Goal: Task Accomplishment & Management: Use online tool/utility

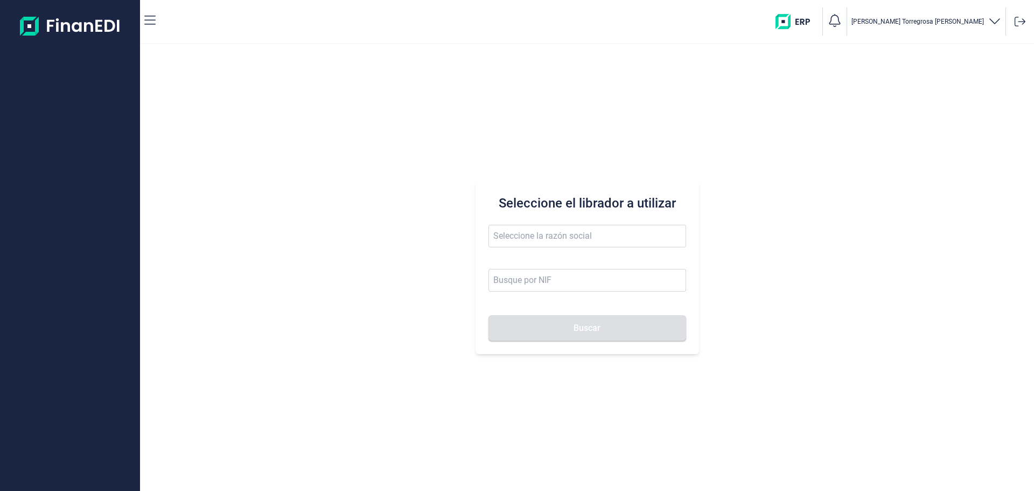
click at [402, 148] on div "Seleccione el librador a utilizar Buscar" at bounding box center [587, 267] width 894 height 447
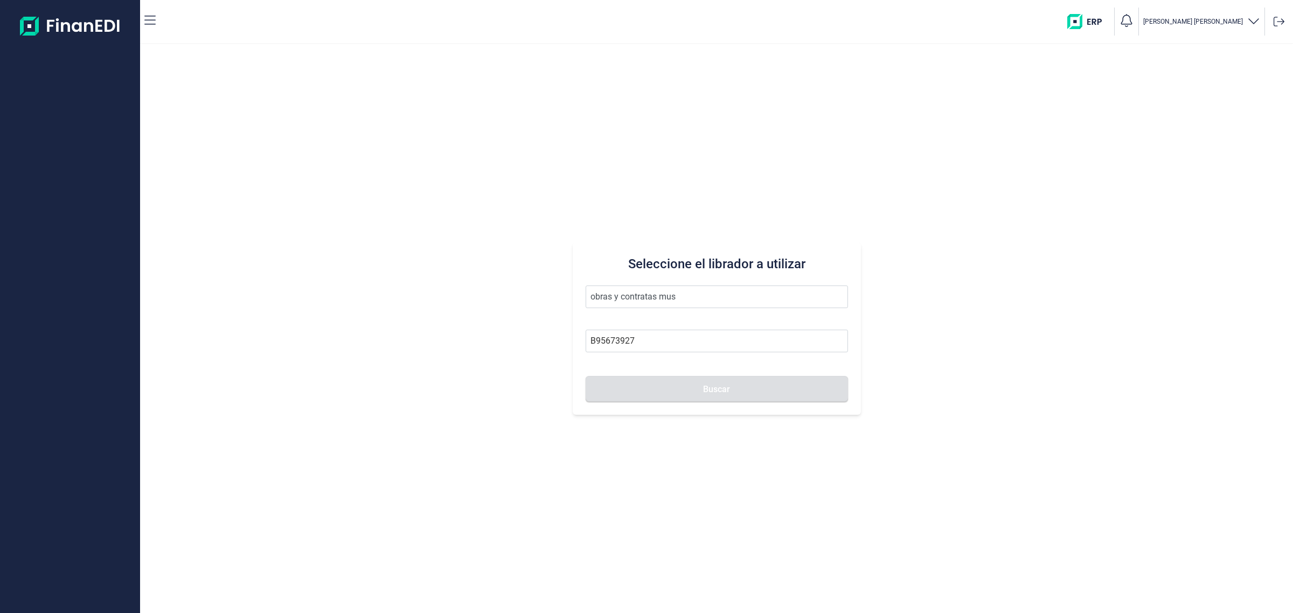
type input "OBRAS Y CONTRATAS MUSKIZ SL"
type input "B95673927"
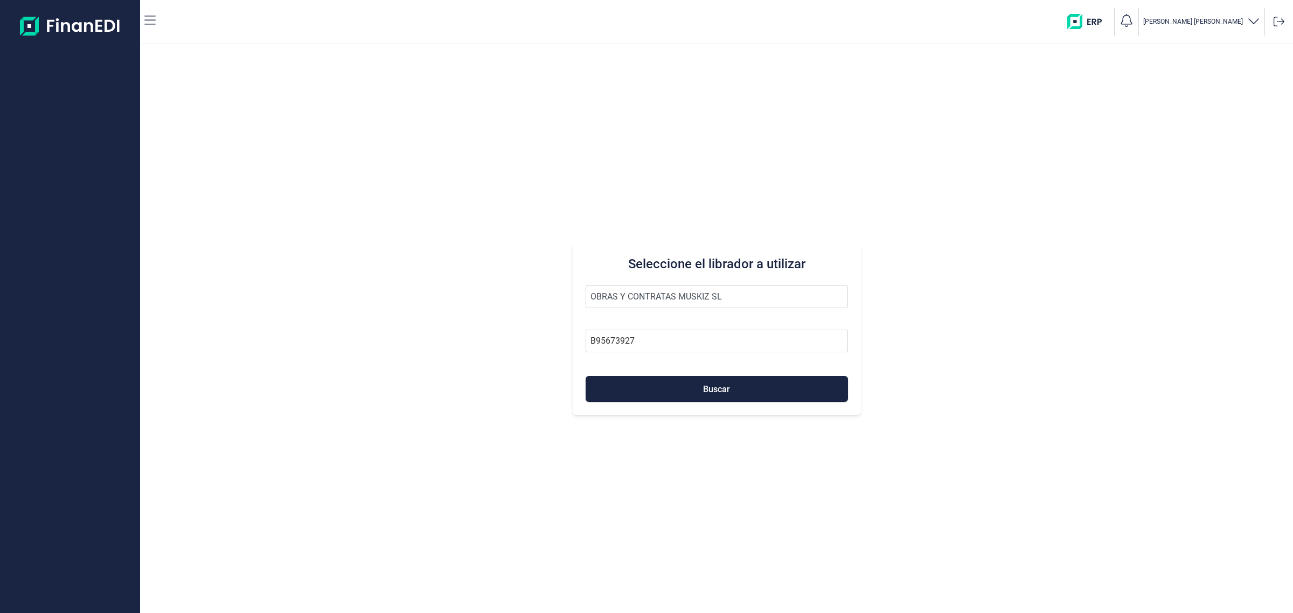
type input "OBRAS Y CONTRATAS MUSKIZ SL"
click at [586, 376] on button "Buscar" at bounding box center [717, 389] width 262 height 26
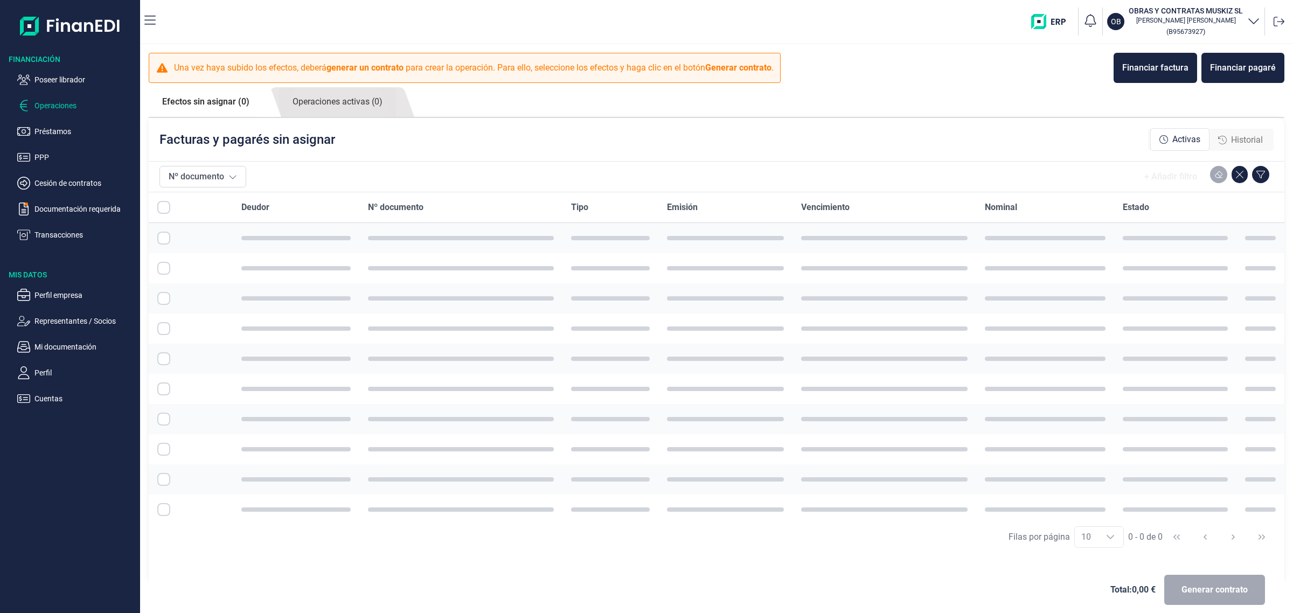
checkbox input "true"
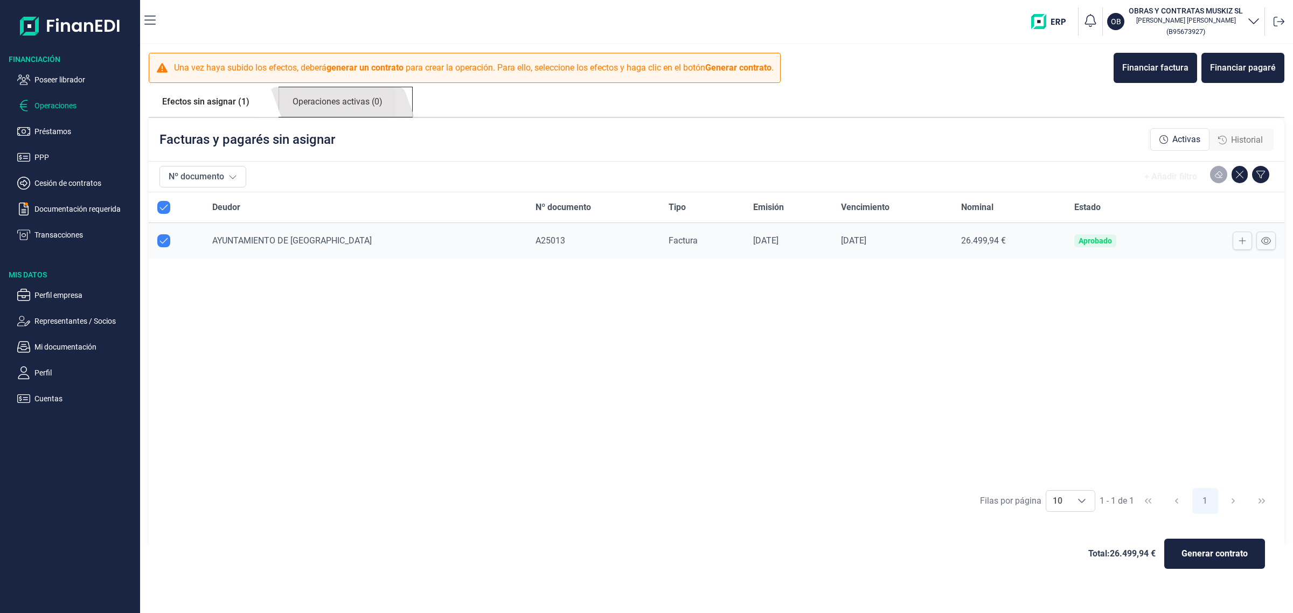
click at [349, 95] on link "Operaciones activas (0)" at bounding box center [337, 102] width 117 height 30
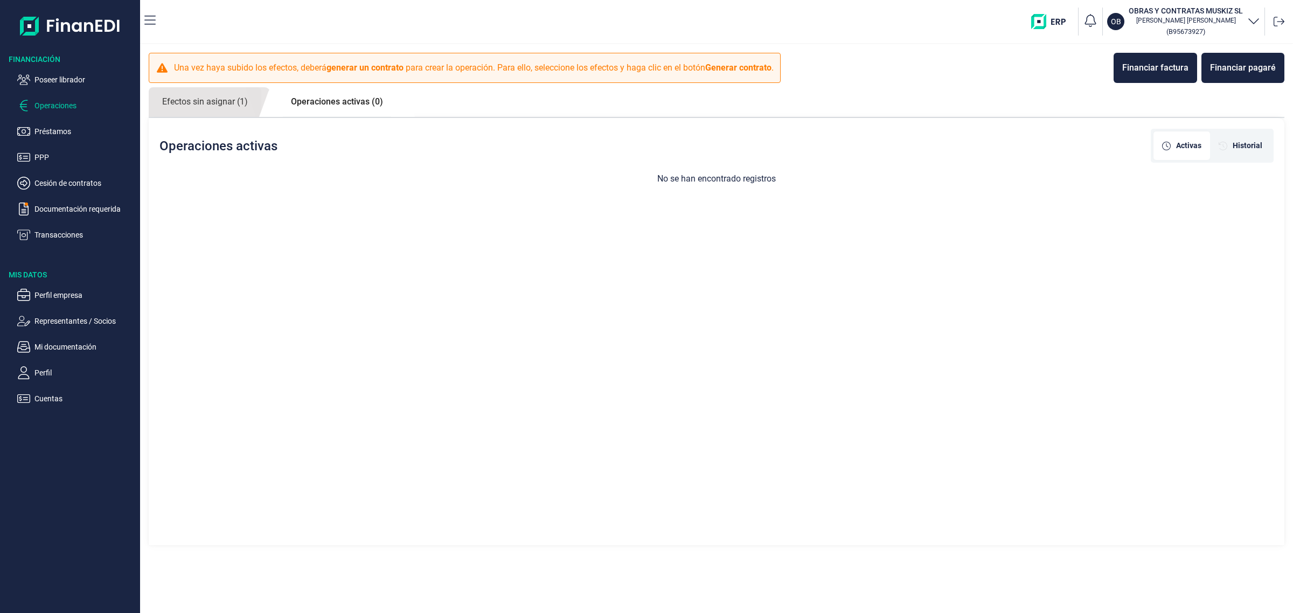
click at [210, 84] on div "Una vez haya subido los efectos, deberá generar un contrato para crear la opera…" at bounding box center [716, 299] width 1153 height 510
drag, startPoint x: 207, startPoint y: 102, endPoint x: 208, endPoint y: 109, distance: 6.6
click at [208, 108] on link "Efectos sin asignar (1)" at bounding box center [205, 102] width 113 height 30
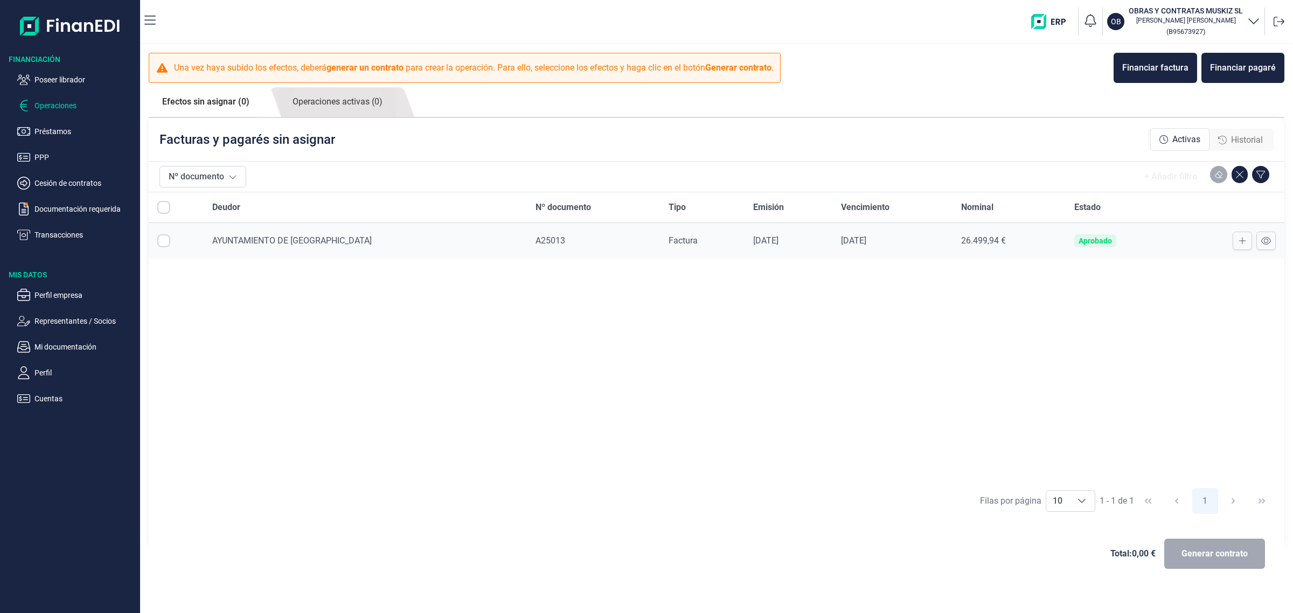
checkbox input "true"
click at [62, 77] on p "Poseer librador" at bounding box center [84, 79] width 101 height 13
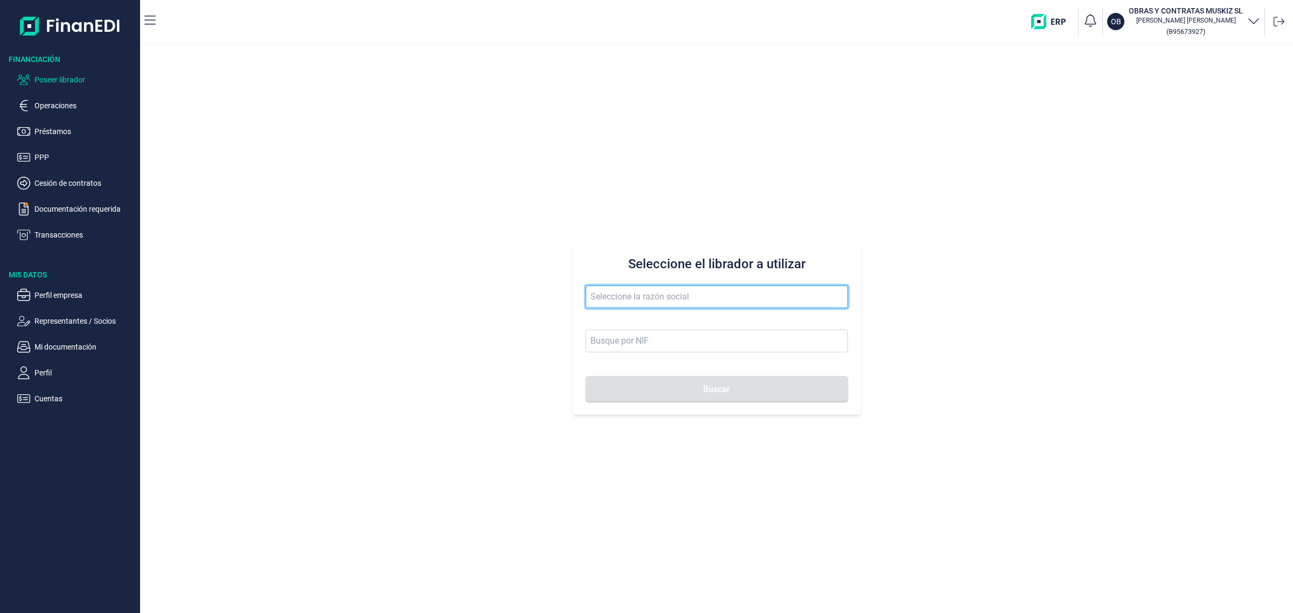
click at [801, 298] on input "text" at bounding box center [717, 297] width 262 height 23
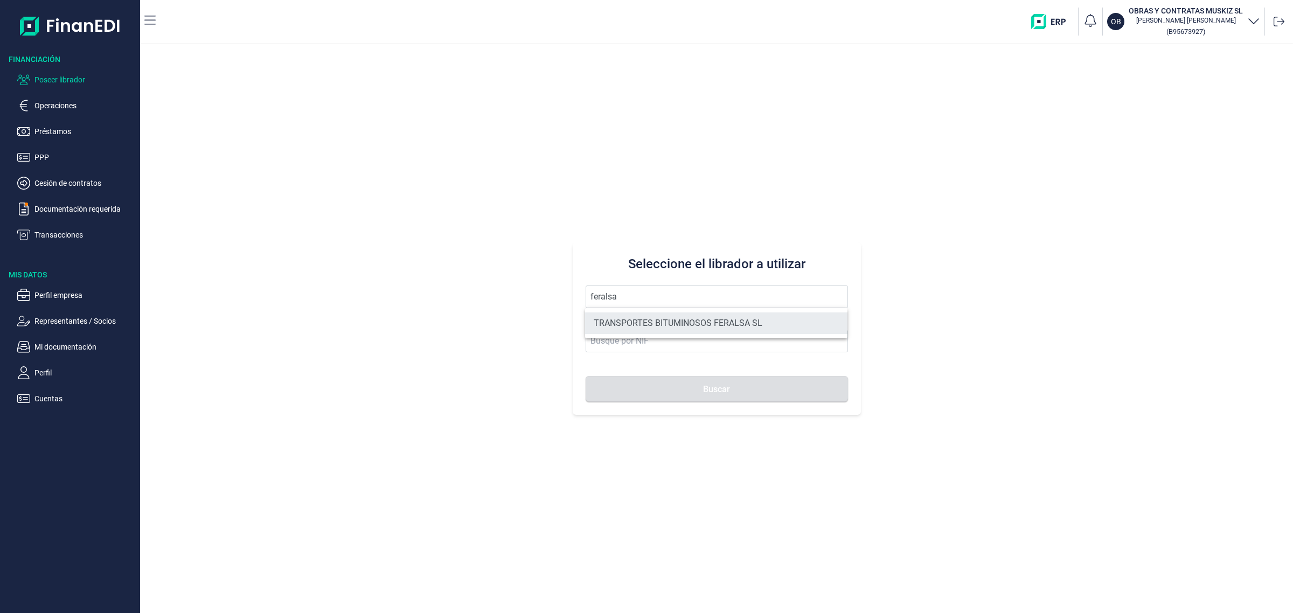
click at [708, 327] on li "TRANSPORTES BITUMINOSOS FERALSA SL" at bounding box center [716, 323] width 262 height 22
type input "TRANSPORTES BITUMINOSOS FERALSA SL"
type input "B33100736"
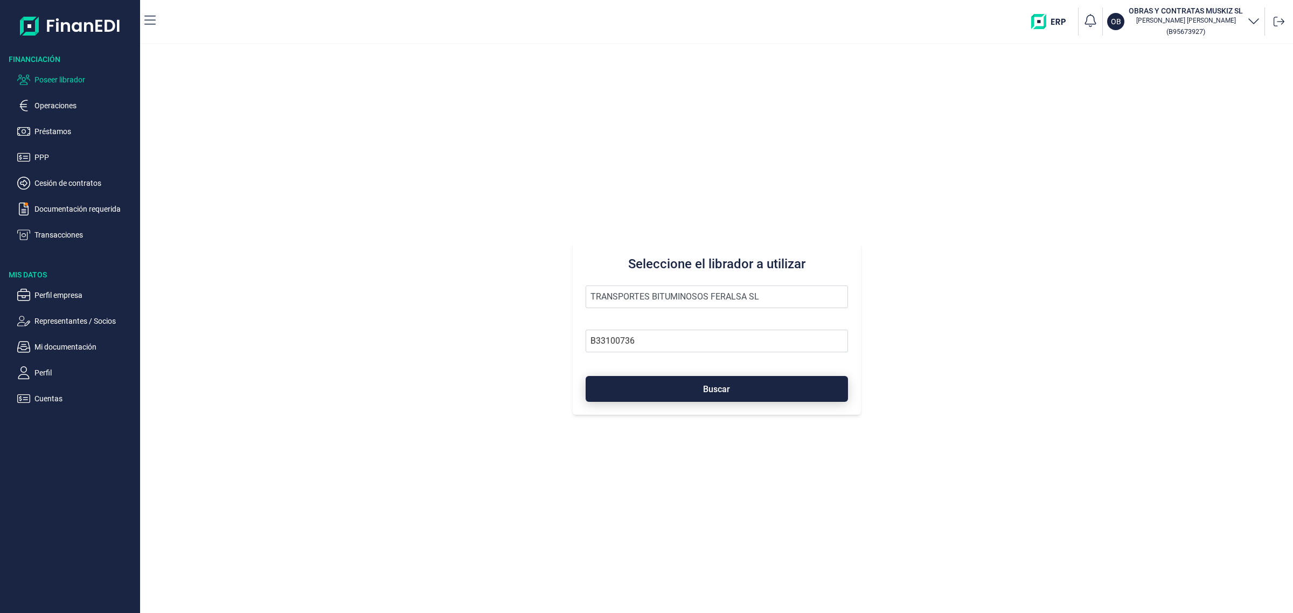
click at [750, 396] on button "Buscar" at bounding box center [717, 389] width 262 height 26
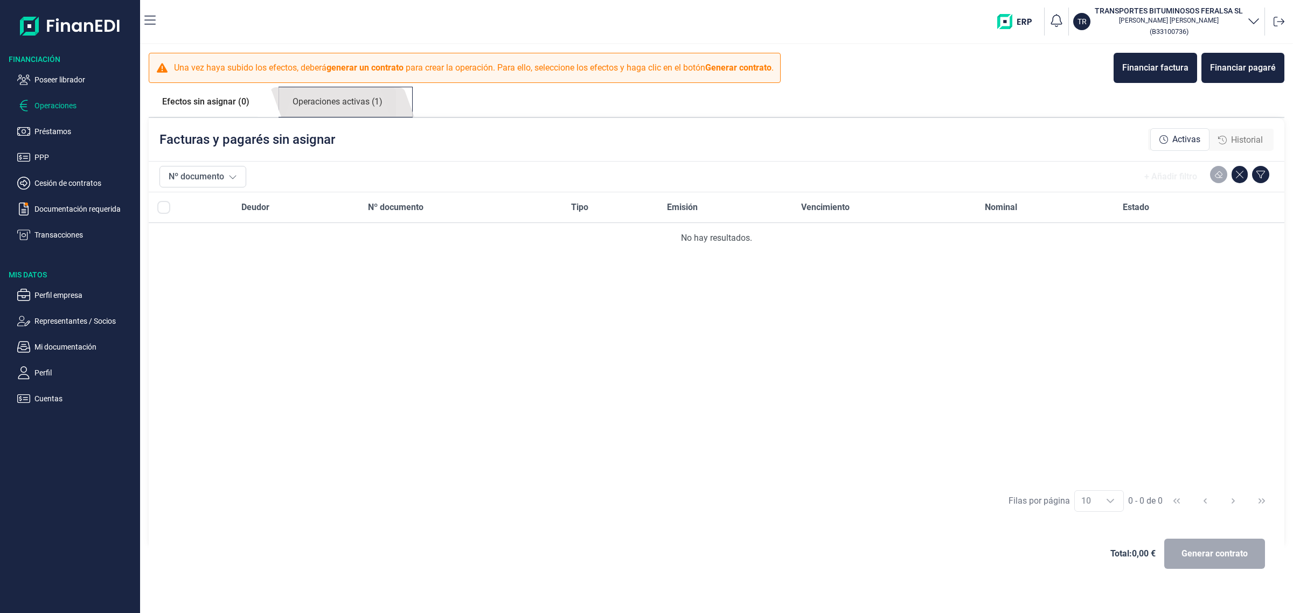
click at [396, 112] on link "Operaciones activas (1)" at bounding box center [337, 102] width 117 height 30
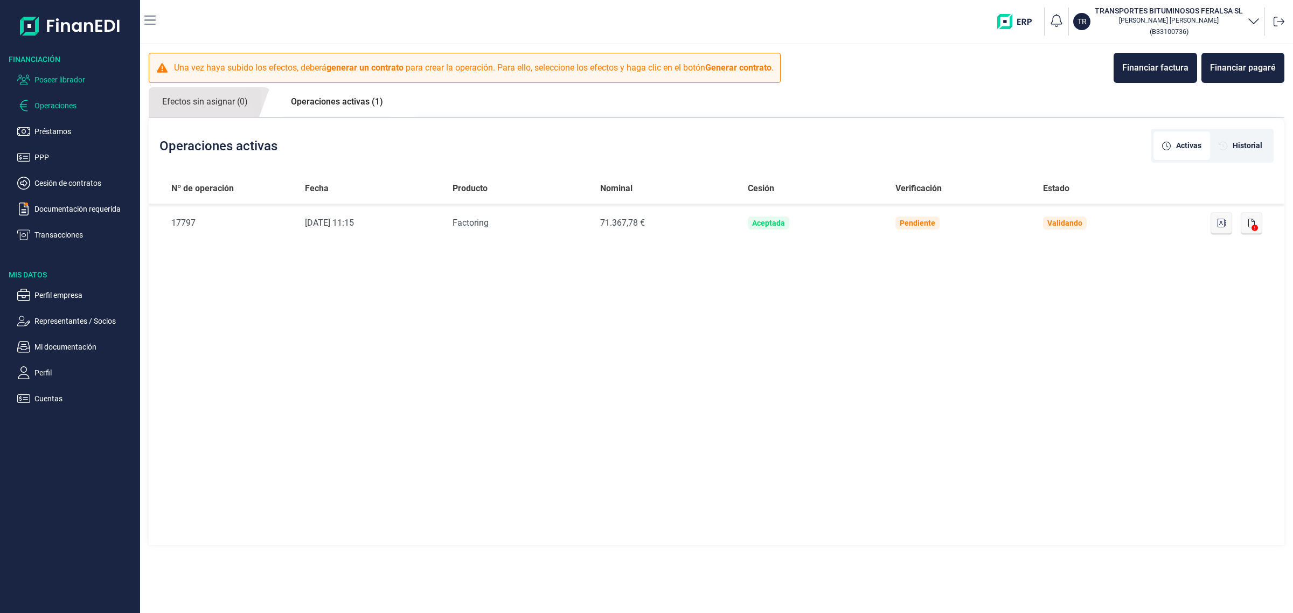
click at [73, 77] on p "Poseer librador" at bounding box center [84, 79] width 101 height 13
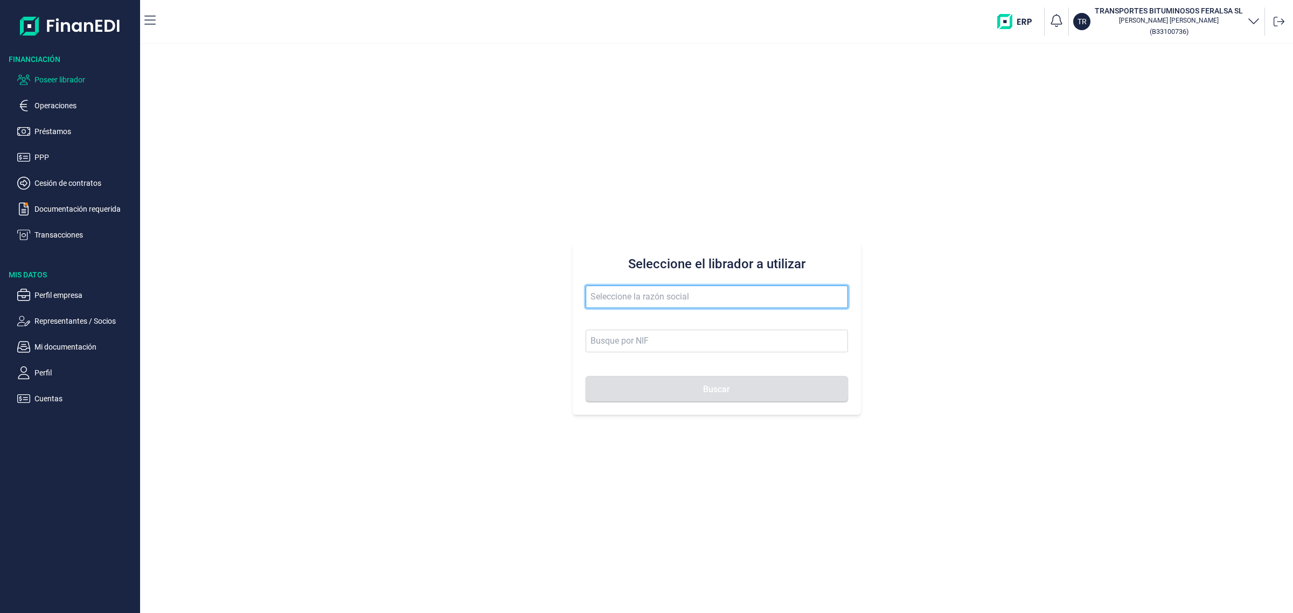
click at [644, 299] on input "text" at bounding box center [717, 297] width 262 height 23
type input "LAMINATUR ECO SL"
type input "B19567312"
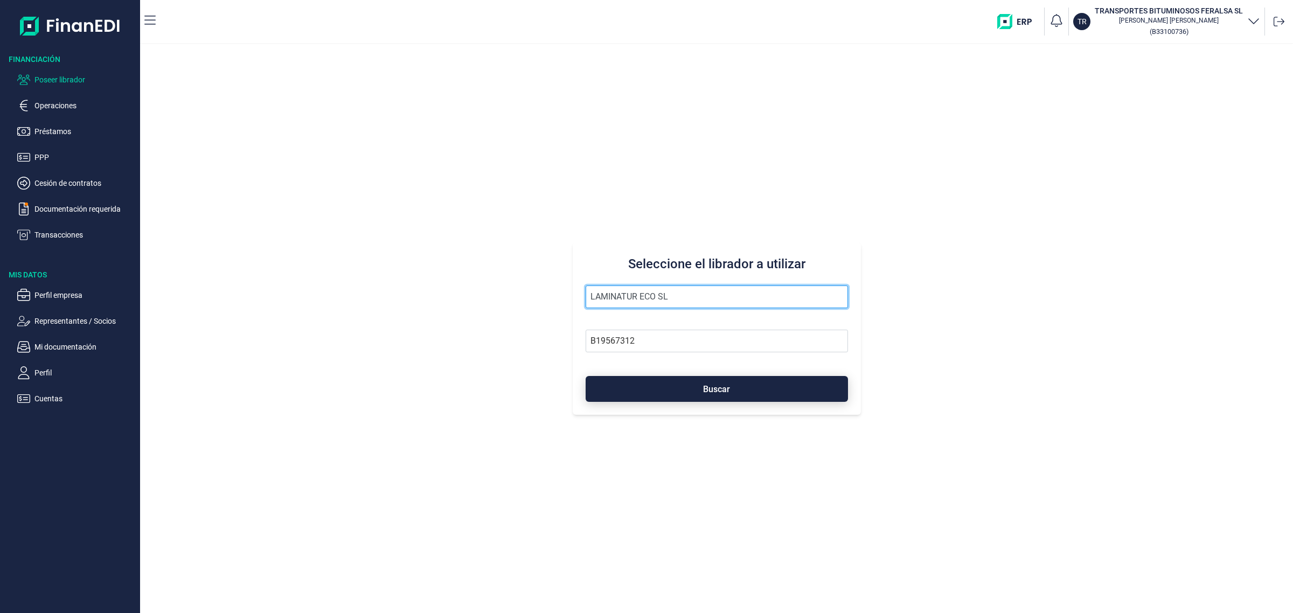
type input "LAMINATUR ECO SL"
click at [745, 387] on button "Buscar" at bounding box center [717, 389] width 262 height 26
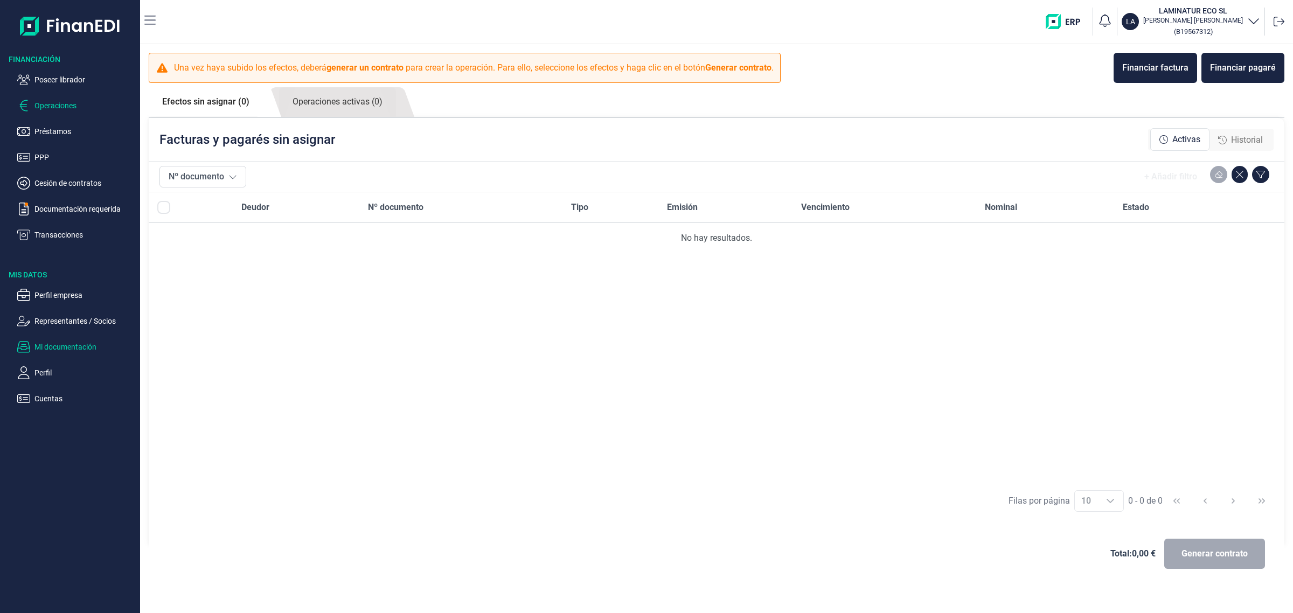
click at [54, 340] on p "Mi documentación" at bounding box center [84, 346] width 101 height 13
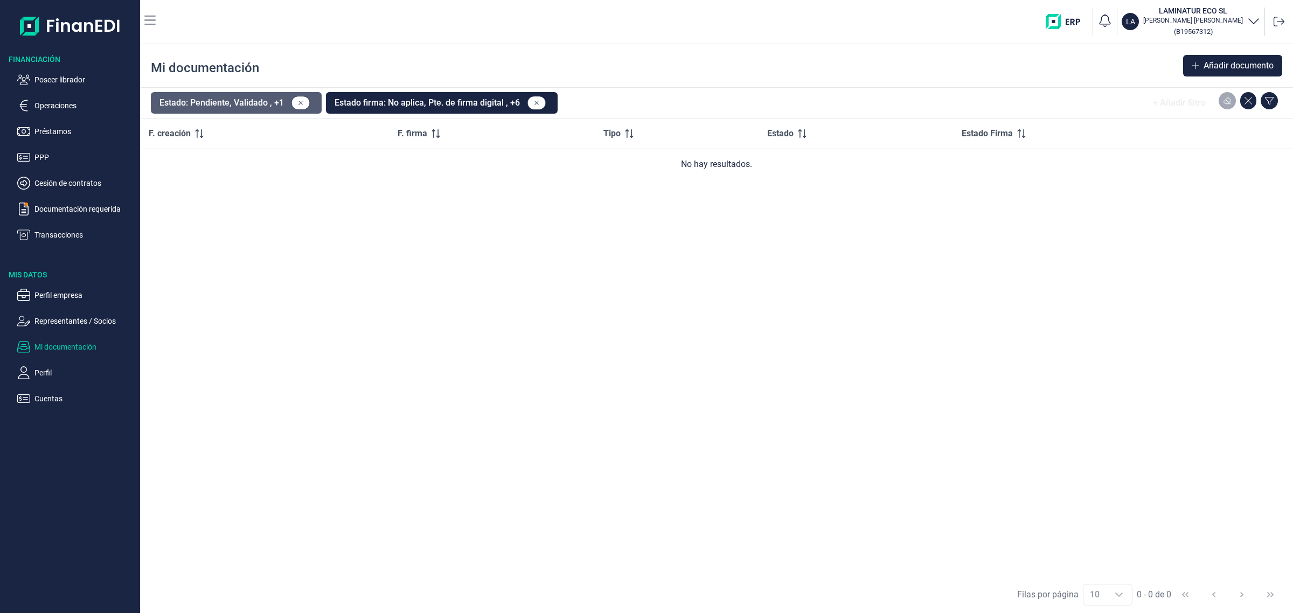
click at [240, 108] on button "Estado: Pendiente, Validado , +1" at bounding box center [236, 103] width 171 height 22
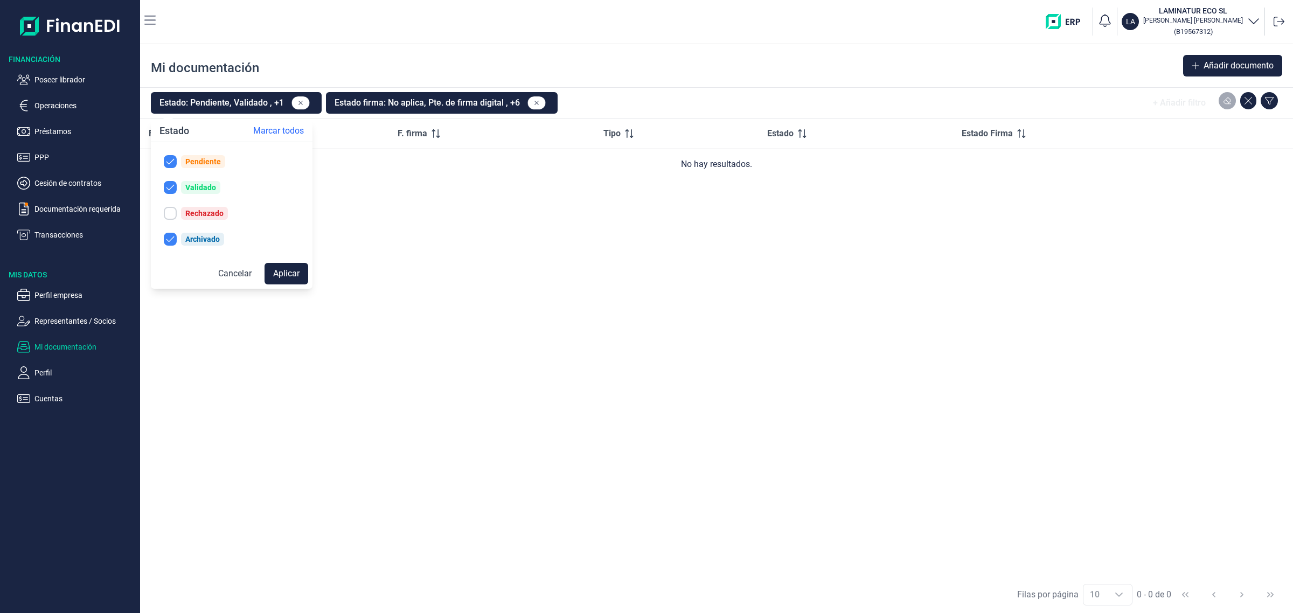
click at [174, 211] on input "checkbox" at bounding box center [170, 213] width 13 height 13
checkbox input "true"
click at [295, 277] on button "Aplicar" at bounding box center [287, 274] width 44 height 22
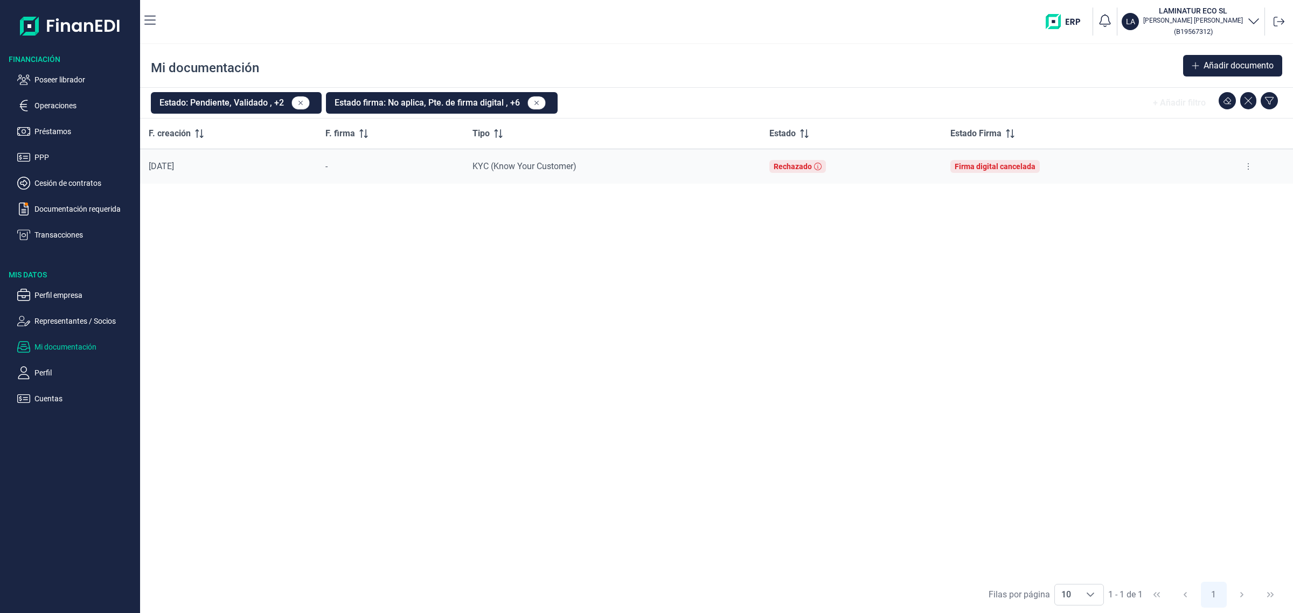
click at [62, 95] on ul "Poseer librador Operaciones Préstamos PPP Cesión de contratos Documentación req…" at bounding box center [70, 153] width 140 height 177
click at [61, 104] on p "Operaciones" at bounding box center [84, 105] width 101 height 13
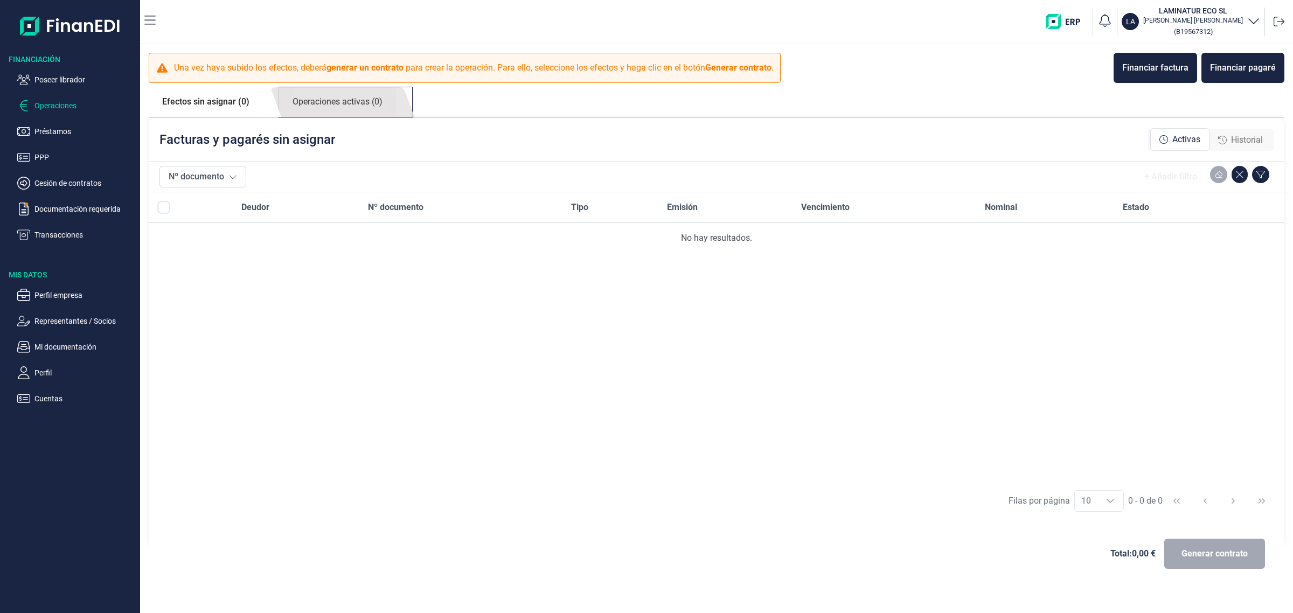
click at [385, 105] on link "Operaciones activas (0)" at bounding box center [337, 102] width 117 height 30
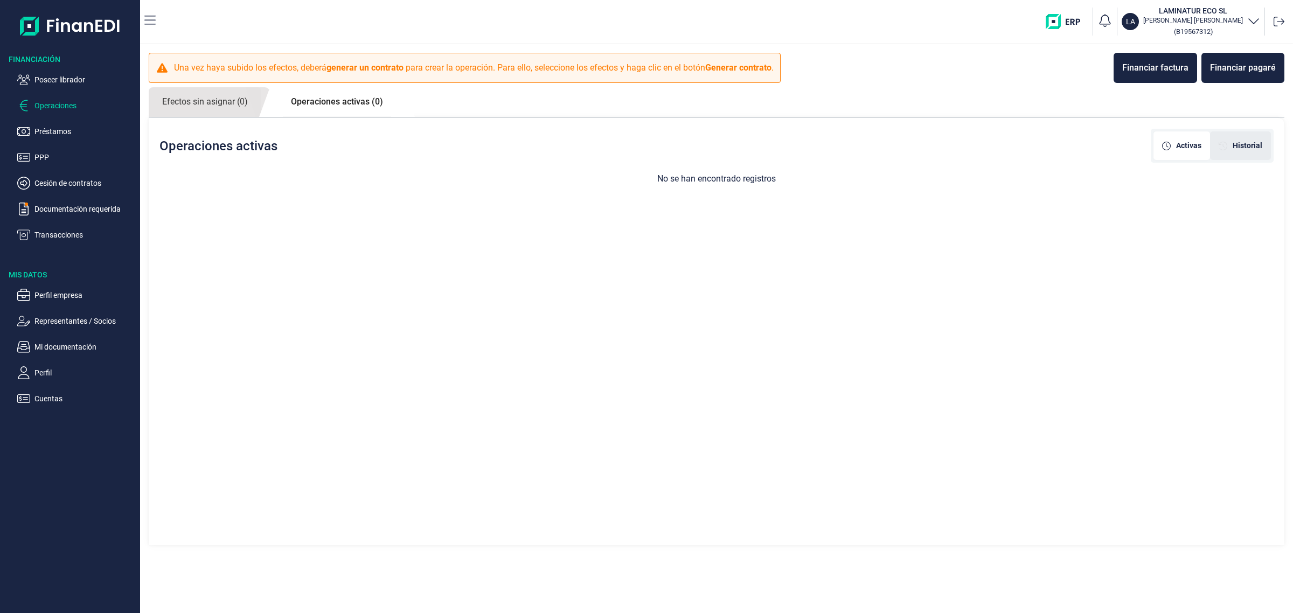
click at [1253, 136] on div "Historial" at bounding box center [1240, 145] width 61 height 29
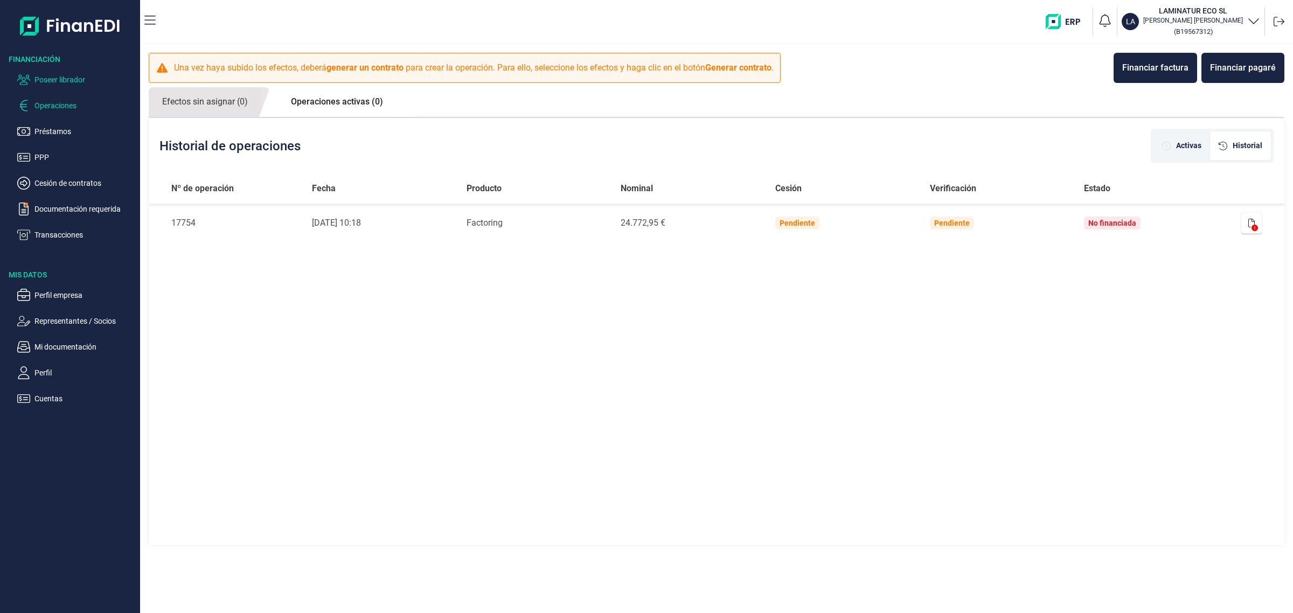
click at [63, 78] on p "Poseer librador" at bounding box center [84, 79] width 101 height 13
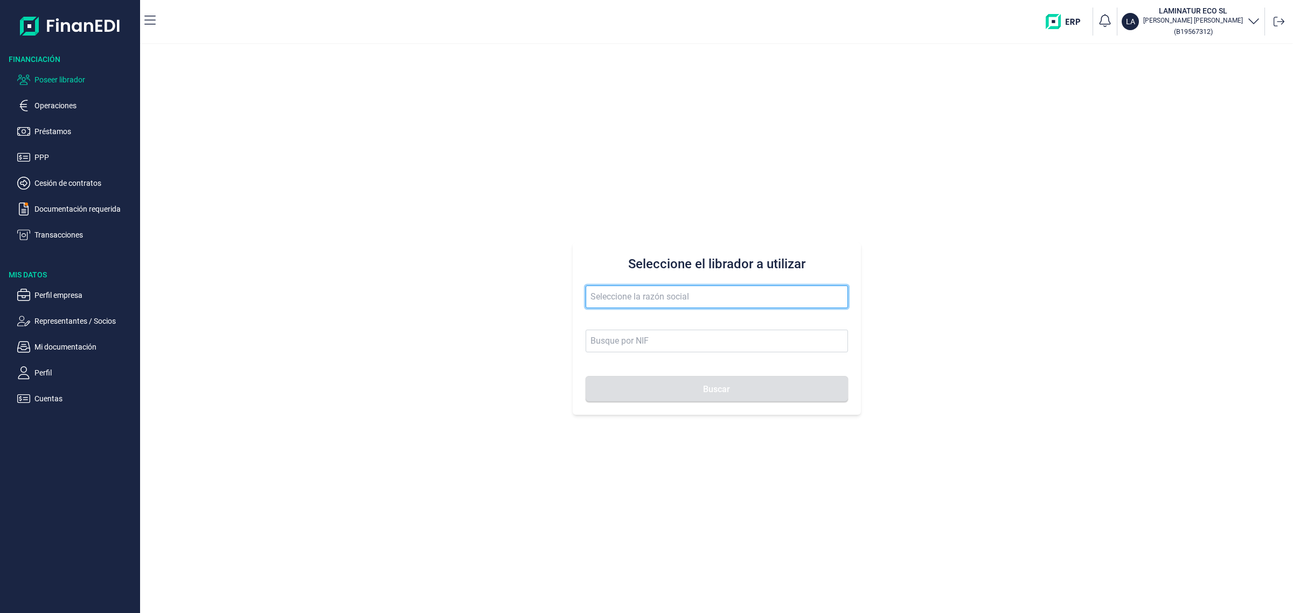
click at [726, 298] on input "text" at bounding box center [717, 297] width 262 height 23
drag, startPoint x: 662, startPoint y: 294, endPoint x: 388, endPoint y: 366, distance: 282.5
click at [388, 366] on div "Seleccione el librador a utilizar excavaciones de Buscar" at bounding box center [716, 328] width 1153 height 569
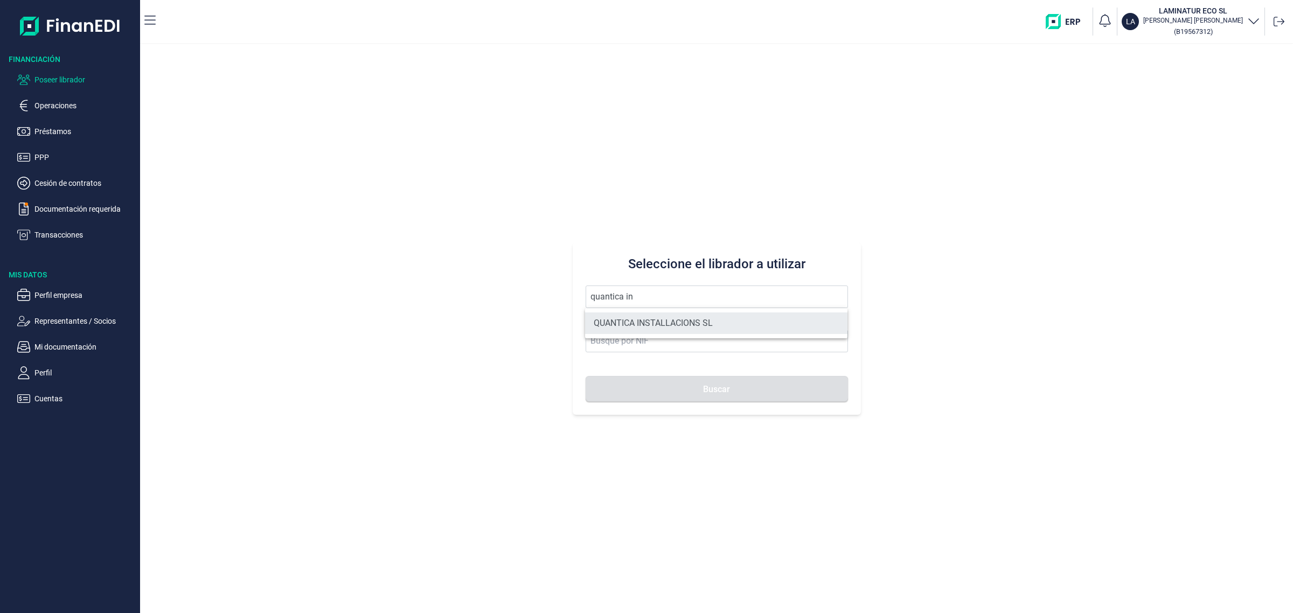
click at [733, 319] on li "QUANTICA INSTALLACIONS SL" at bounding box center [716, 323] width 262 height 22
type input "QUANTICA INSTALLACIONS SL"
type input "B67423871"
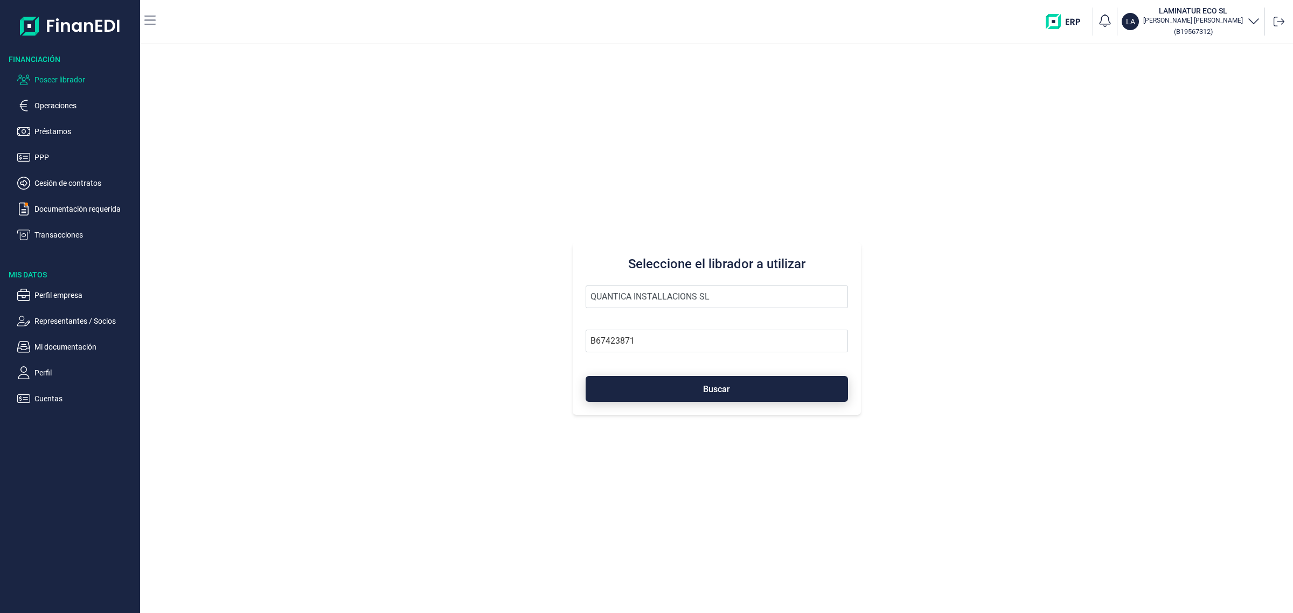
click at [656, 390] on button "Buscar" at bounding box center [717, 389] width 262 height 26
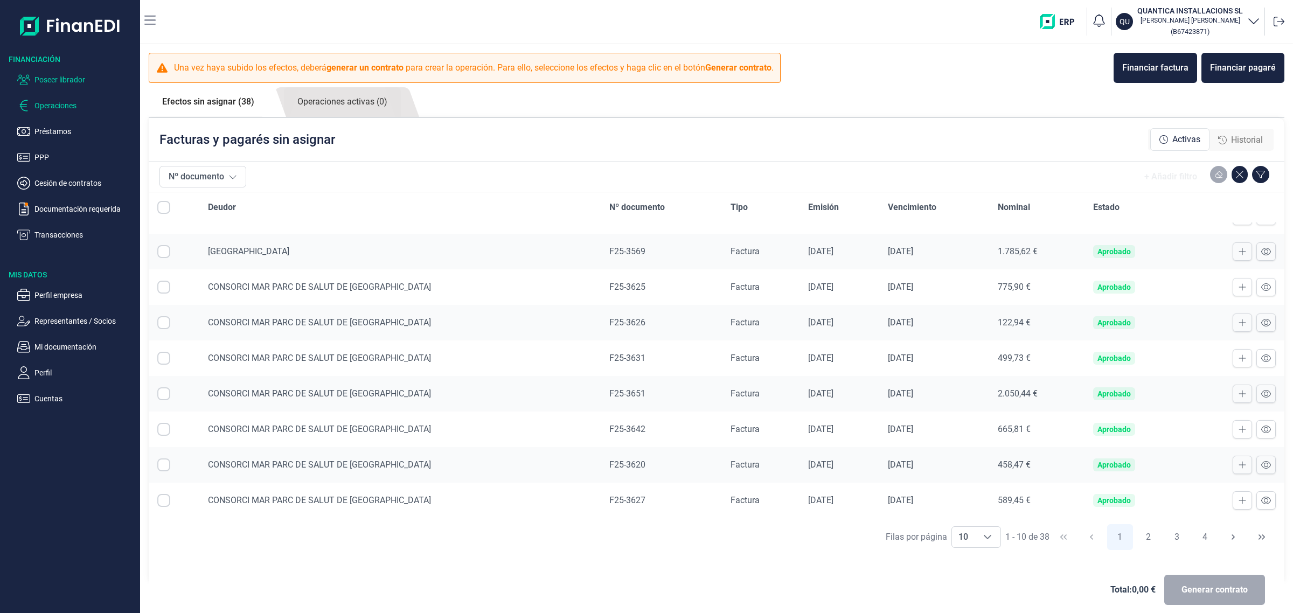
click at [55, 77] on p "Poseer librador" at bounding box center [84, 79] width 101 height 13
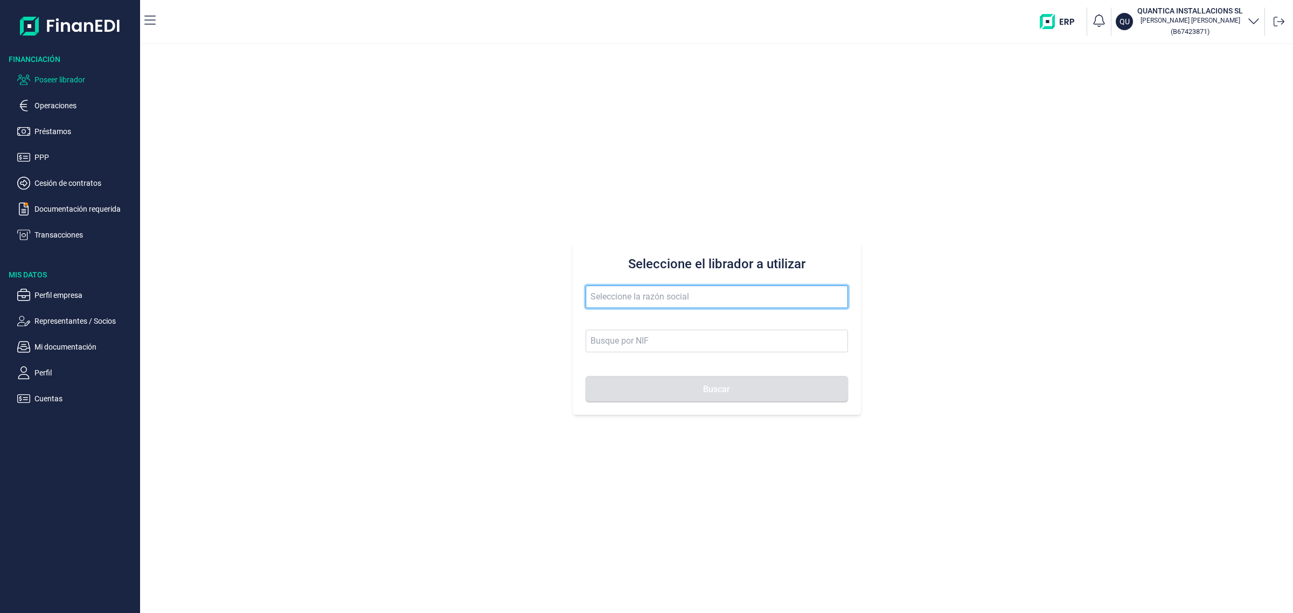
click at [742, 293] on input "text" at bounding box center [717, 297] width 262 height 23
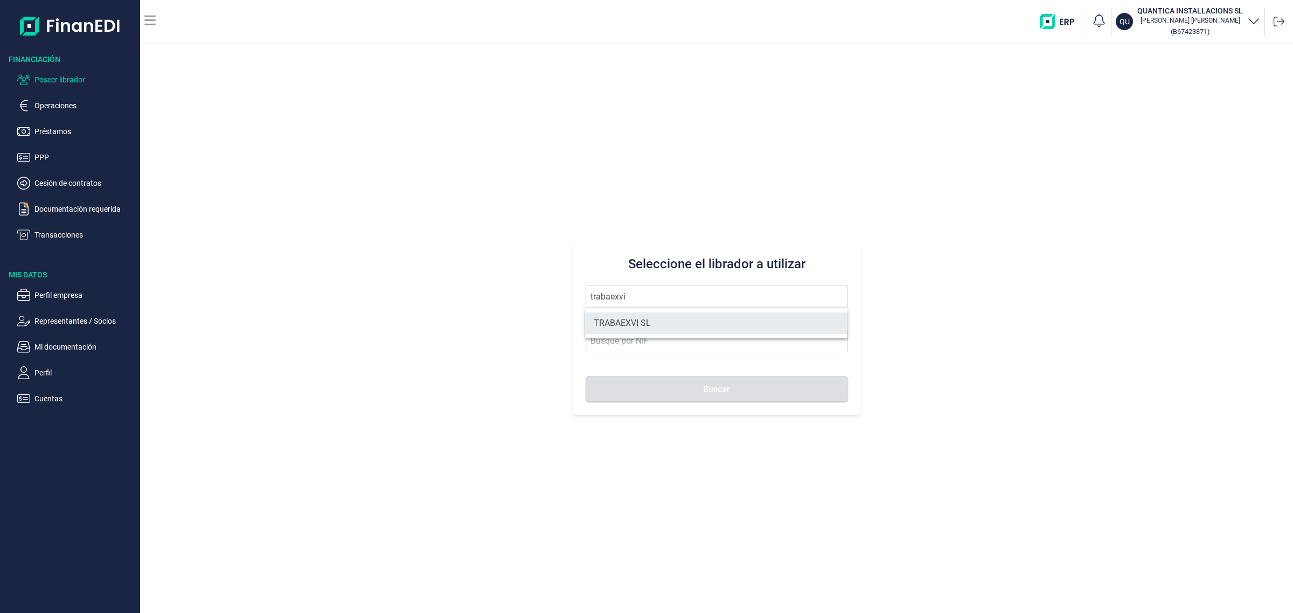
click at [658, 332] on li "TRABAEXVI SL" at bounding box center [716, 323] width 262 height 22
type input "TRABAEXVI SL"
type input "B65974495"
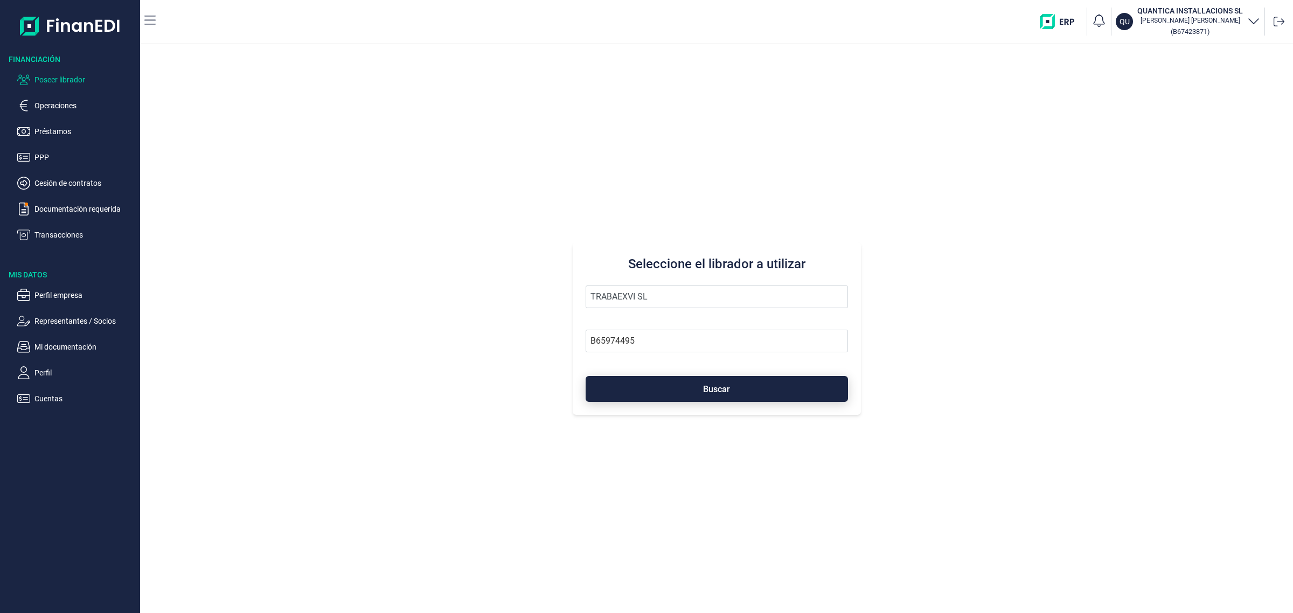
click at [800, 389] on button "Buscar" at bounding box center [717, 389] width 262 height 26
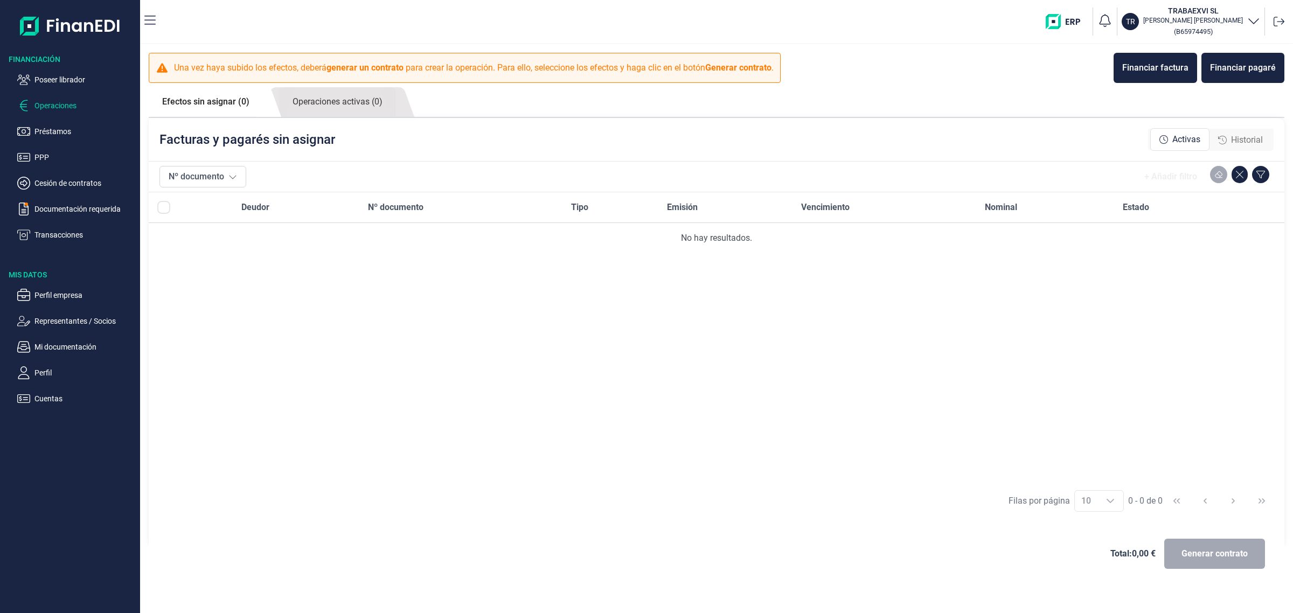
click at [1250, 138] on span "Historial" at bounding box center [1247, 140] width 32 height 13
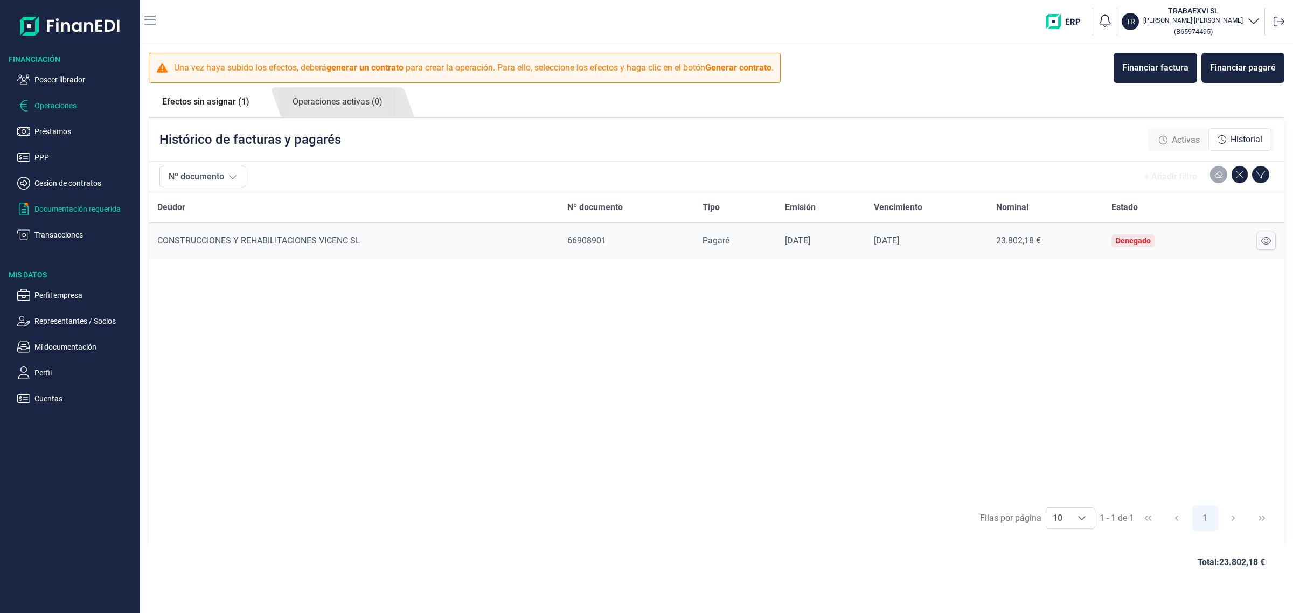
click at [68, 211] on p "Documentación requerida" at bounding box center [84, 209] width 101 height 13
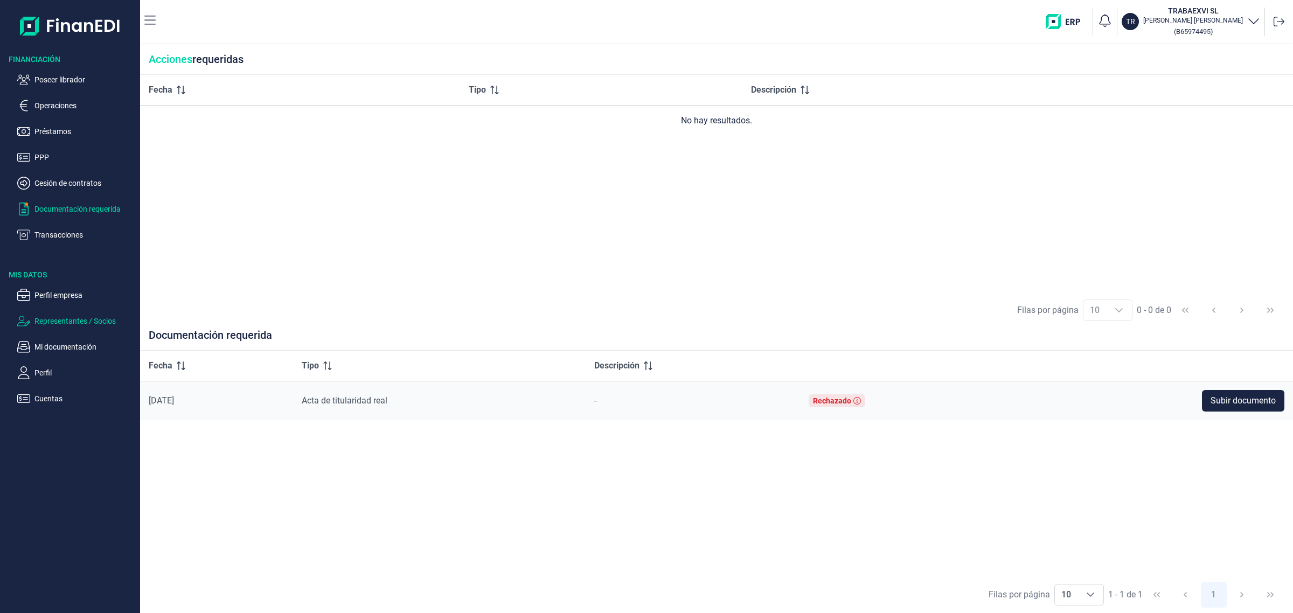
click at [71, 322] on p "Representantes / Socios" at bounding box center [84, 321] width 101 height 13
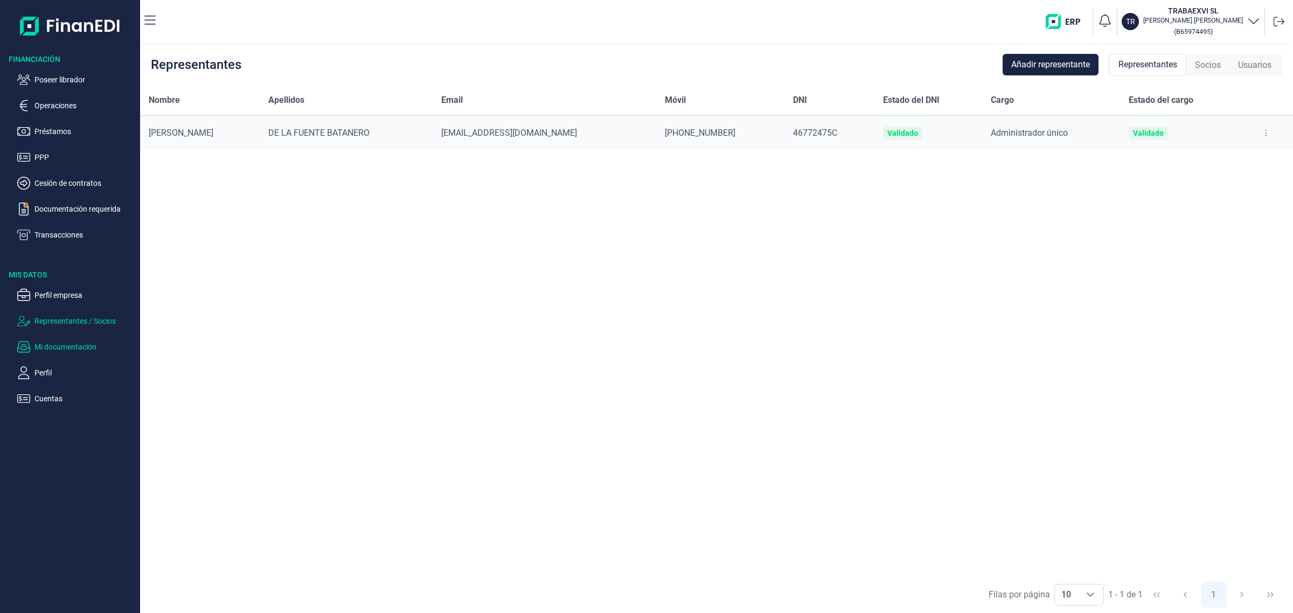
click at [58, 351] on p "Mi documentación" at bounding box center [84, 346] width 101 height 13
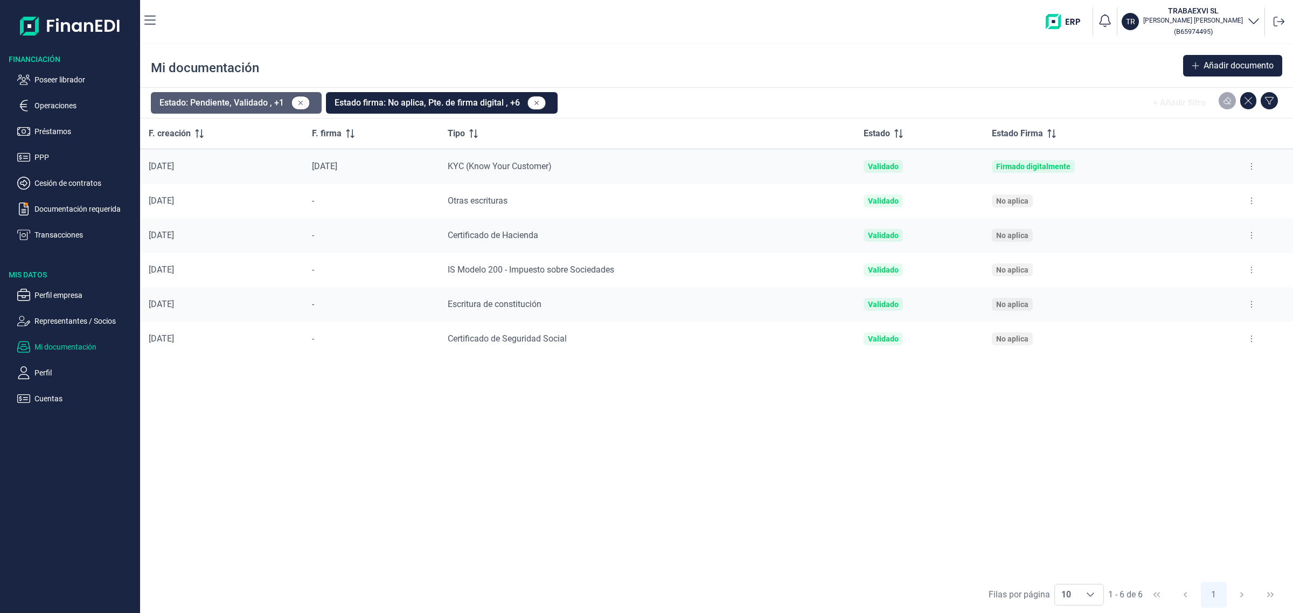
click at [239, 94] on button "Estado: Pendiente, Validado , +1" at bounding box center [236, 103] width 171 height 22
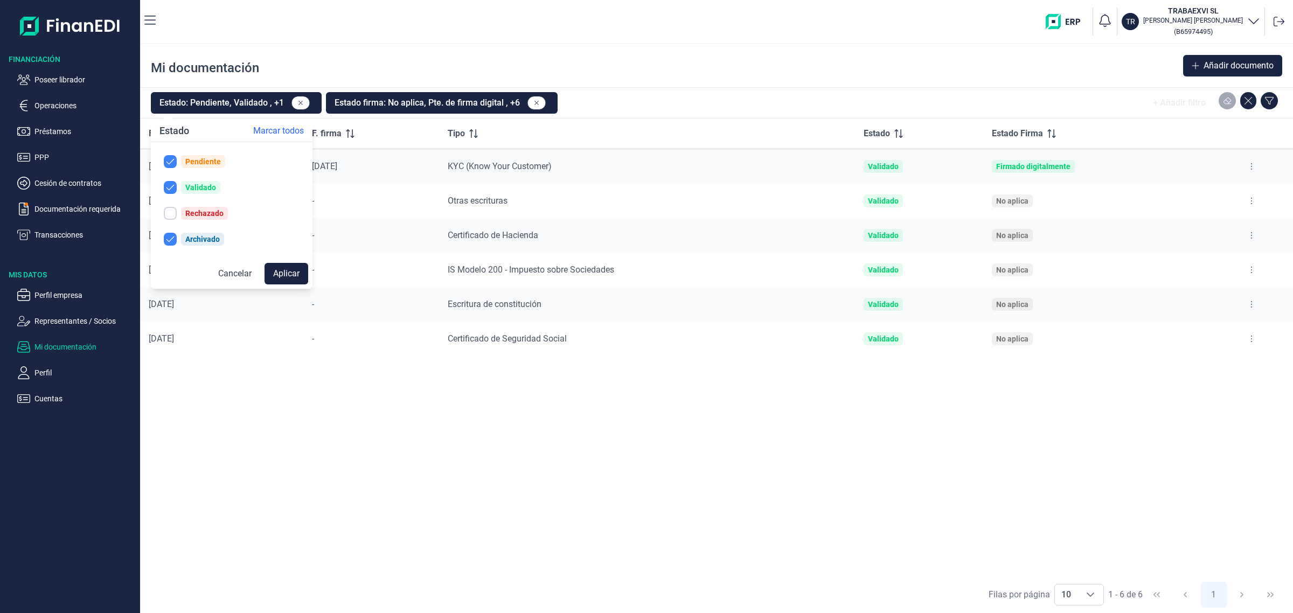
click at [189, 213] on div "Rechazado" at bounding box center [204, 213] width 38 height 9
checkbox input "true"
click at [294, 276] on button "Aplicar" at bounding box center [287, 274] width 44 height 22
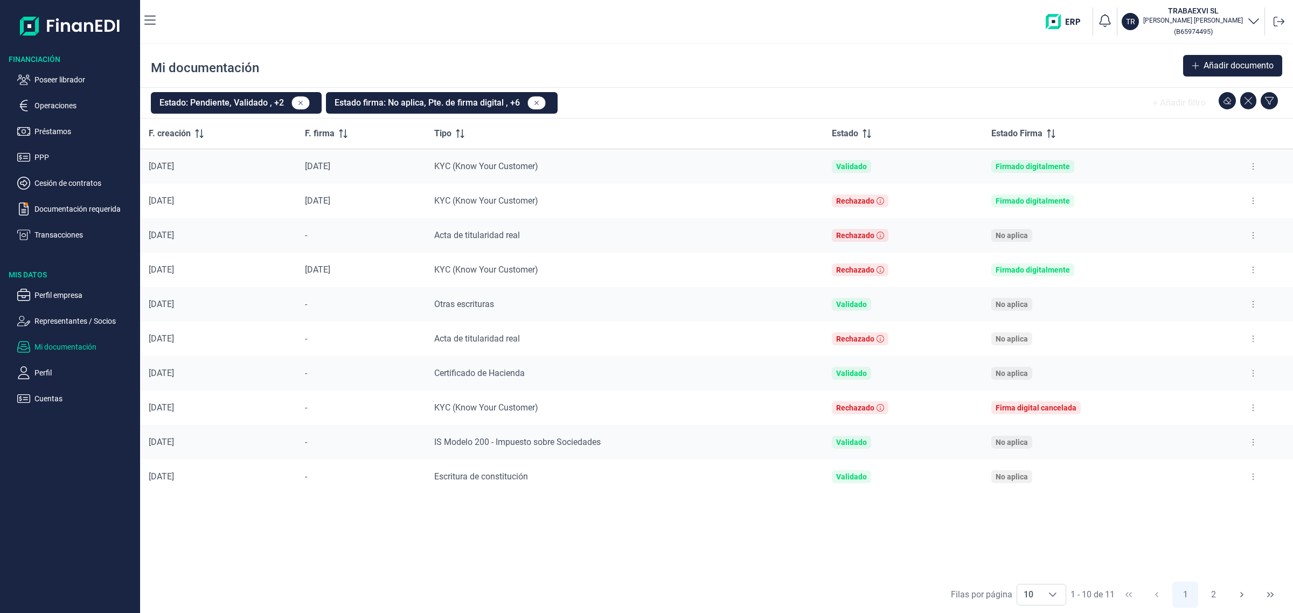
click at [1265, 235] on div at bounding box center [1253, 235] width 62 height 17
click at [1256, 235] on button at bounding box center [1252, 235] width 19 height 17
click at [1213, 261] on span "Ver documento" at bounding box center [1187, 263] width 51 height 11
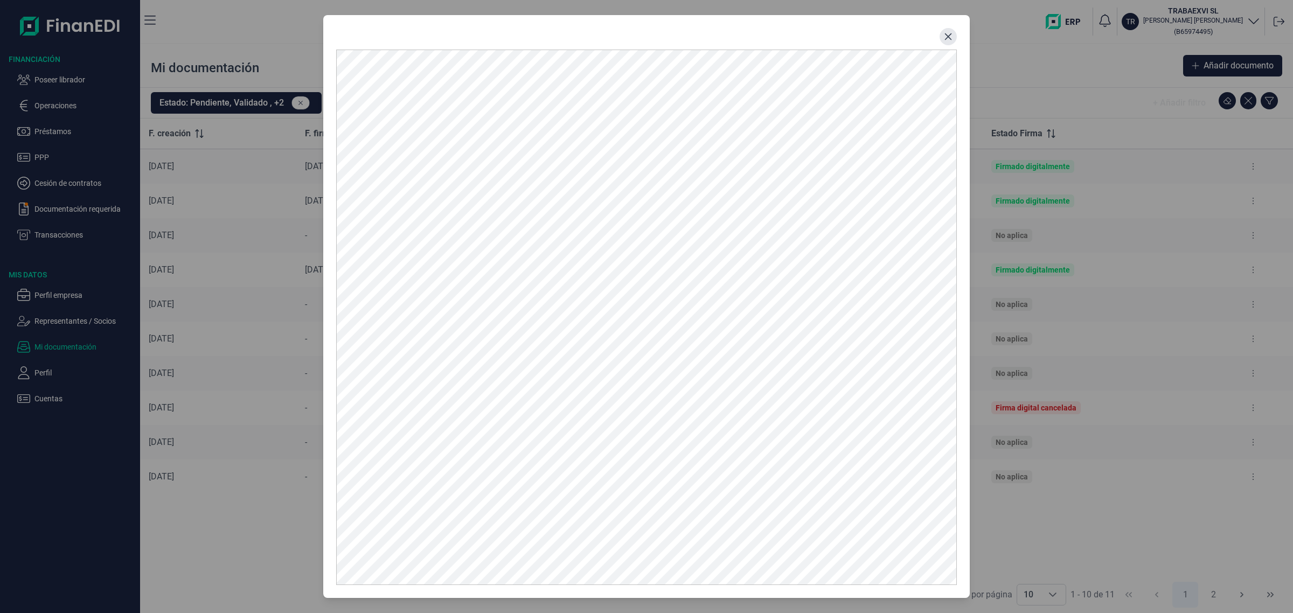
click at [950, 36] on icon "Close" at bounding box center [948, 36] width 9 height 9
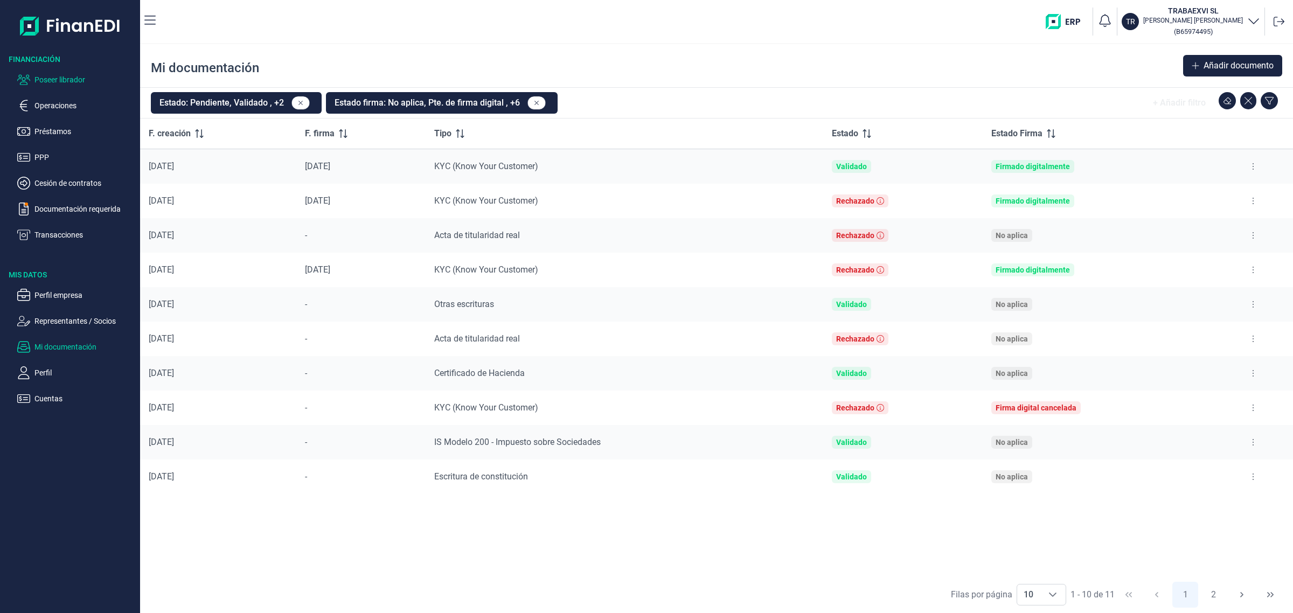
click at [48, 81] on p "Poseer librador" at bounding box center [84, 79] width 101 height 13
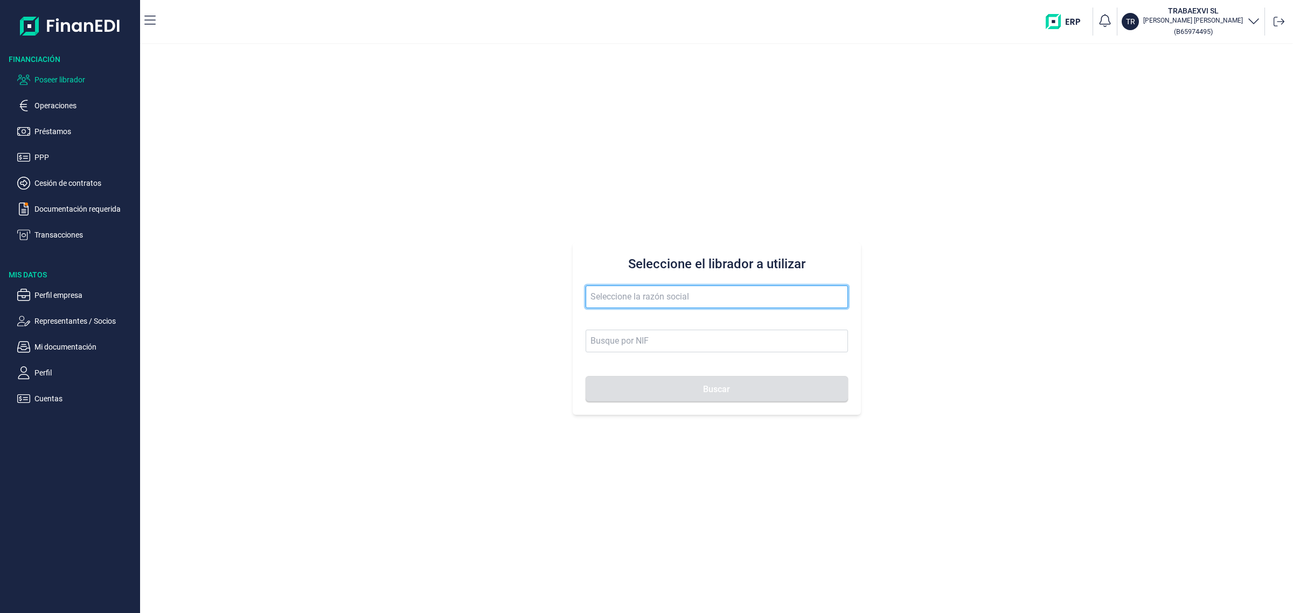
click at [606, 300] on input "text" at bounding box center [717, 297] width 262 height 23
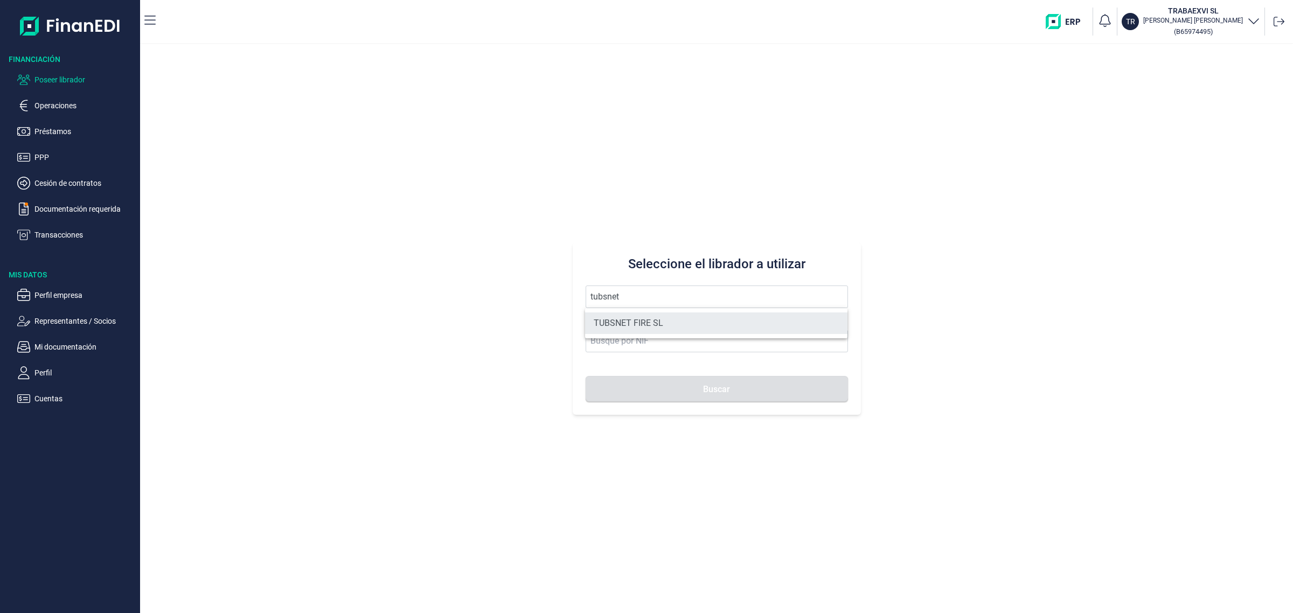
click at [630, 314] on li "TUBSNET FIRE SL" at bounding box center [716, 323] width 262 height 22
type input "TUBSNET FIRE SL"
type input "B67089441"
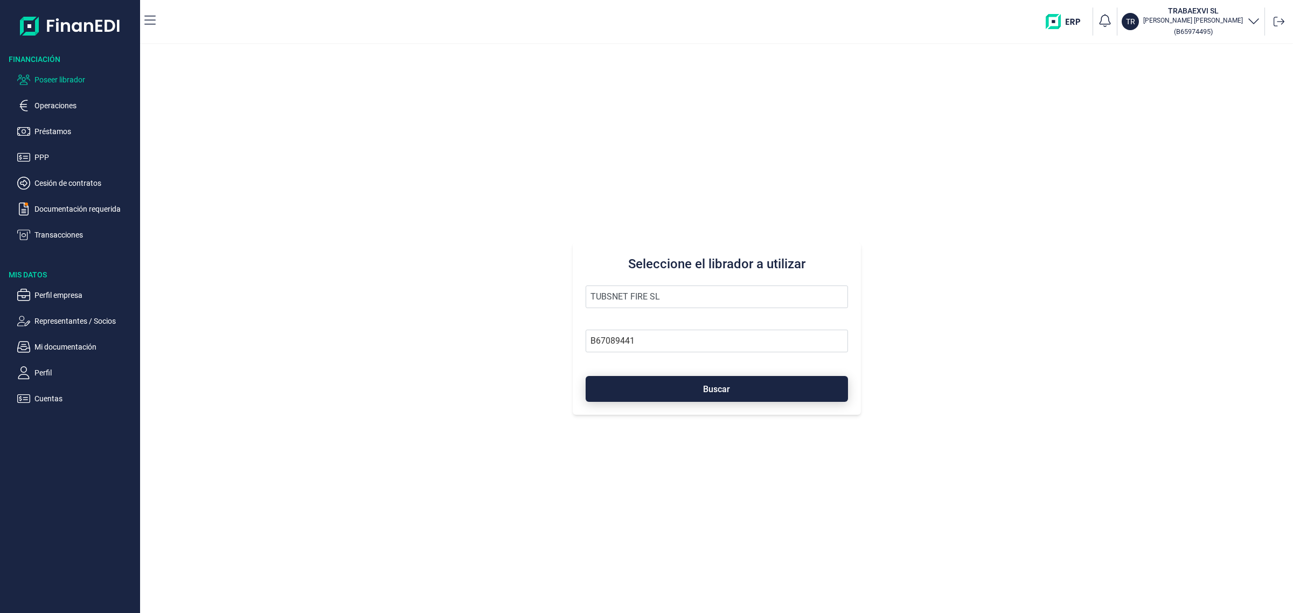
click at [608, 388] on button "Buscar" at bounding box center [717, 389] width 262 height 26
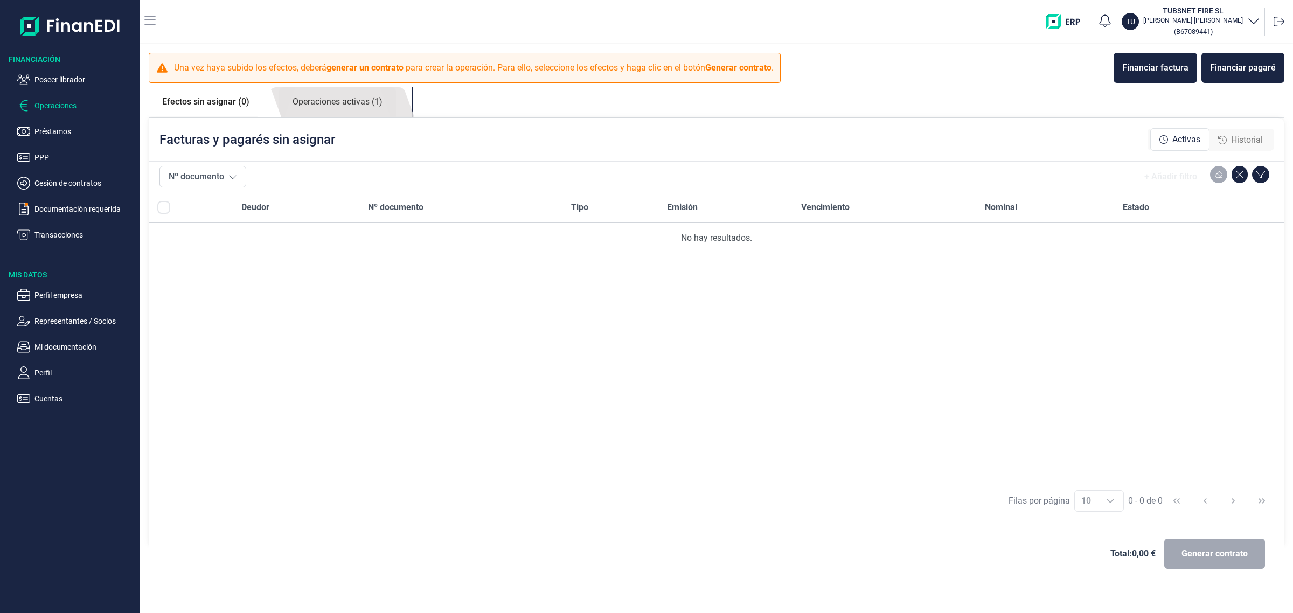
click at [367, 105] on link "Operaciones activas (1)" at bounding box center [337, 102] width 117 height 30
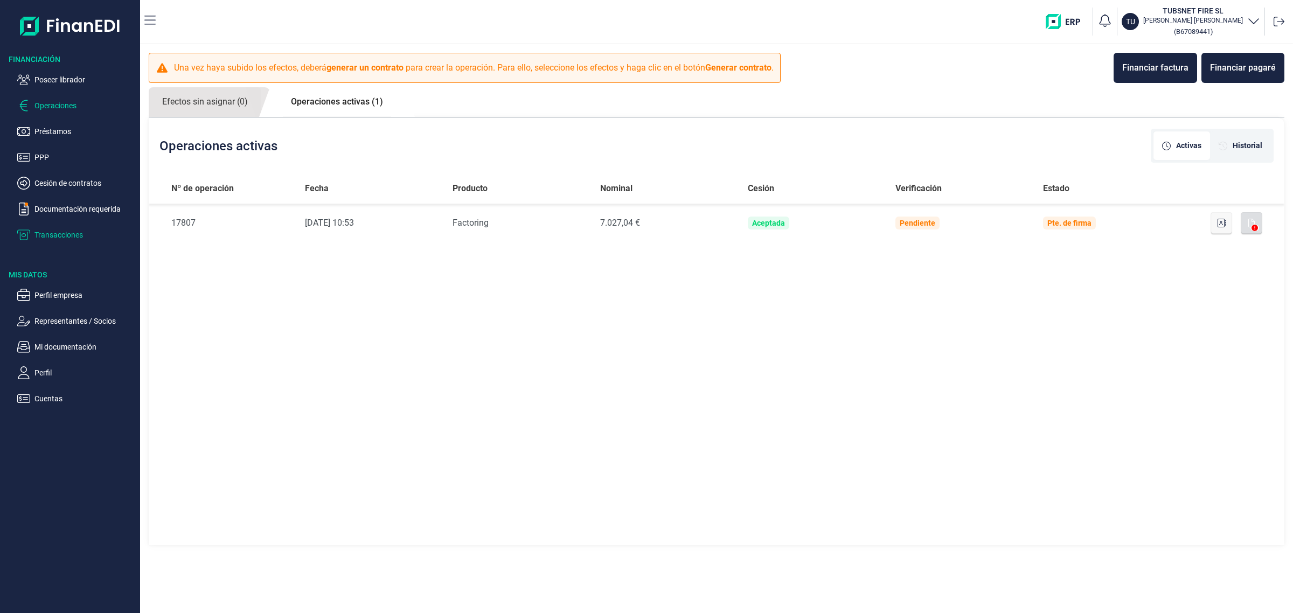
click at [65, 239] on p "Transacciones" at bounding box center [84, 234] width 101 height 13
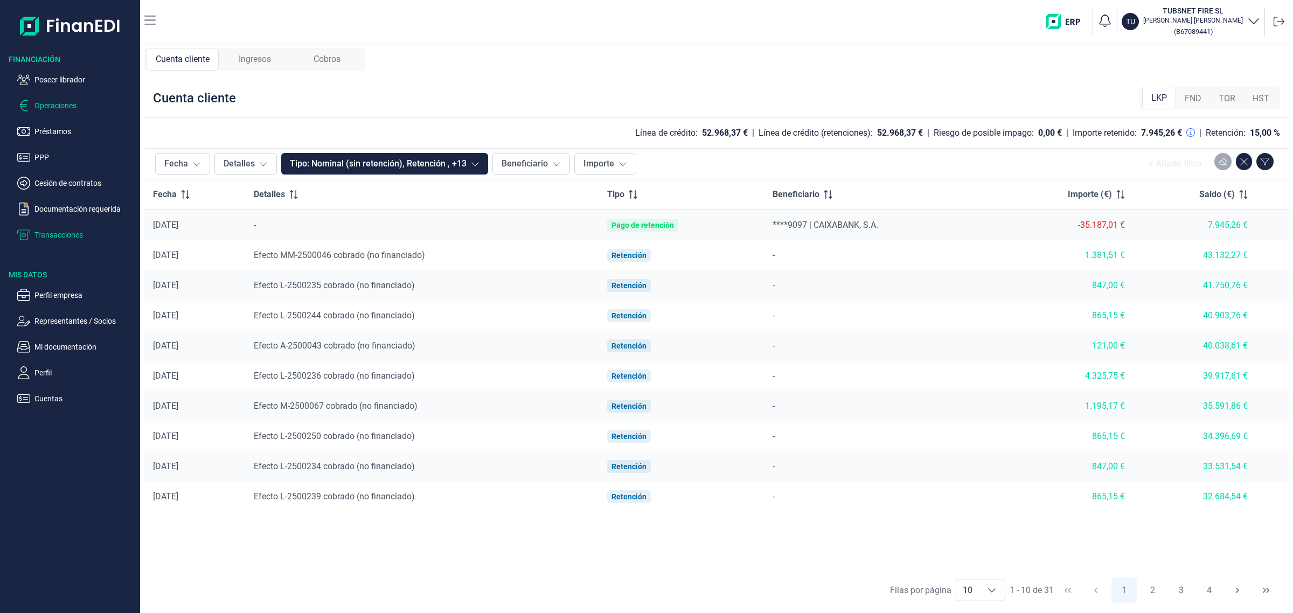
click at [53, 103] on p "Operaciones" at bounding box center [84, 105] width 101 height 13
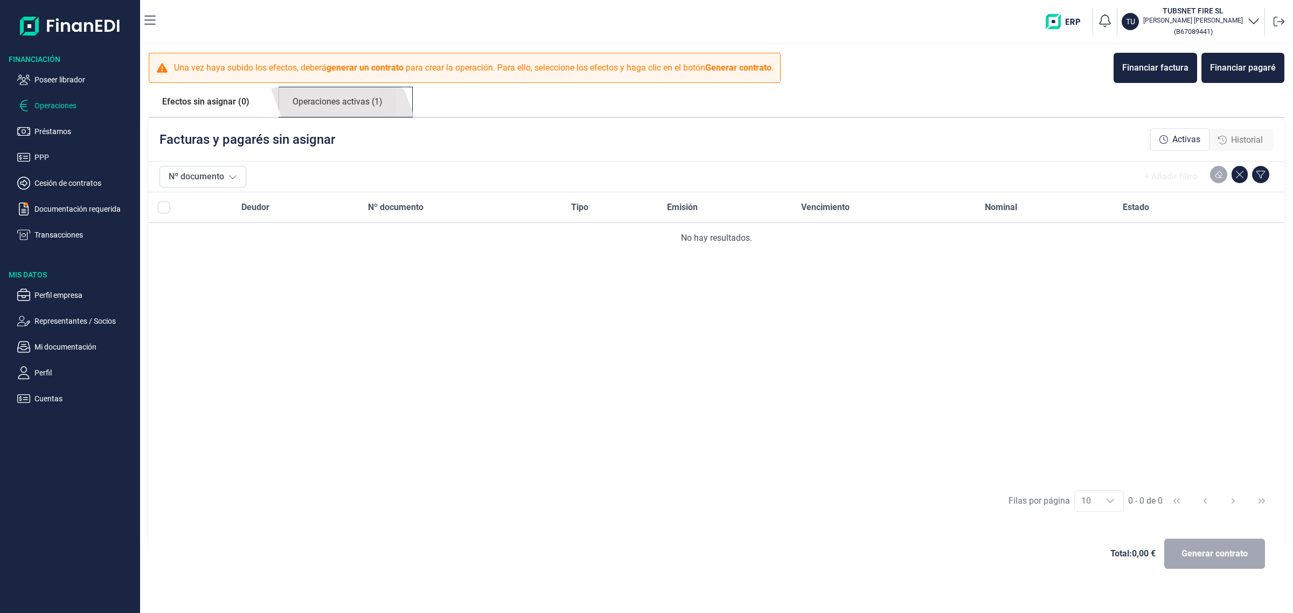
click at [357, 108] on link "Operaciones activas (1)" at bounding box center [337, 102] width 117 height 30
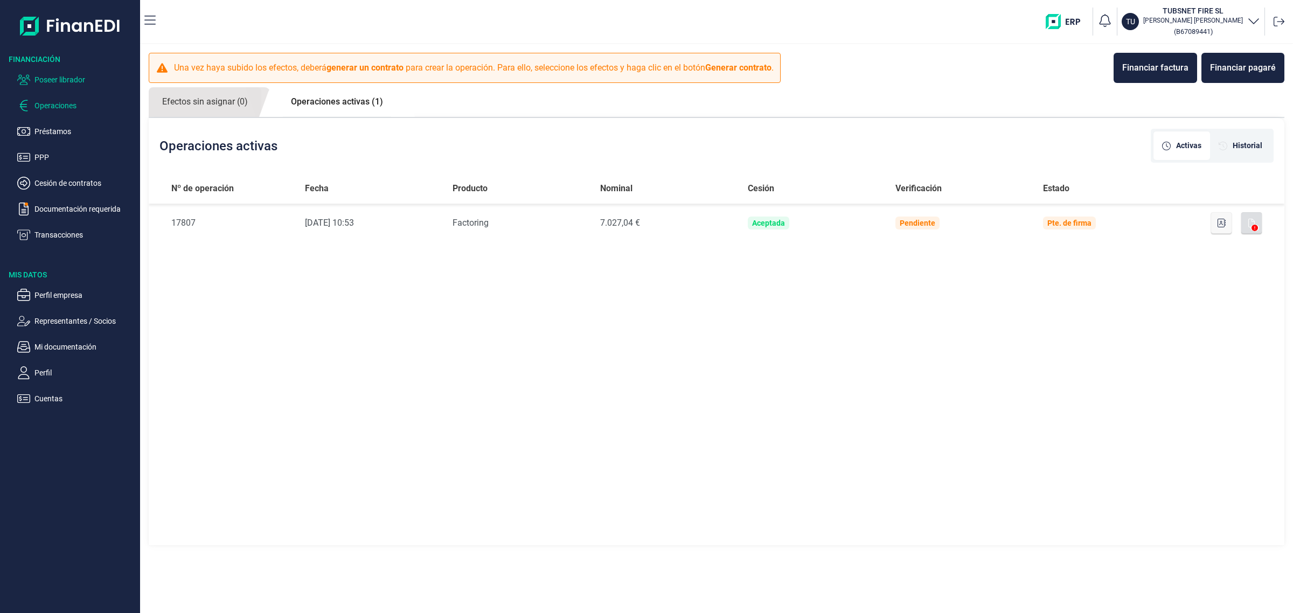
click at [69, 77] on p "Poseer librador" at bounding box center [84, 79] width 101 height 13
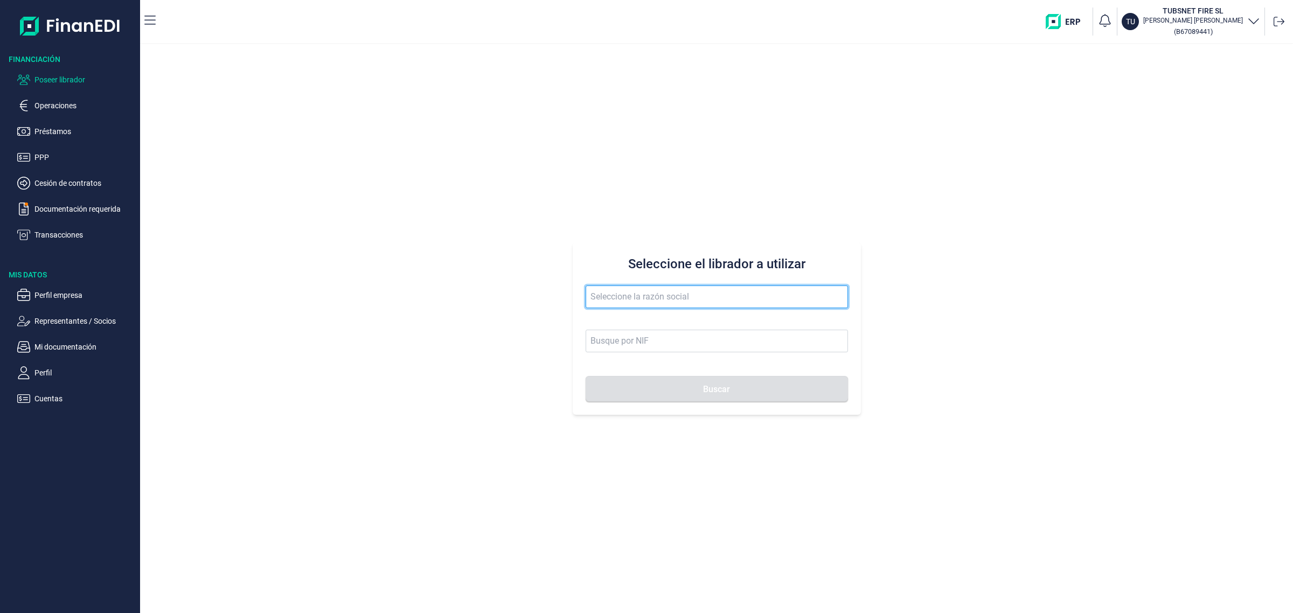
click at [658, 292] on input "text" at bounding box center [717, 297] width 262 height 23
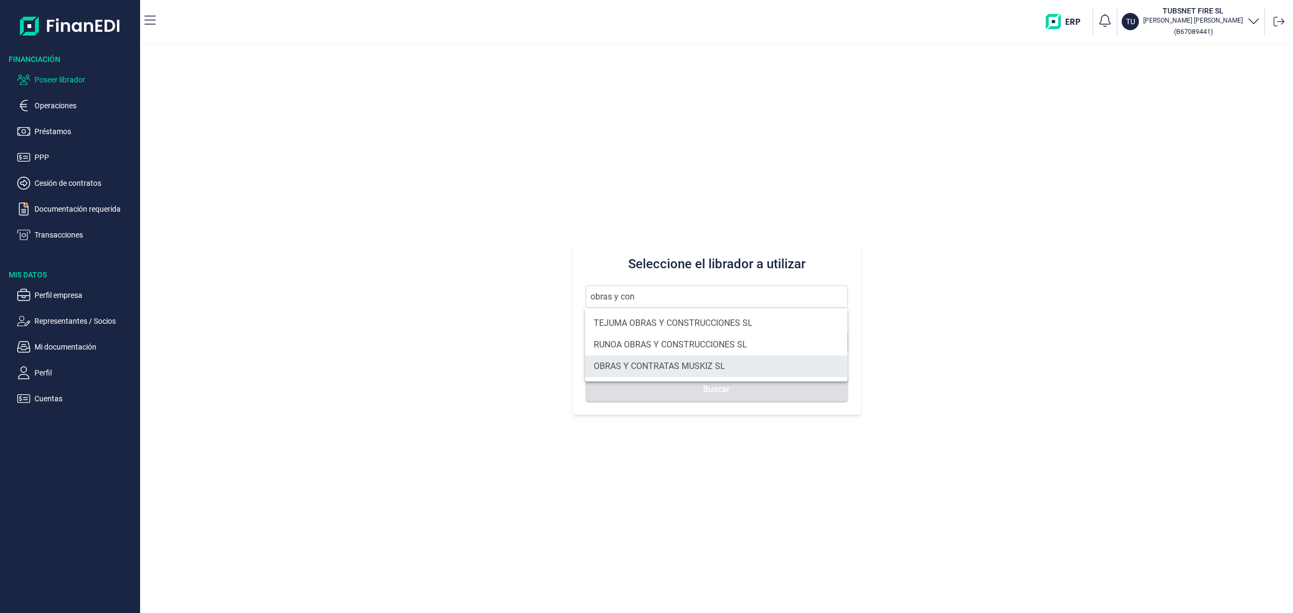
click at [696, 369] on li "OBRAS Y CONTRATAS MUSKIZ SL" at bounding box center [716, 367] width 262 height 22
type input "OBRAS Y CONTRATAS MUSKIZ SL"
type input "B95673927"
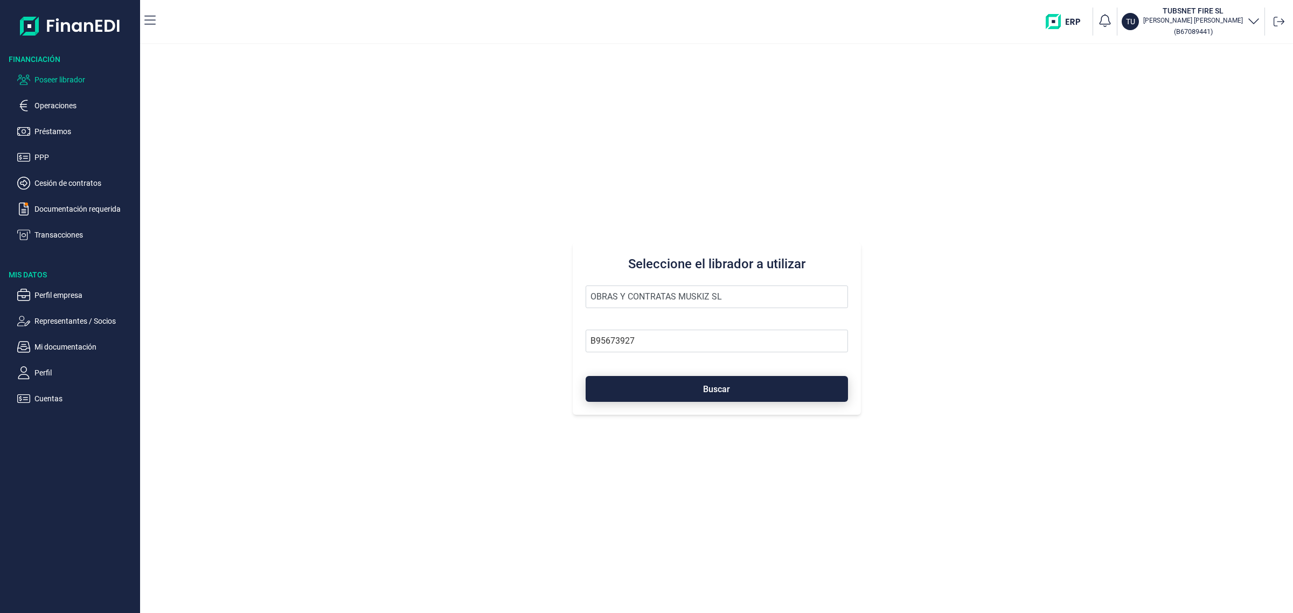
click at [697, 388] on button "Buscar" at bounding box center [717, 389] width 262 height 26
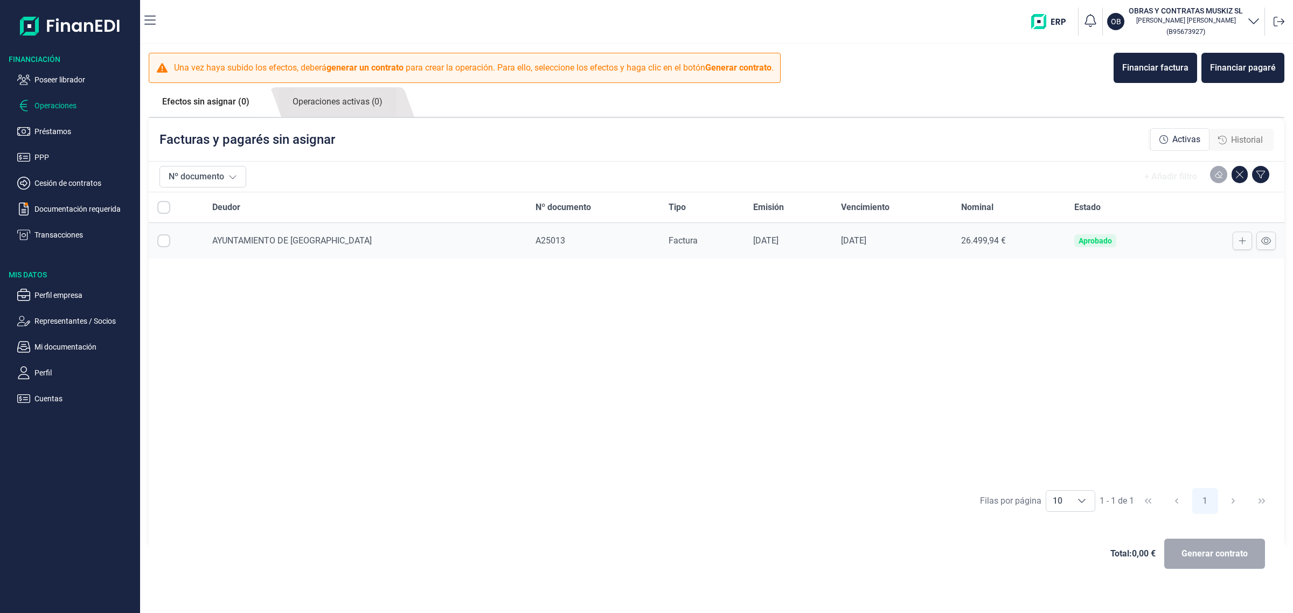
checkbox input "true"
click at [49, 324] on p "Representantes / Socios" at bounding box center [84, 321] width 101 height 13
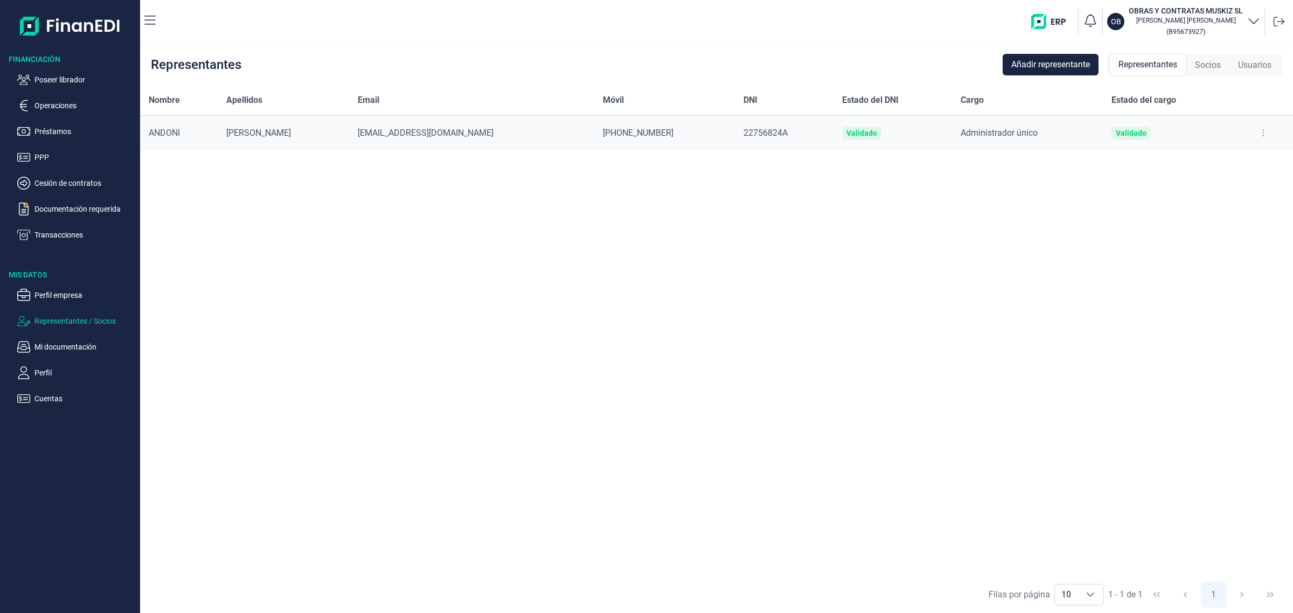
click at [423, 136] on span "[EMAIL_ADDRESS][DOMAIN_NAME]" at bounding box center [426, 133] width 136 height 10
click at [37, 108] on p "Operaciones" at bounding box center [84, 105] width 101 height 13
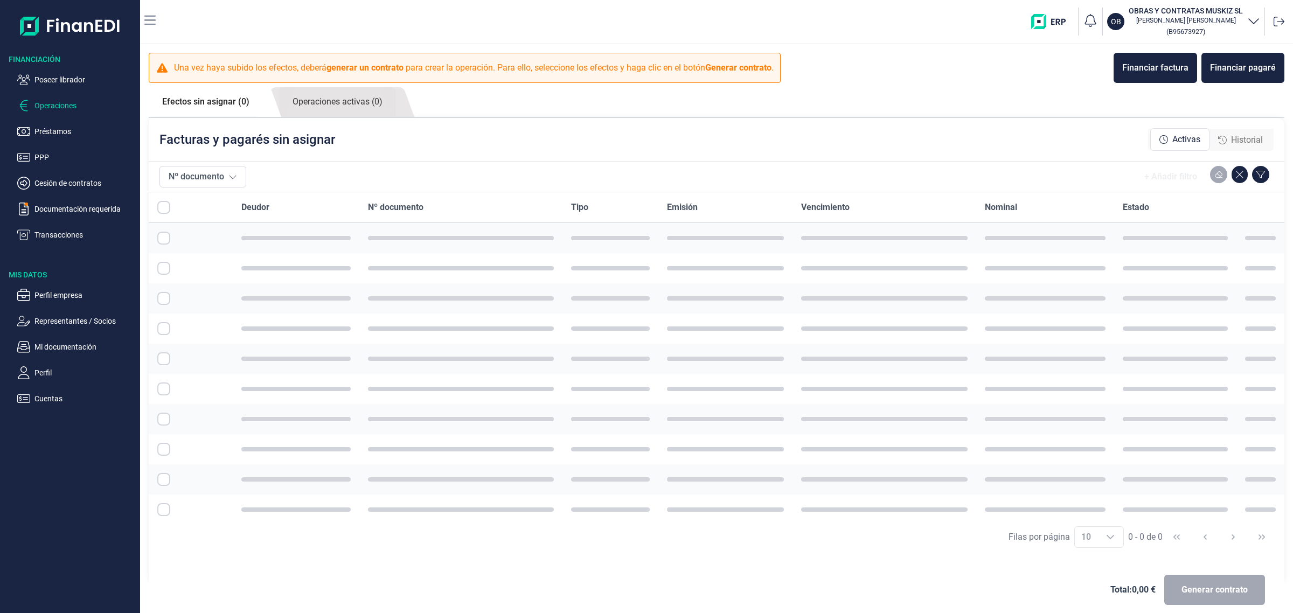
checkbox input "true"
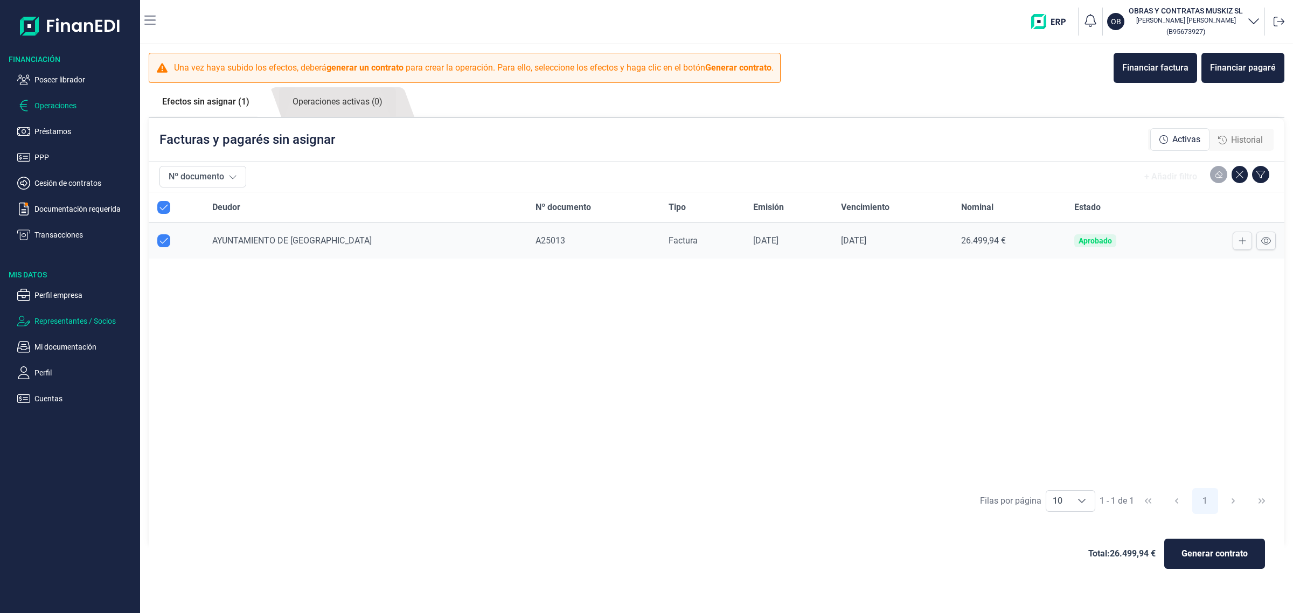
click at [74, 315] on p "Representantes / Socios" at bounding box center [84, 321] width 101 height 13
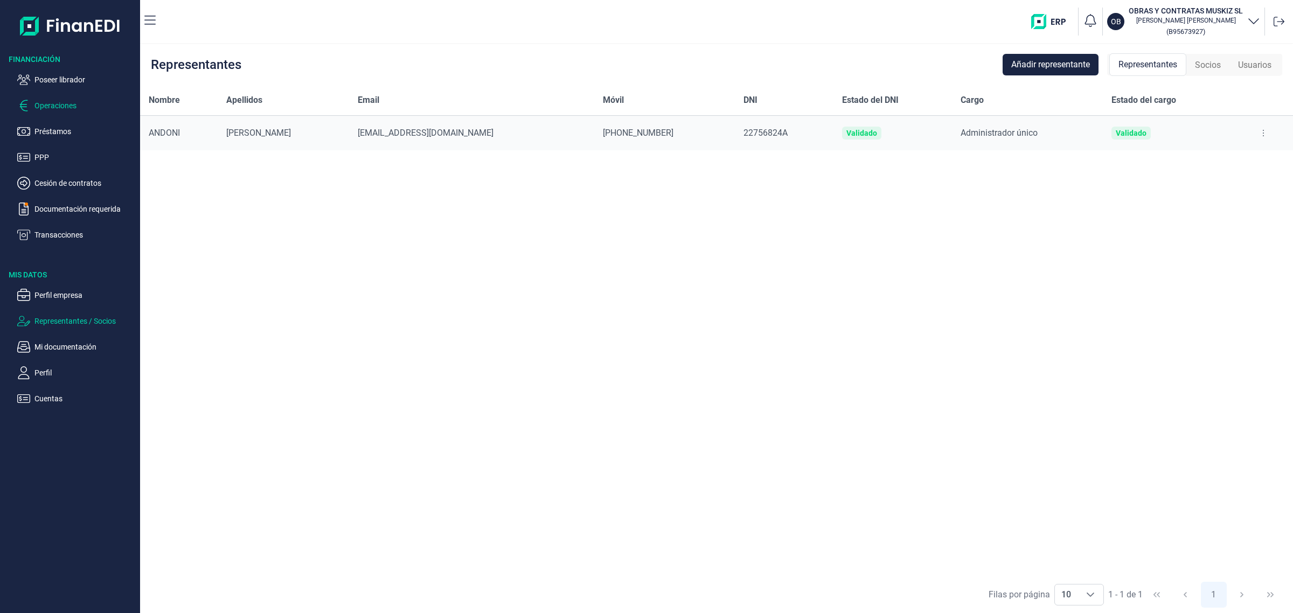
click at [63, 108] on p "Operaciones" at bounding box center [84, 105] width 101 height 13
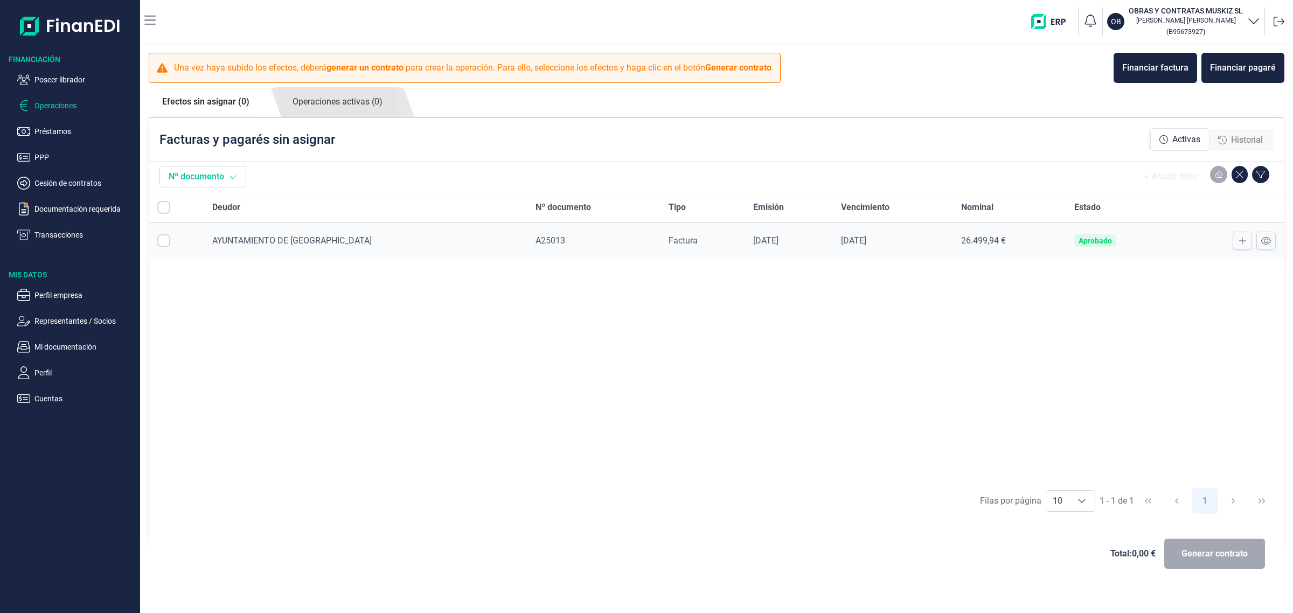
checkbox input "true"
click at [17, 99] on button "Operaciones" at bounding box center [76, 105] width 119 height 13
click at [74, 81] on p "Poseer librador" at bounding box center [84, 79] width 101 height 13
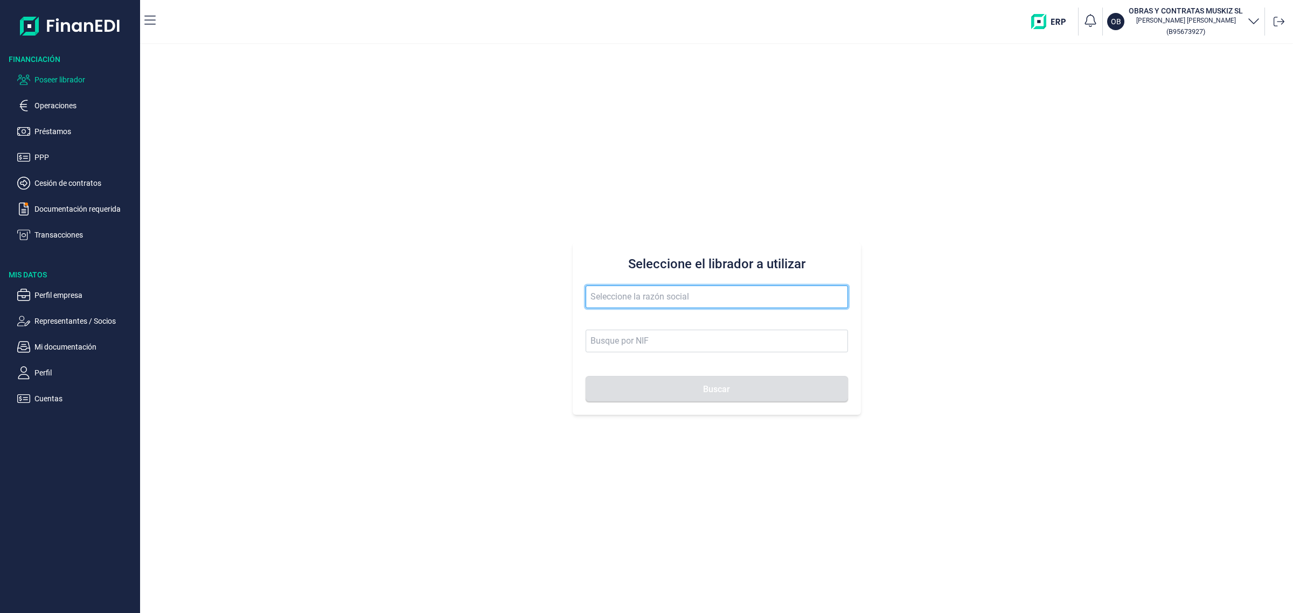
click at [647, 293] on input "text" at bounding box center [717, 297] width 262 height 23
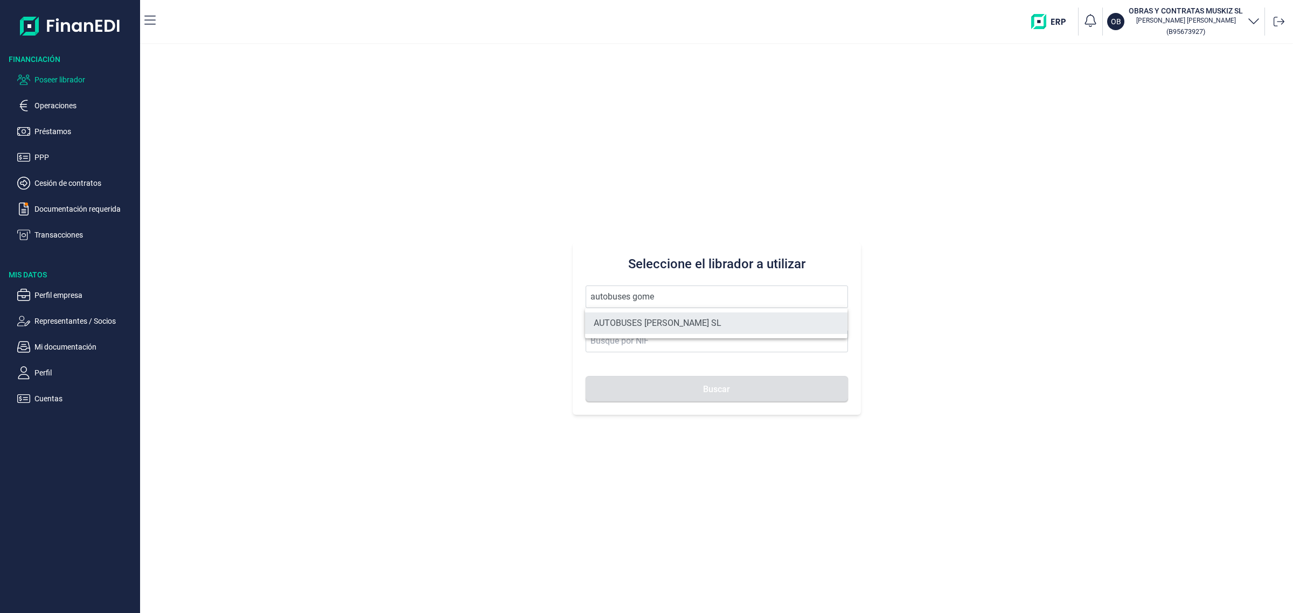
click at [669, 315] on li "AUTOBUSES [PERSON_NAME] SL" at bounding box center [716, 323] width 262 height 22
type input "AUTOBUSES [PERSON_NAME] SL"
type input "B99426520"
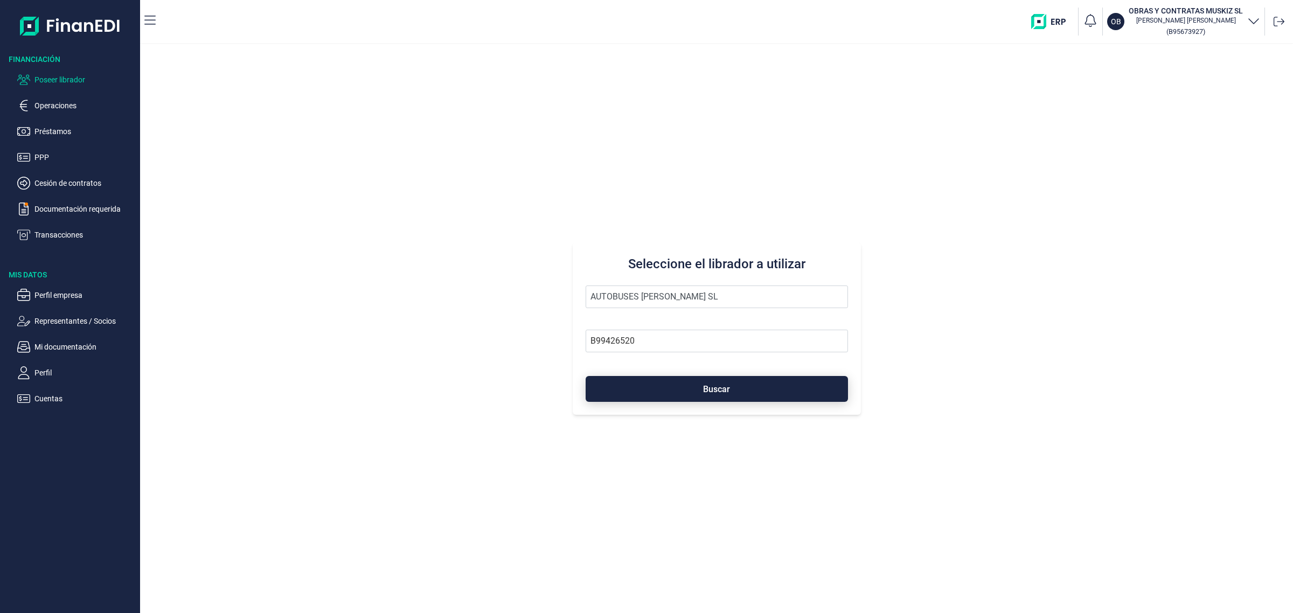
click at [704, 402] on button "Buscar" at bounding box center [717, 389] width 262 height 26
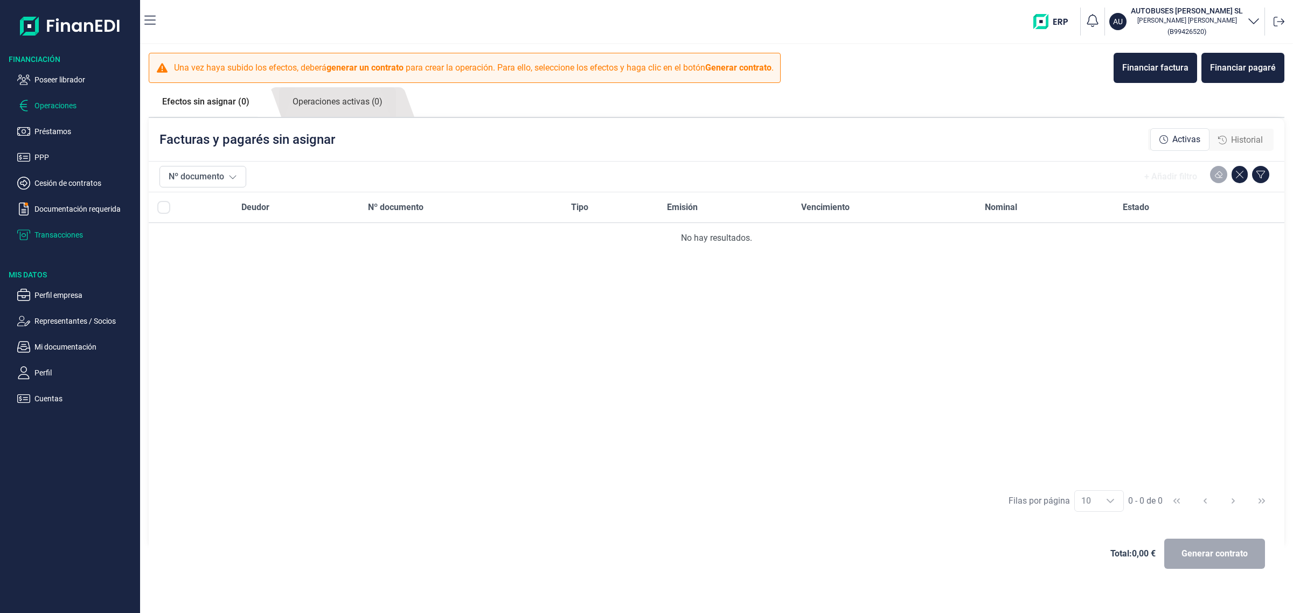
click at [65, 228] on p "Transacciones" at bounding box center [84, 234] width 101 height 13
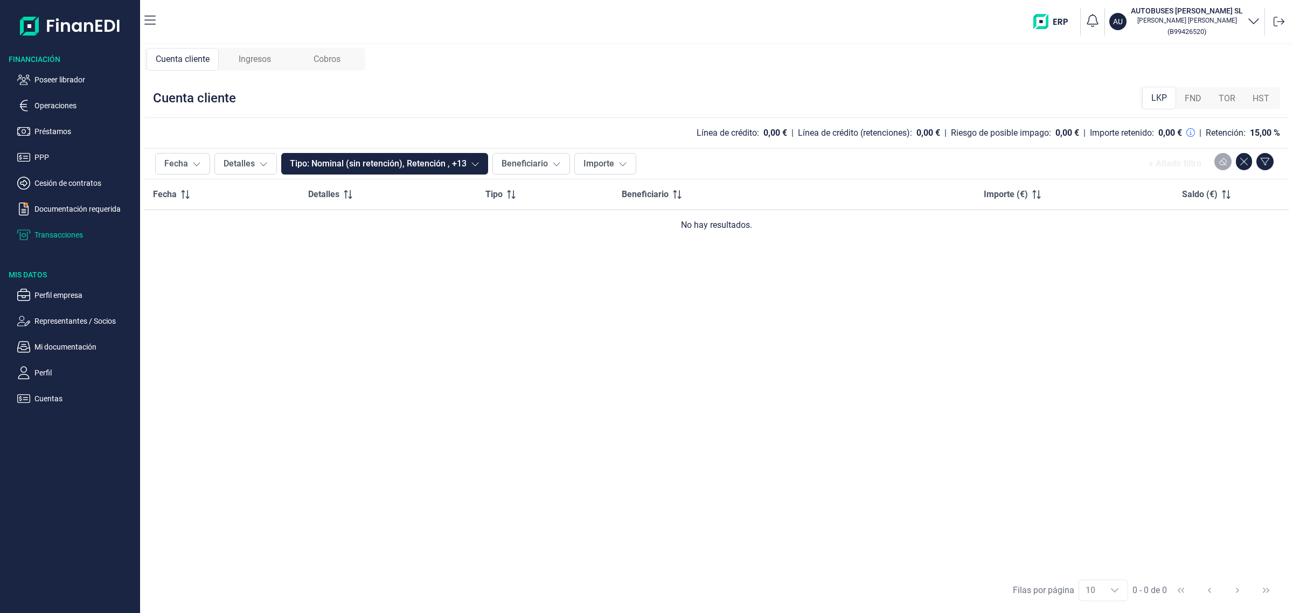
click at [1194, 98] on span "FND" at bounding box center [1193, 98] width 17 height 13
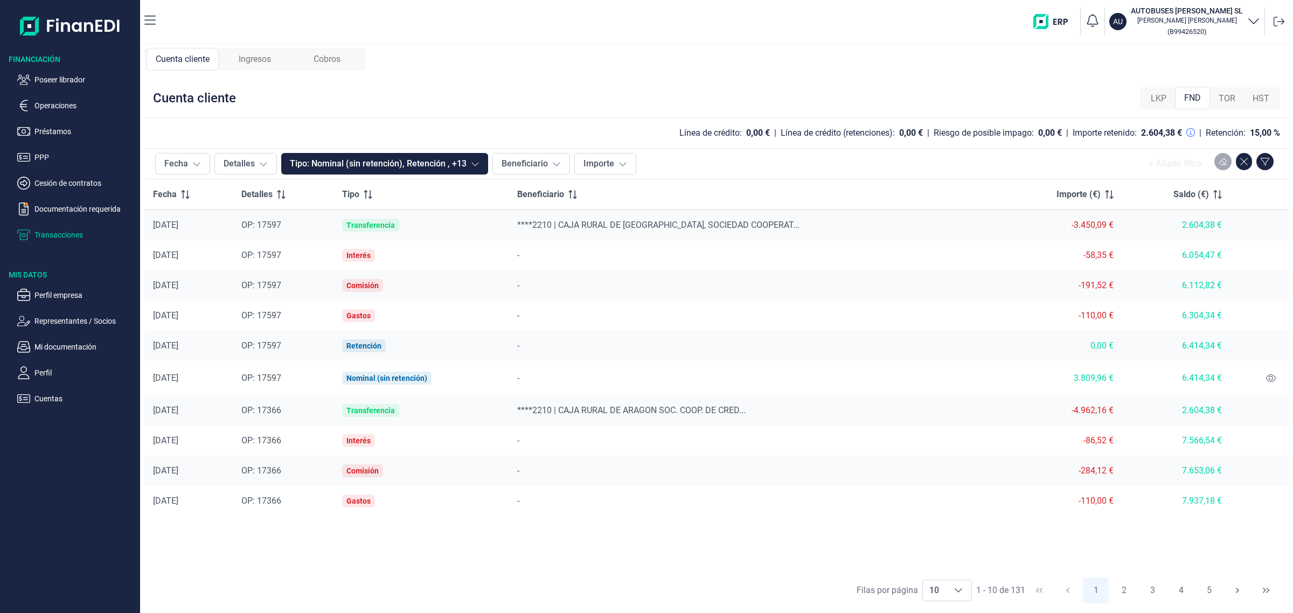
click at [1240, 95] on div "TOR" at bounding box center [1227, 99] width 34 height 22
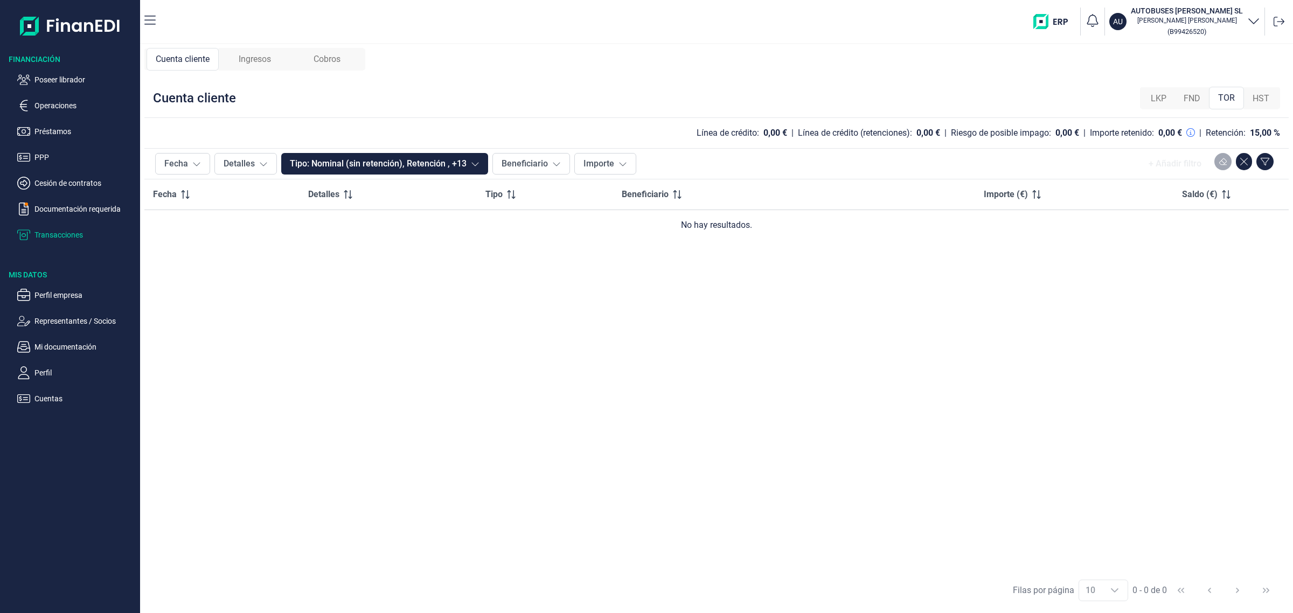
click at [1255, 100] on span "HST" at bounding box center [1261, 98] width 17 height 13
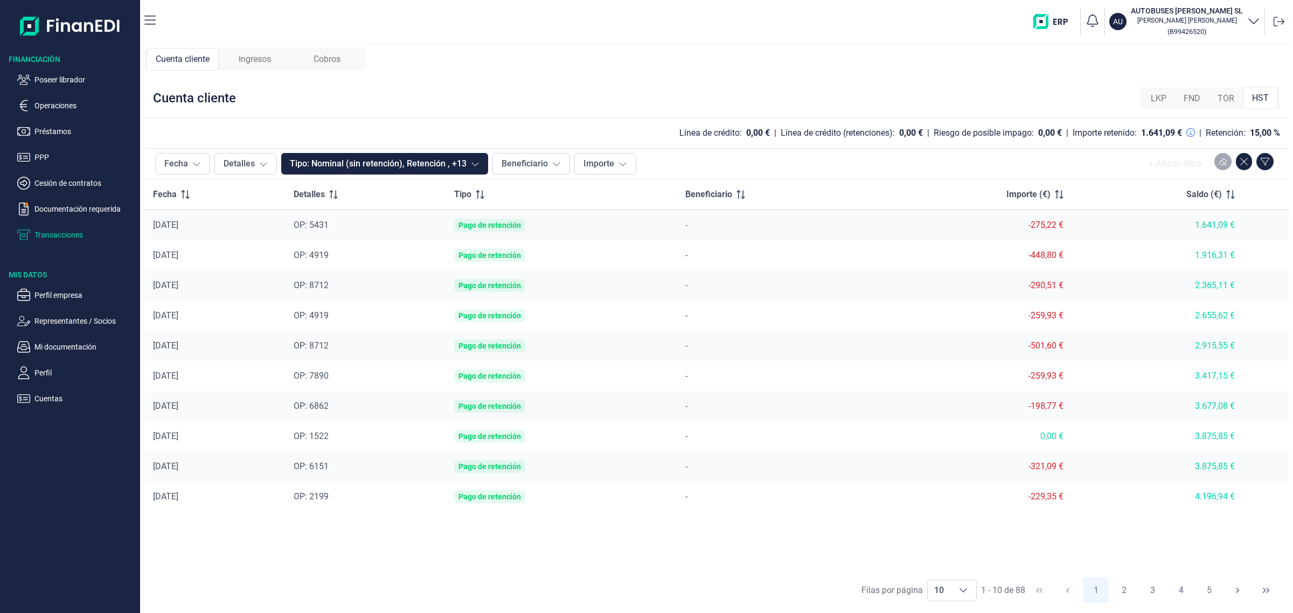
click at [1157, 101] on span "LKP" at bounding box center [1159, 98] width 16 height 13
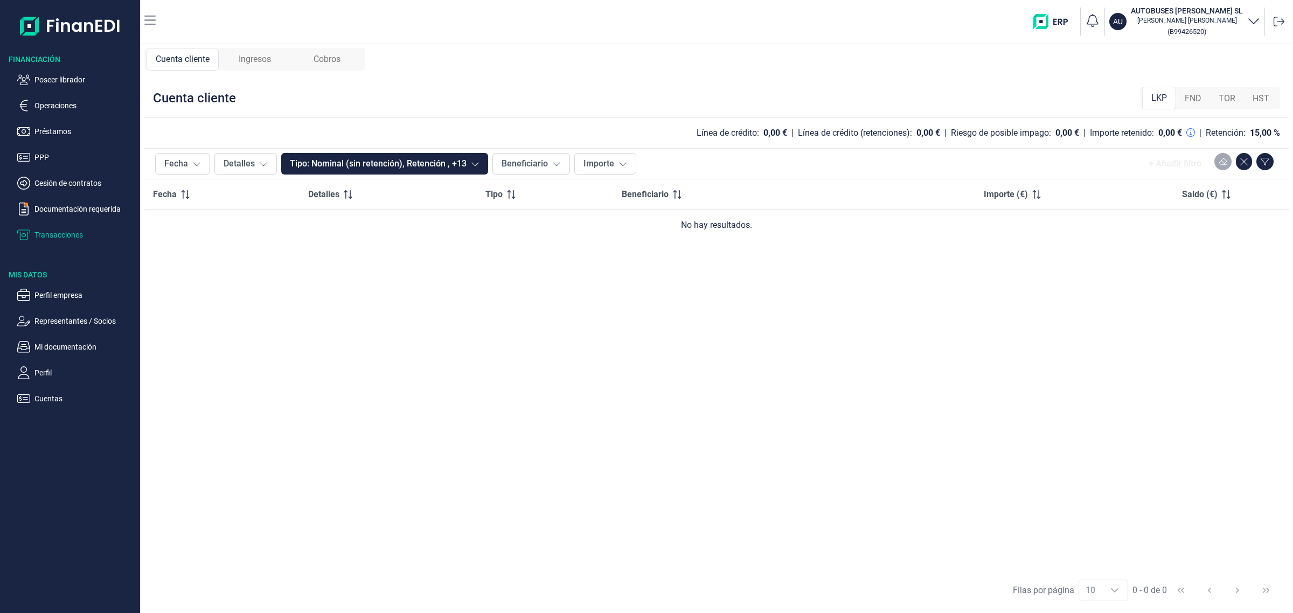
click at [1195, 89] on div "FND" at bounding box center [1193, 99] width 34 height 22
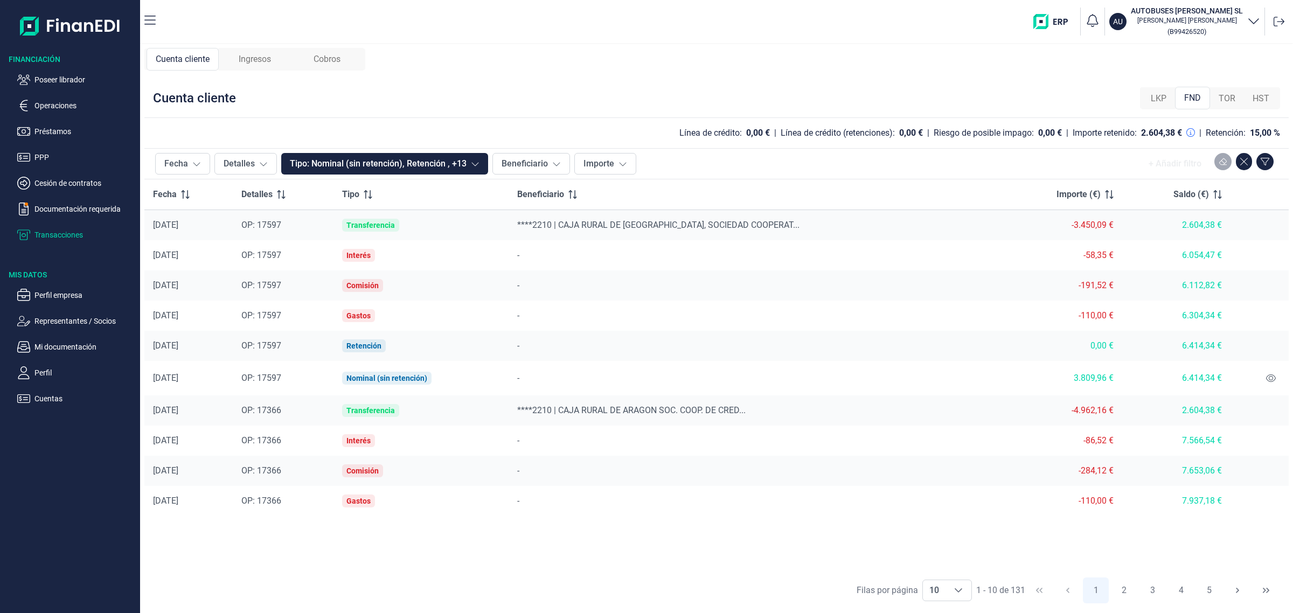
click at [1156, 99] on span "LKP" at bounding box center [1159, 98] width 16 height 13
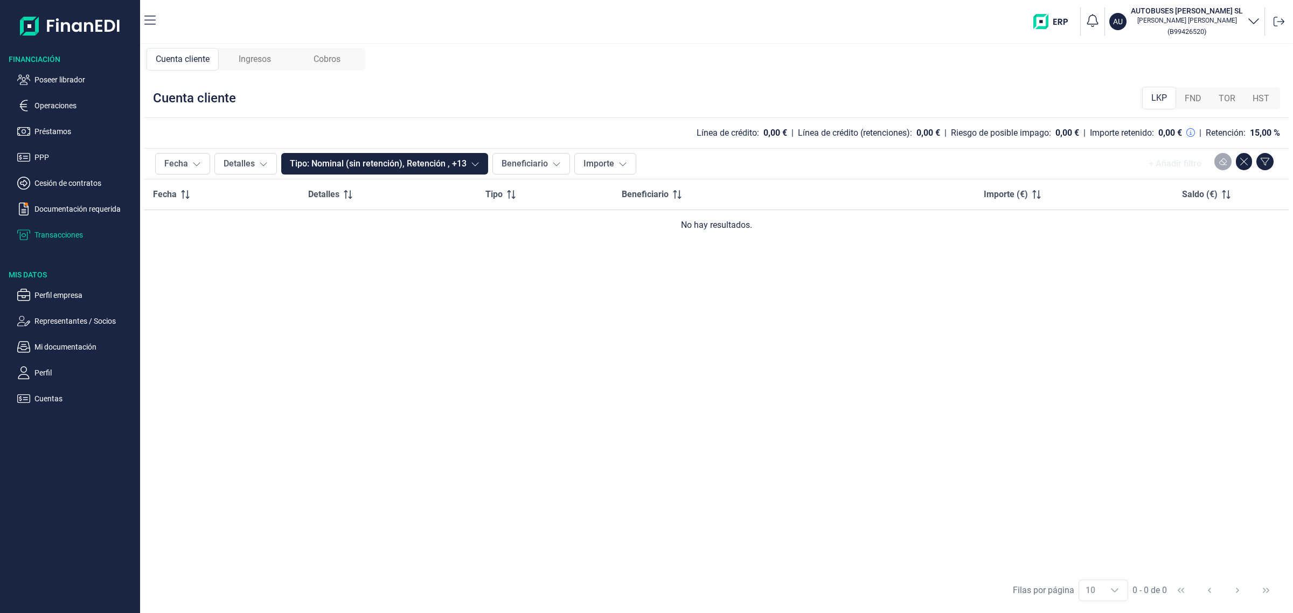
click at [1196, 89] on div "FND" at bounding box center [1193, 99] width 34 height 22
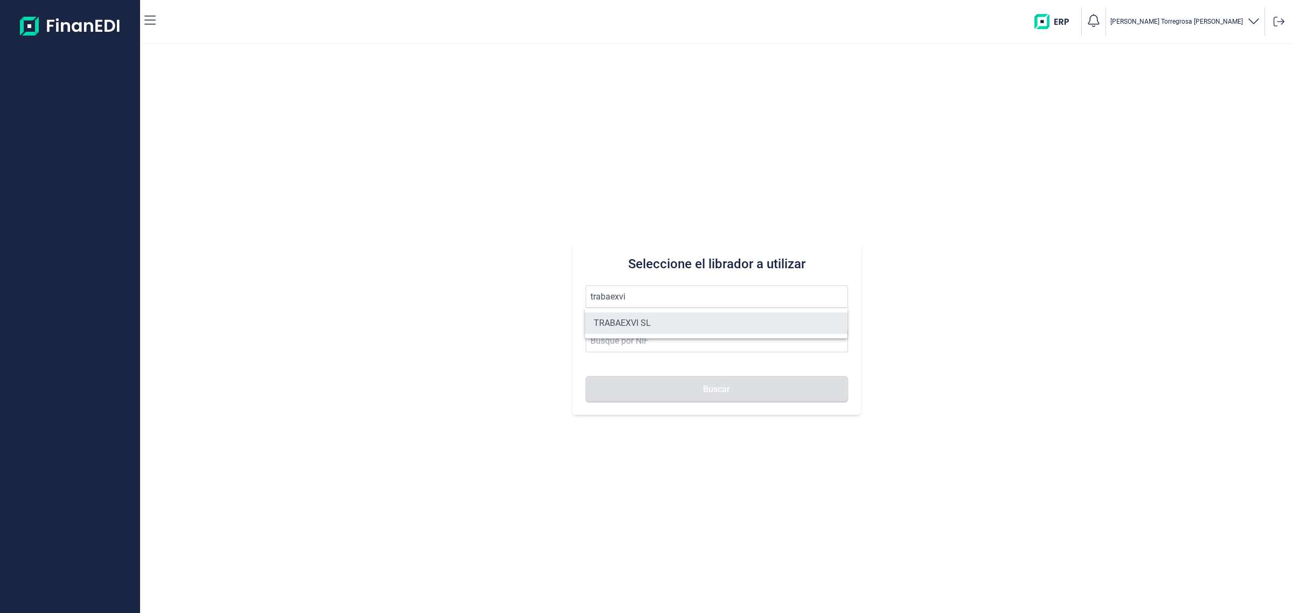
click at [633, 323] on li "TRABAEXVI SL" at bounding box center [716, 323] width 262 height 22
type input "TRABAEXVI SL"
type input "B65974495"
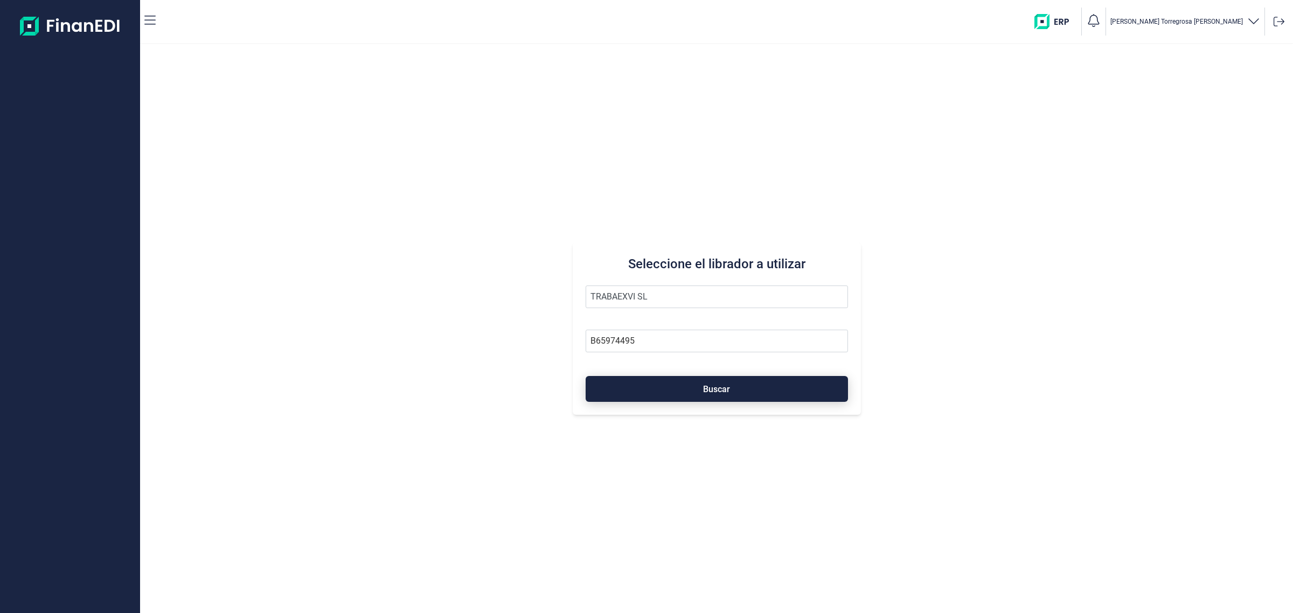
click at [707, 393] on span "Buscar" at bounding box center [716, 389] width 27 height 8
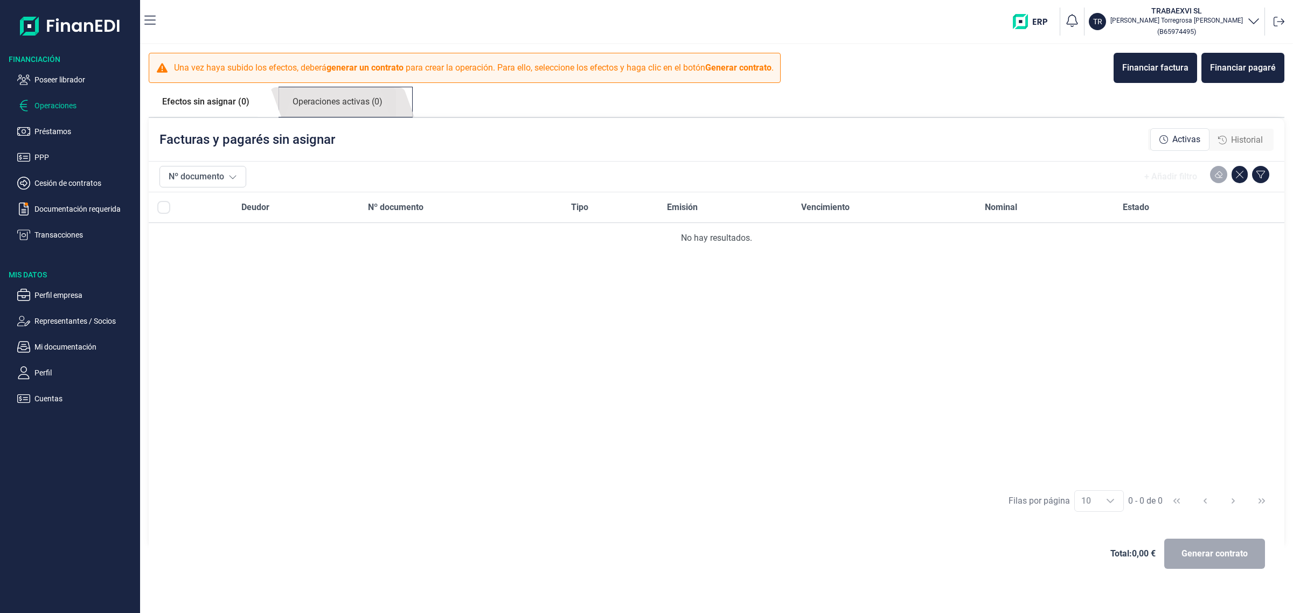
click at [392, 104] on link "Operaciones activas (0)" at bounding box center [337, 102] width 117 height 30
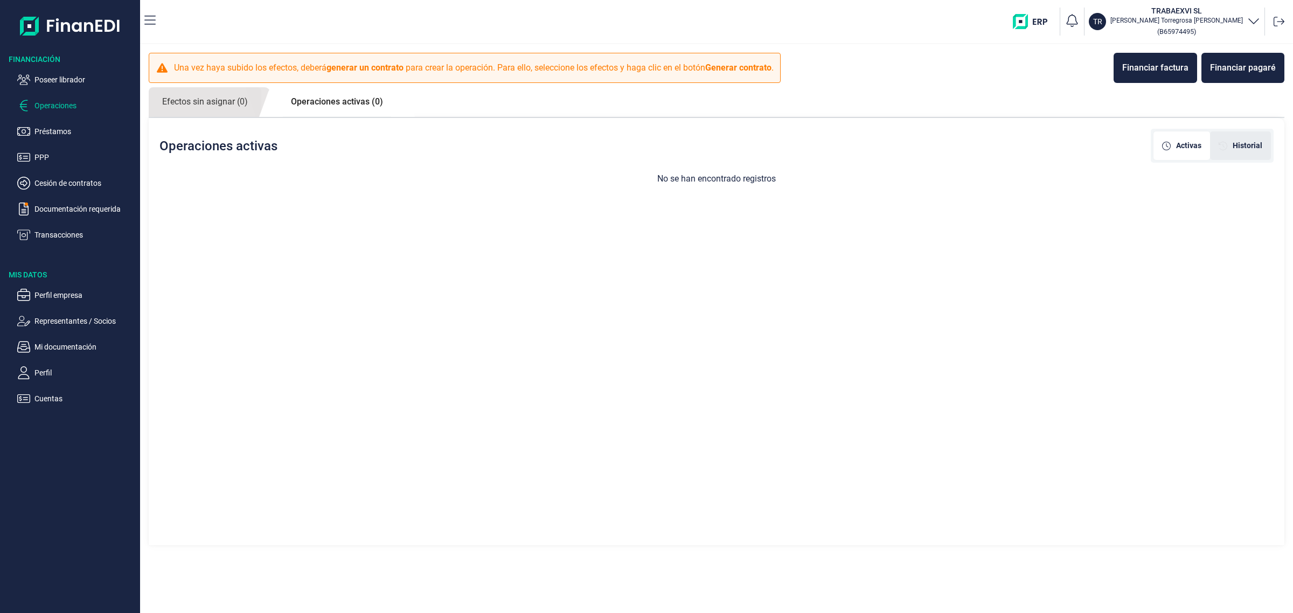
click at [1250, 155] on div "Historial" at bounding box center [1240, 145] width 61 height 29
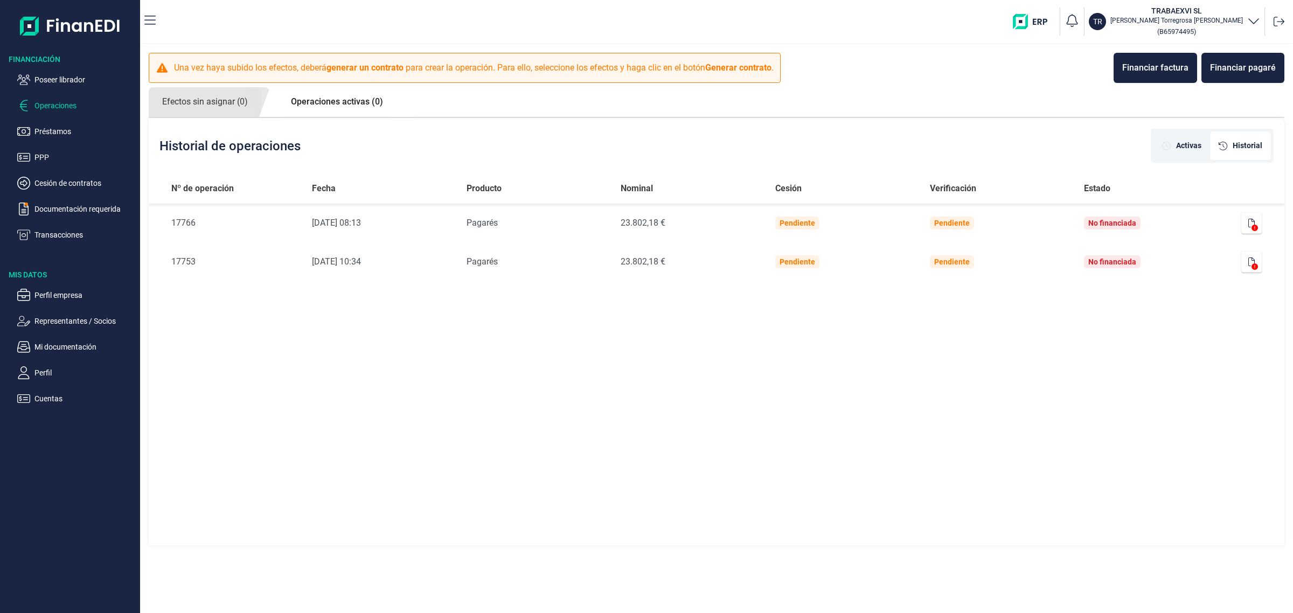
click at [43, 67] on ul "Poseer librador Operaciones Préstamos PPP Cesión de contratos Documentación req…" at bounding box center [70, 153] width 140 height 177
click at [48, 79] on p "Poseer librador" at bounding box center [84, 79] width 101 height 13
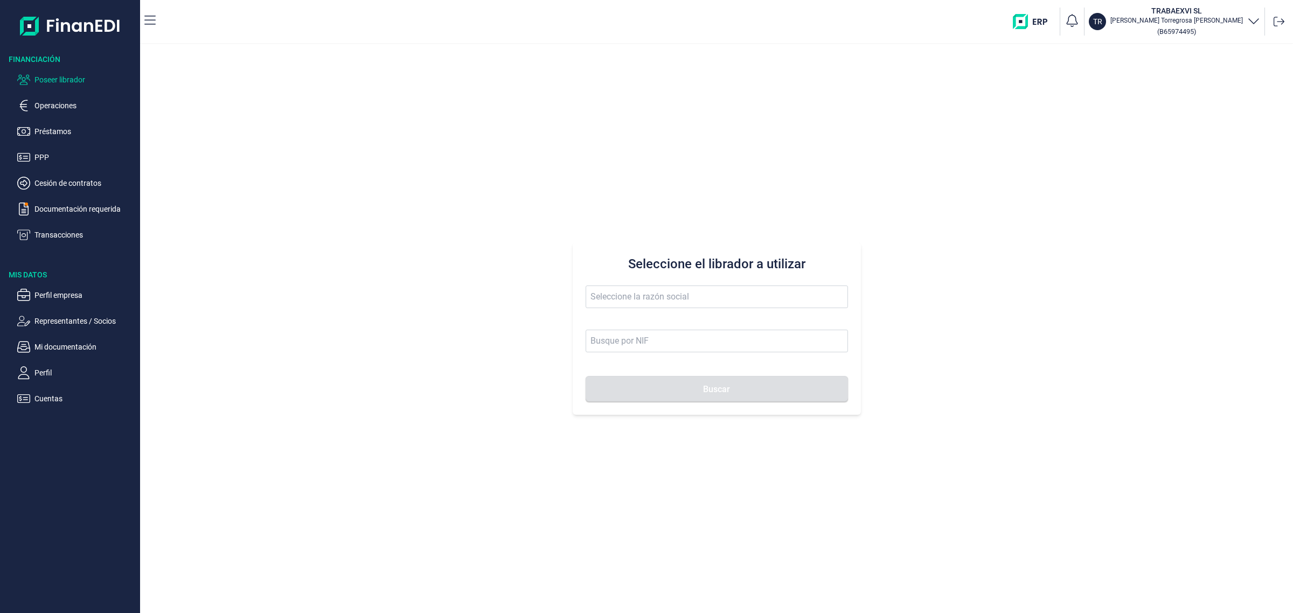
click at [701, 321] on form "Buscar" at bounding box center [717, 344] width 262 height 116
click at [700, 302] on input "text" at bounding box center [717, 297] width 262 height 23
click at [698, 317] on li "TUBSNET FIRE SL" at bounding box center [716, 323] width 262 height 22
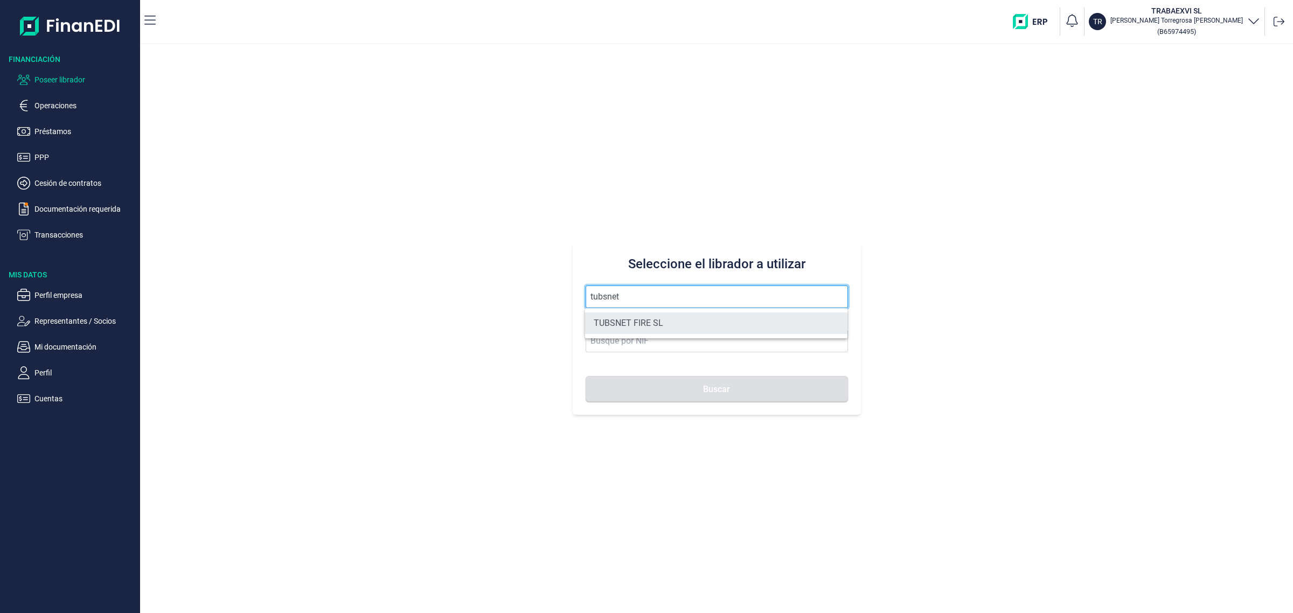
type input "TUBSNET FIRE SL"
type input "B67089441"
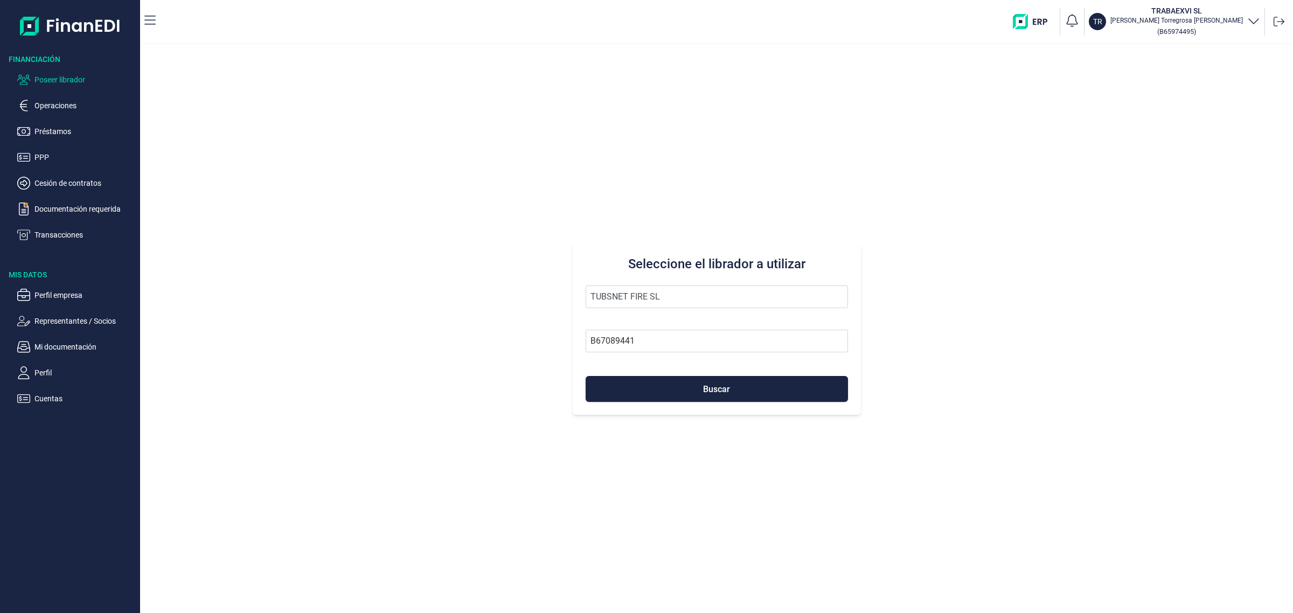
click at [742, 375] on form "TUBSNET FIRE SL B67089441 Buscar" at bounding box center [717, 344] width 262 height 116
click at [806, 411] on div "Seleccione el librador a utilizar TUBSNET FIRE SL B67089441 Buscar" at bounding box center [717, 328] width 288 height 172
click at [802, 391] on button "Buscar" at bounding box center [717, 389] width 262 height 26
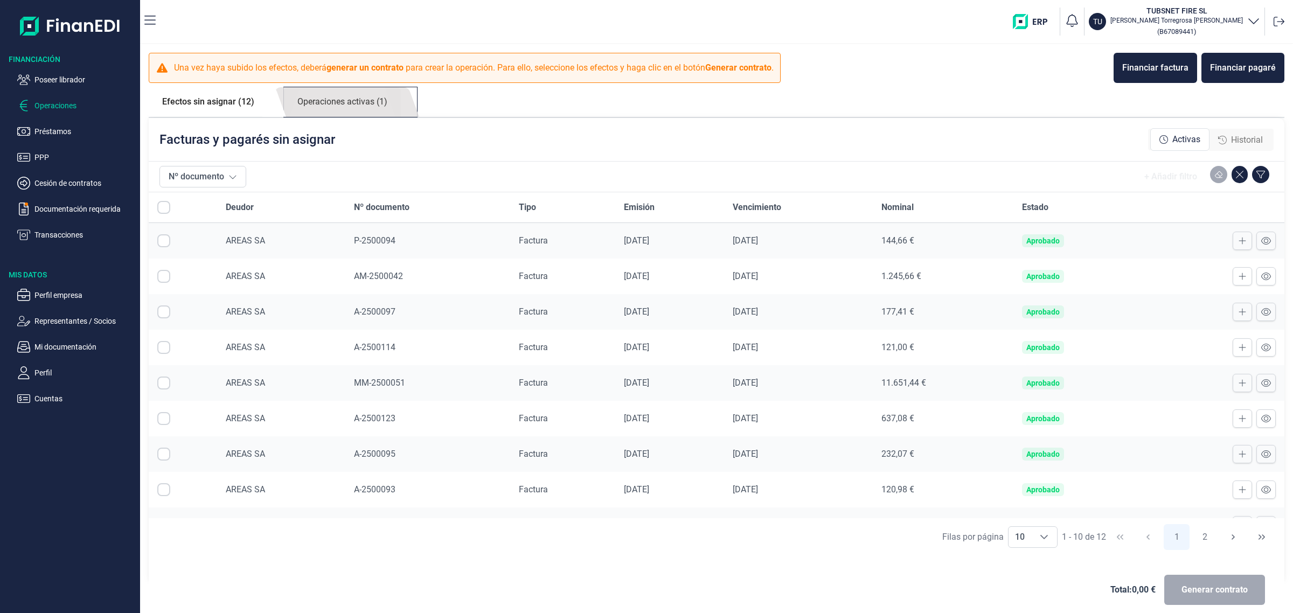
click at [364, 93] on link "Operaciones activas (1)" at bounding box center [342, 102] width 117 height 30
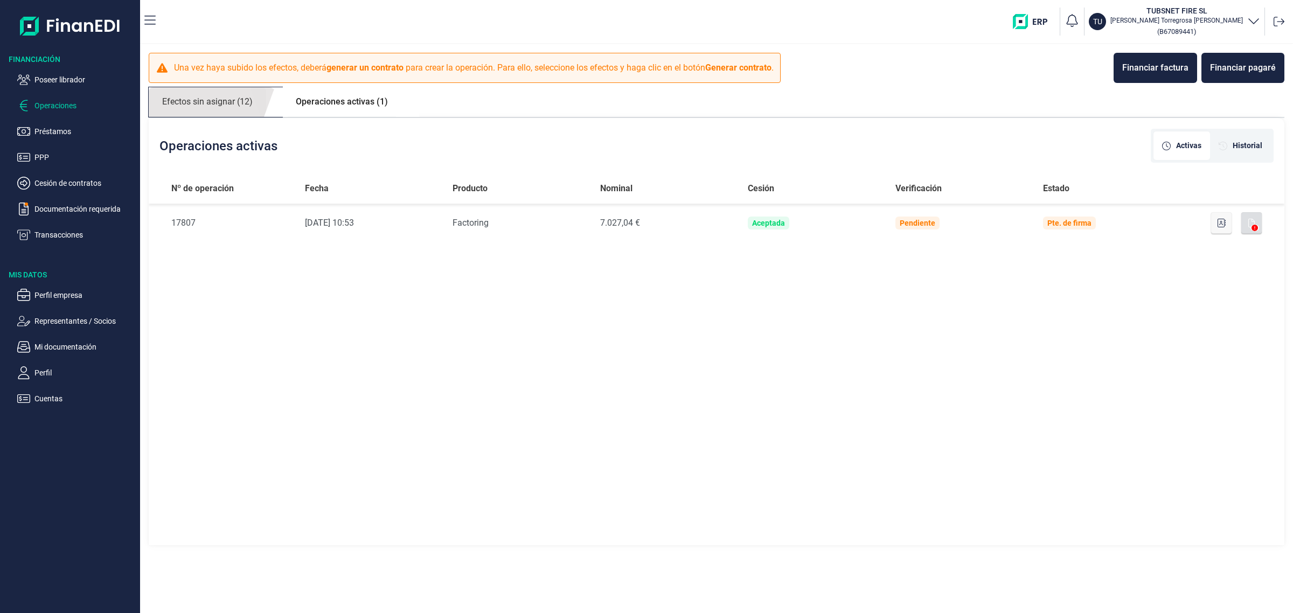
click at [202, 100] on link "Efectos sin asignar (12)" at bounding box center [207, 102] width 117 height 30
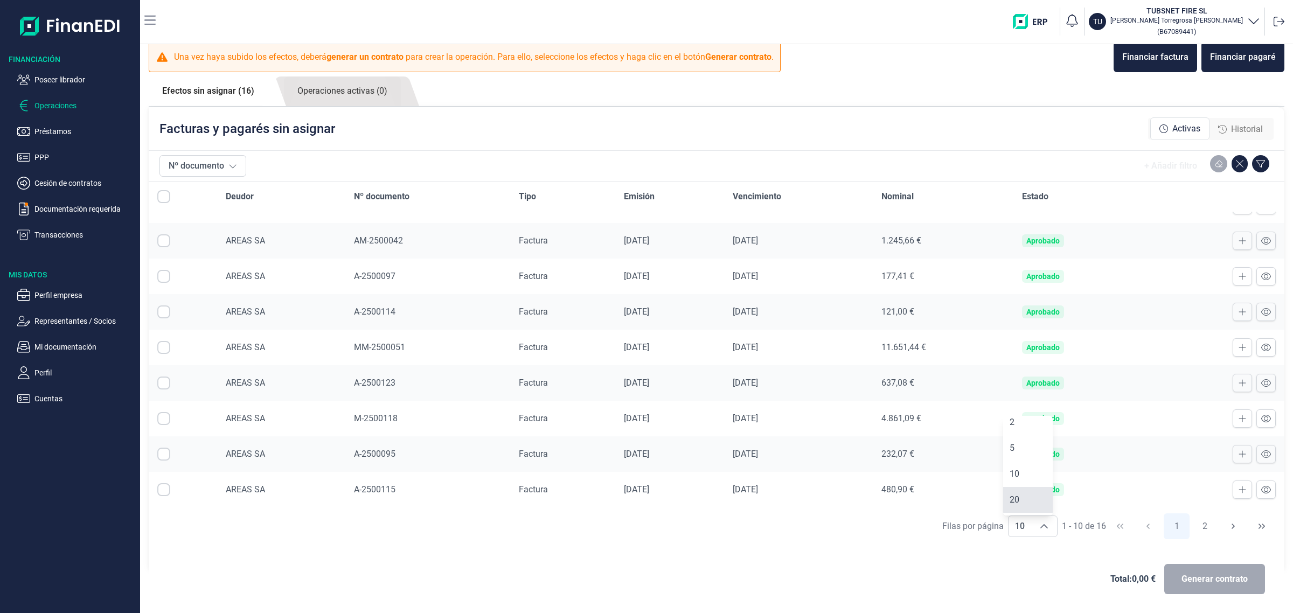
scroll to position [55, 0]
click at [1025, 454] on li "20" at bounding box center [1028, 452] width 50 height 26
type input "20"
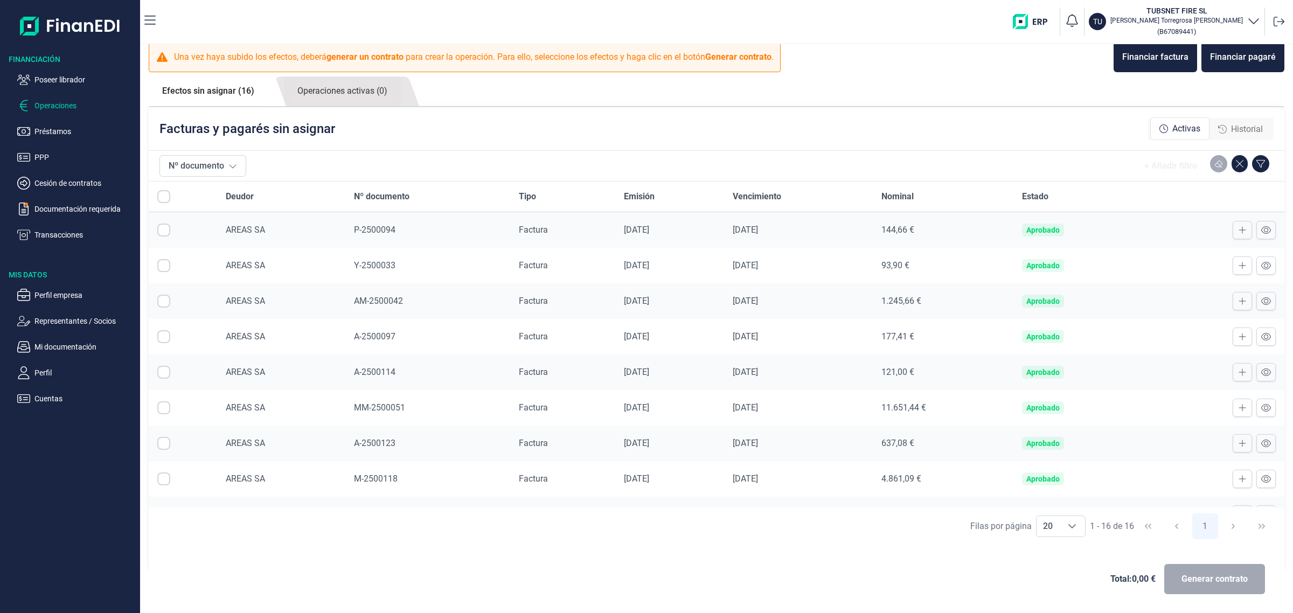
click at [164, 193] on input "All items unselected" at bounding box center [163, 196] width 13 height 13
checkbox input "false"
click at [163, 228] on input "Row Selected null" at bounding box center [163, 230] width 13 height 13
checkbox input "true"
click at [163, 264] on input "Row Selected null" at bounding box center [163, 265] width 13 height 13
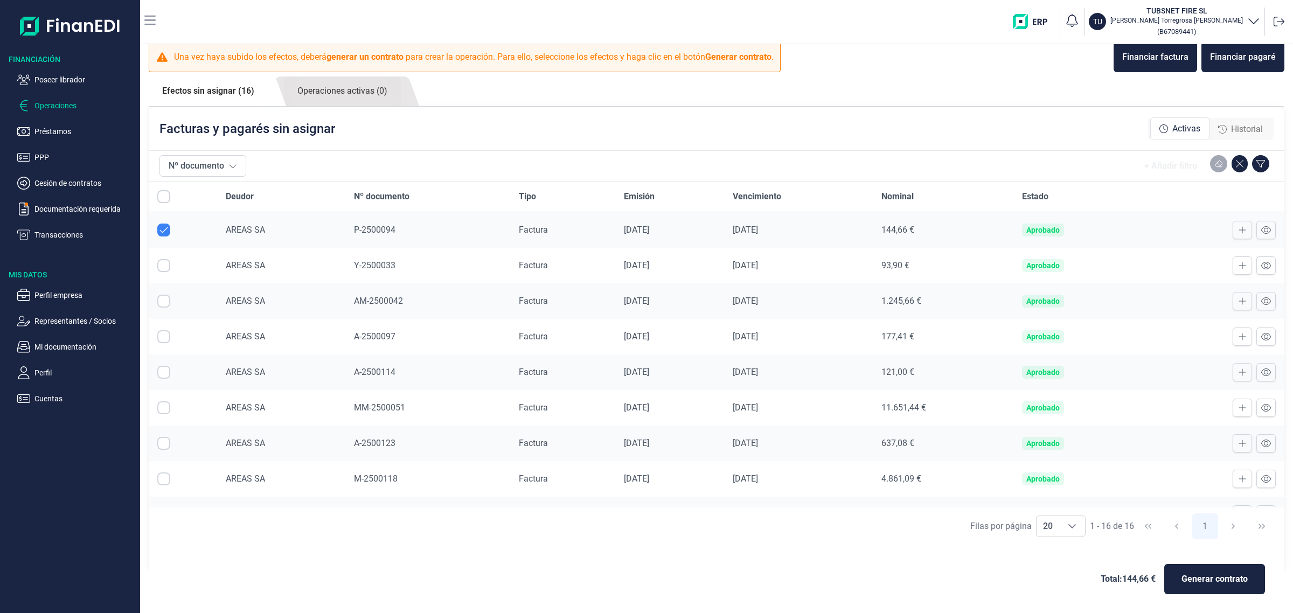
checkbox input "true"
click at [163, 301] on input "Row Selected null" at bounding box center [163, 301] width 13 height 13
checkbox input "true"
click at [165, 338] on input "Row Selected null" at bounding box center [163, 336] width 13 height 13
checkbox input "true"
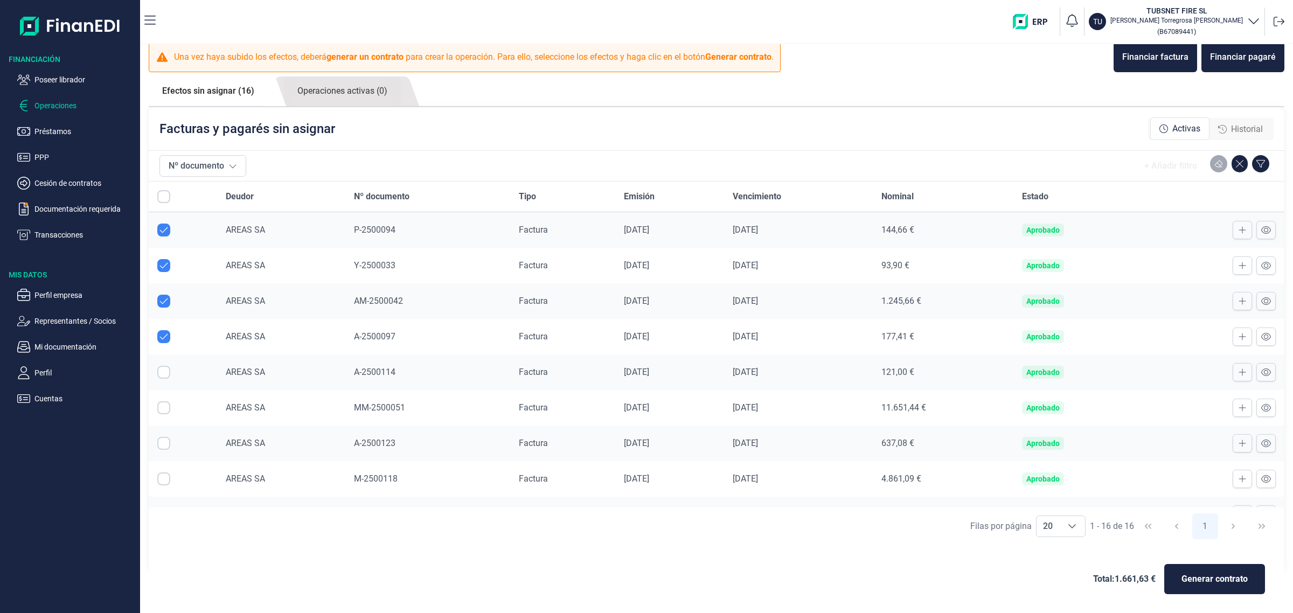
drag, startPoint x: 162, startPoint y: 373, endPoint x: 161, endPoint y: 378, distance: 5.6
click at [162, 374] on input "Row Selected null" at bounding box center [163, 372] width 13 height 13
checkbox input "true"
click at [163, 411] on input "Row Selected null" at bounding box center [163, 407] width 13 height 13
checkbox input "true"
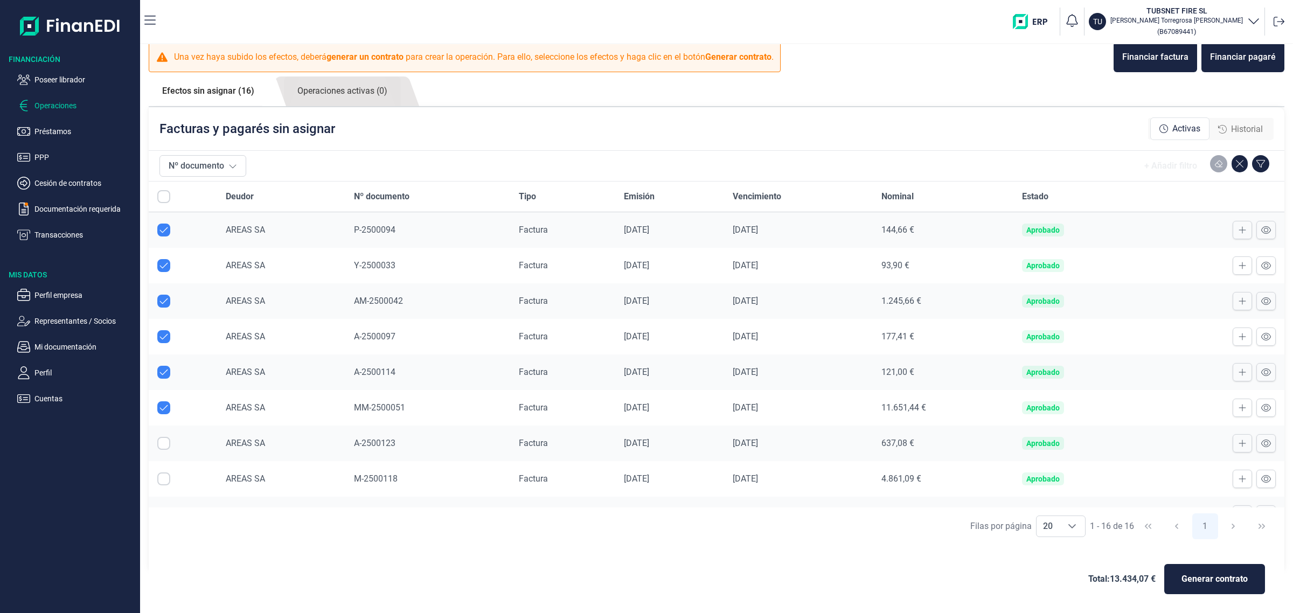
click at [163, 441] on input "Row Selected null" at bounding box center [163, 443] width 13 height 13
checkbox input "true"
click at [165, 485] on input "Row Selected null" at bounding box center [163, 478] width 13 height 13
checkbox input "true"
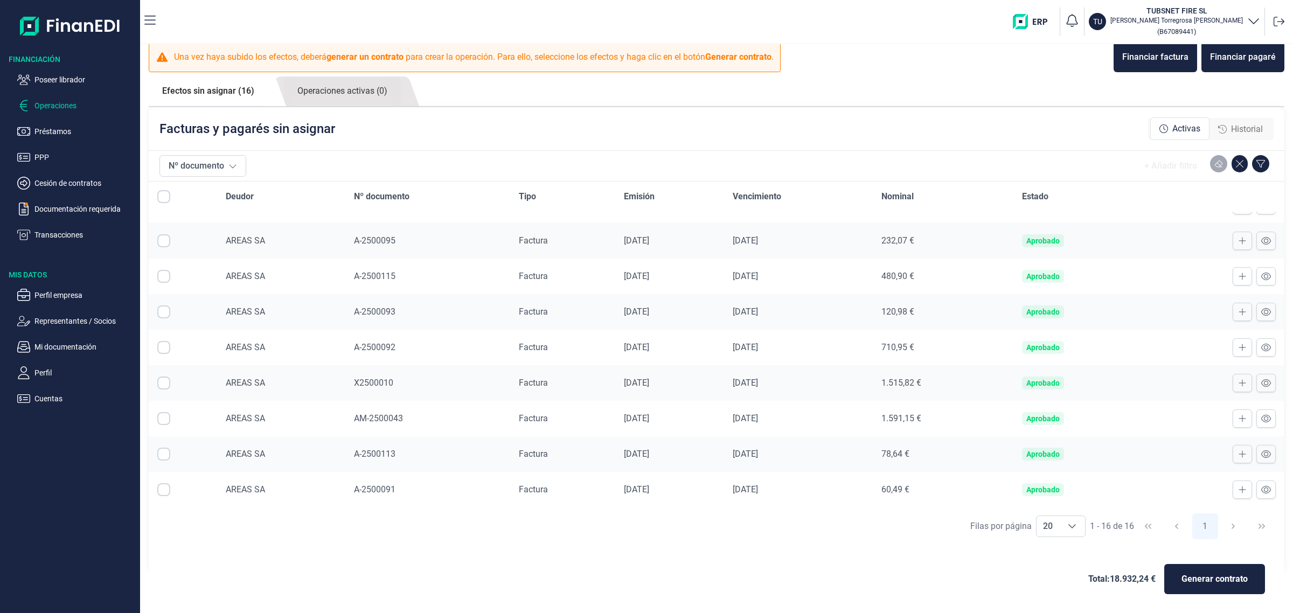
click at [164, 240] on input "Row Selected null" at bounding box center [163, 240] width 13 height 13
checkbox input "true"
click at [165, 277] on input "Row Selected null" at bounding box center [163, 276] width 13 height 13
checkbox input "true"
click at [163, 311] on input "Row Selected null" at bounding box center [163, 311] width 13 height 13
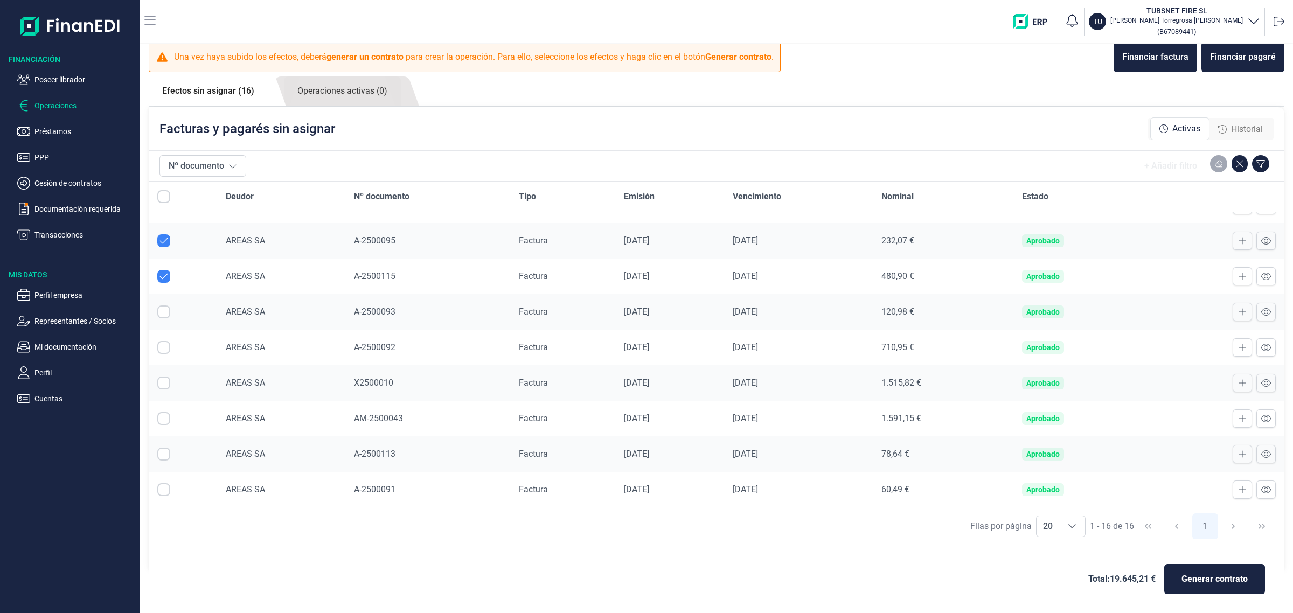
checkbox input "true"
click at [162, 344] on input "Row Selected null" at bounding box center [163, 347] width 13 height 13
checkbox input "true"
click at [164, 384] on input "Row Selected null" at bounding box center [163, 383] width 13 height 13
checkbox input "true"
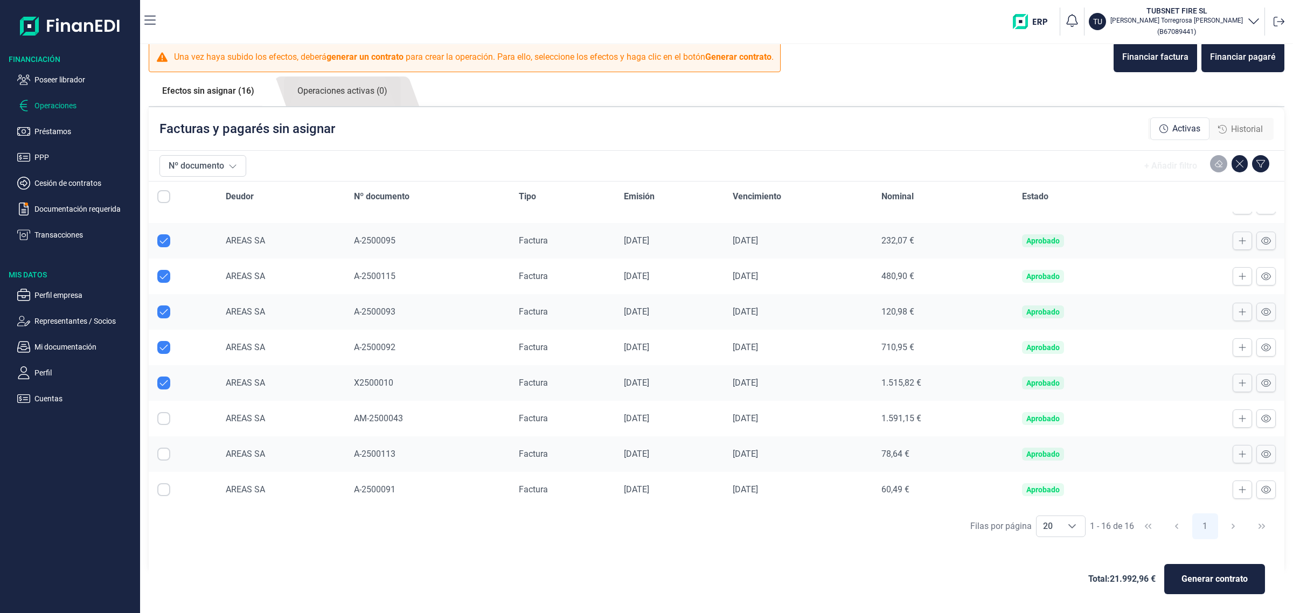
click at [167, 414] on input "Row Selected null" at bounding box center [163, 418] width 13 height 13
checkbox input "true"
click at [162, 459] on input "Row Selected null" at bounding box center [163, 454] width 13 height 13
checkbox input "true"
click at [161, 489] on input "Row Selected null" at bounding box center [163, 489] width 13 height 13
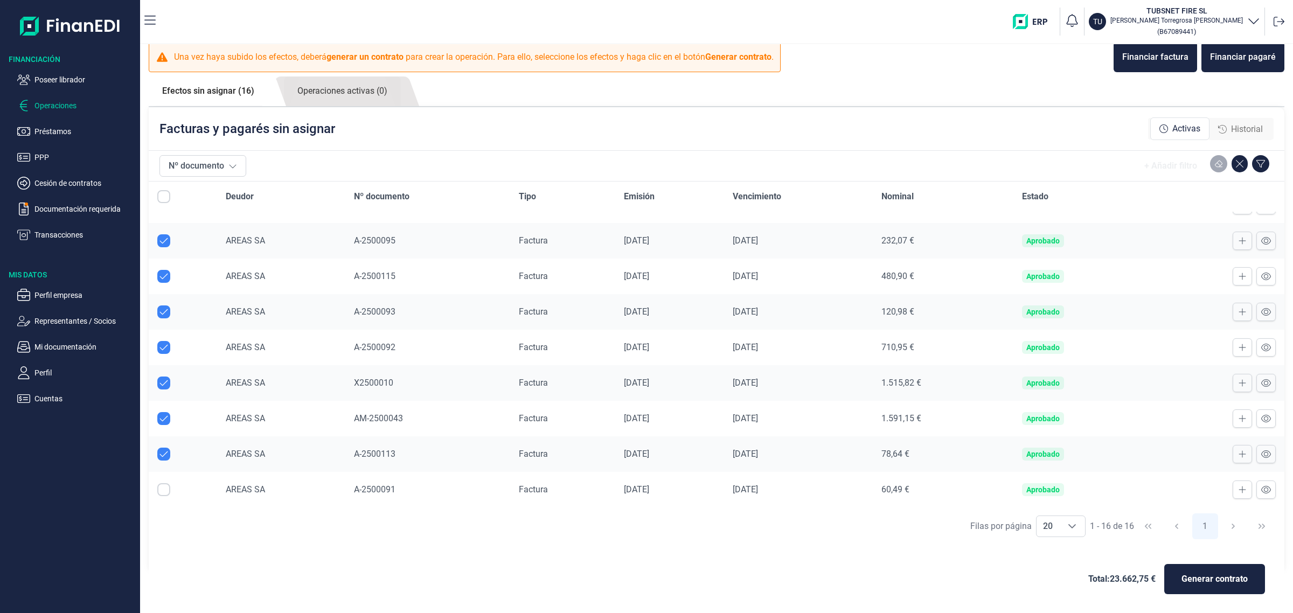
checkbox input "true"
click at [1196, 579] on span "Generar contrato" at bounding box center [1214, 579] width 66 height 13
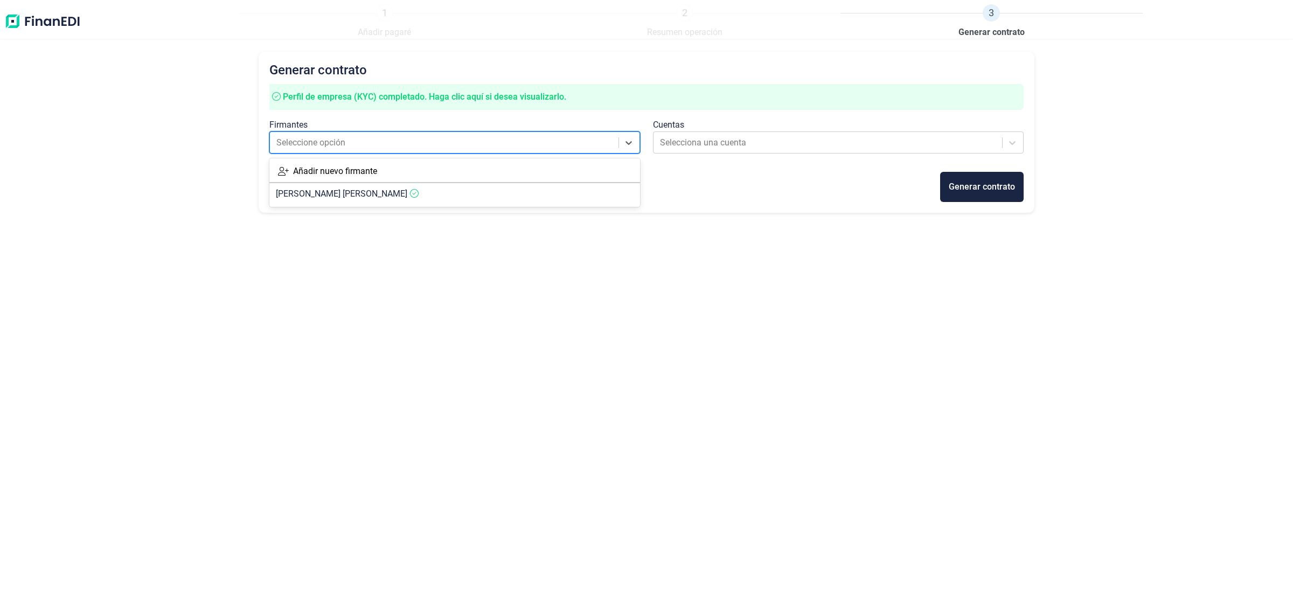
click at [611, 146] on div at bounding box center [444, 142] width 337 height 15
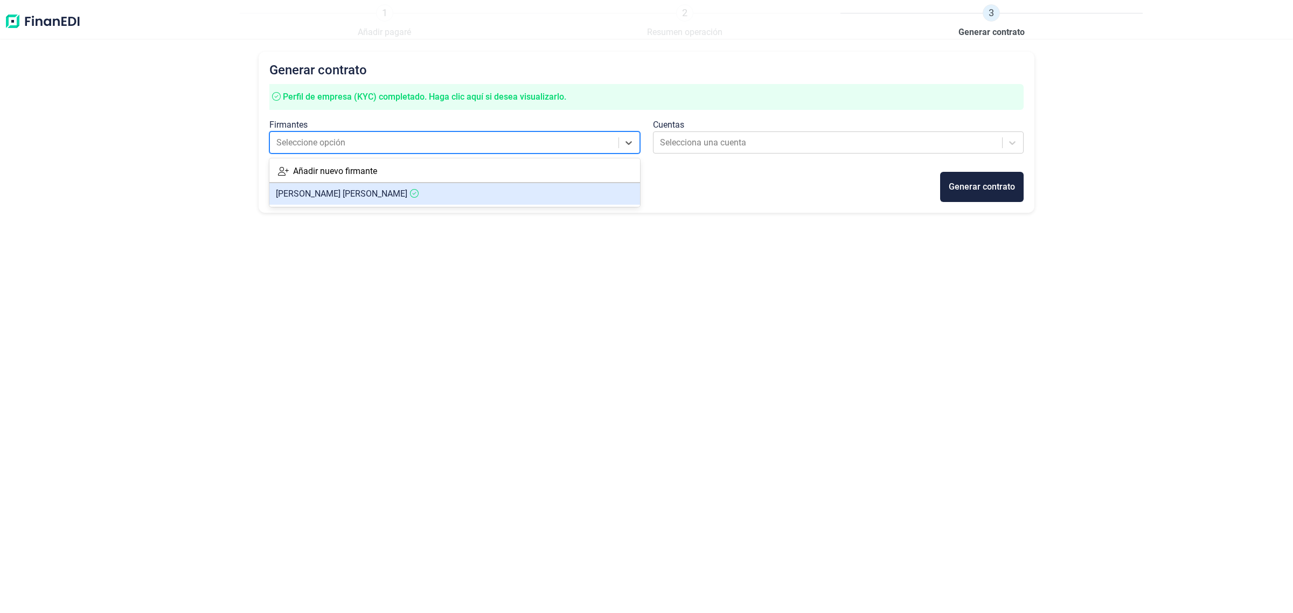
click at [312, 194] on span "NATAN GARRIDO MUÑOZ" at bounding box center [341, 194] width 131 height 10
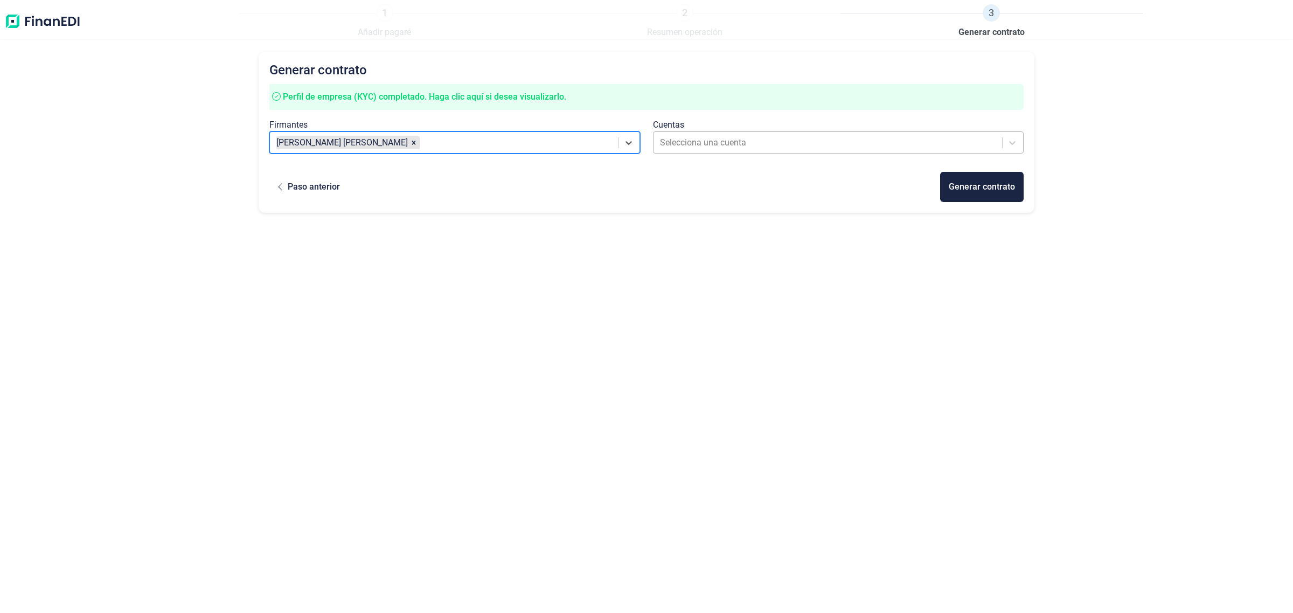
click at [885, 147] on div at bounding box center [828, 142] width 337 height 15
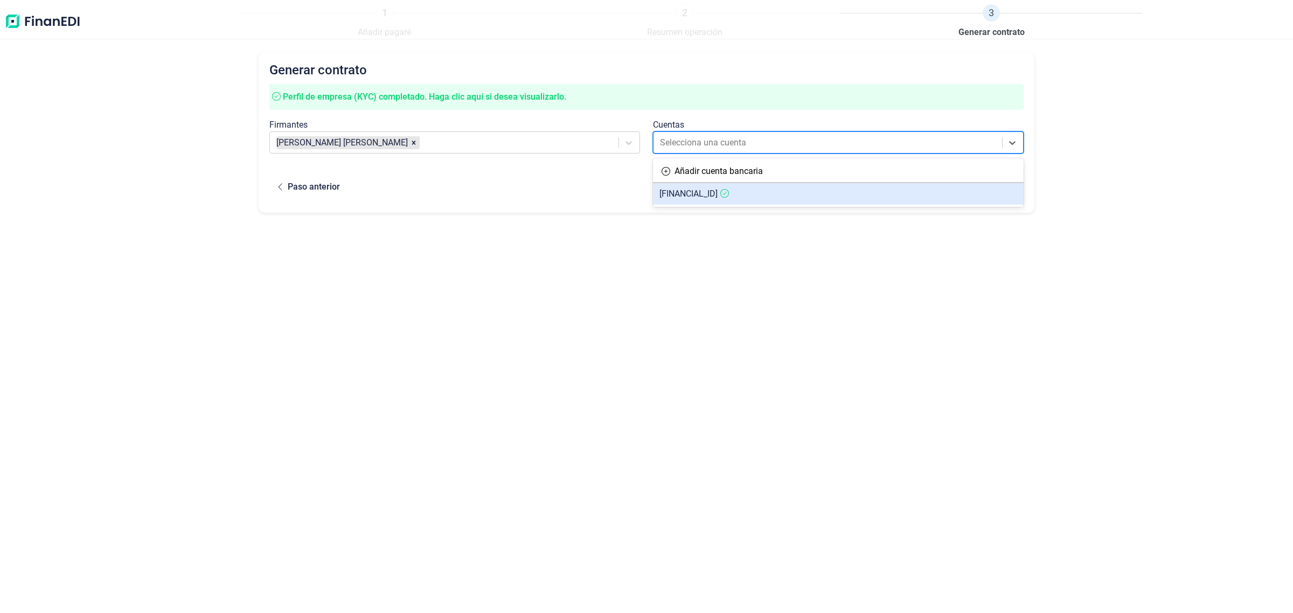
click at [718, 196] on span "ES3321000476980200279097" at bounding box center [688, 194] width 58 height 10
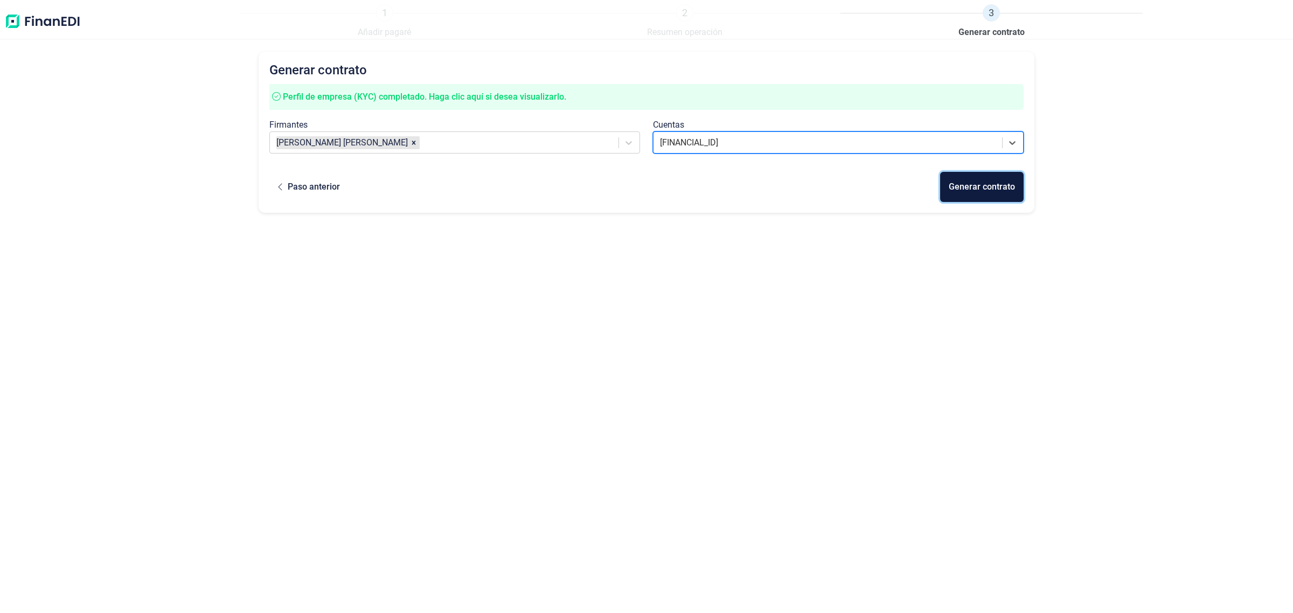
click at [962, 185] on div "Generar contrato" at bounding box center [982, 186] width 66 height 13
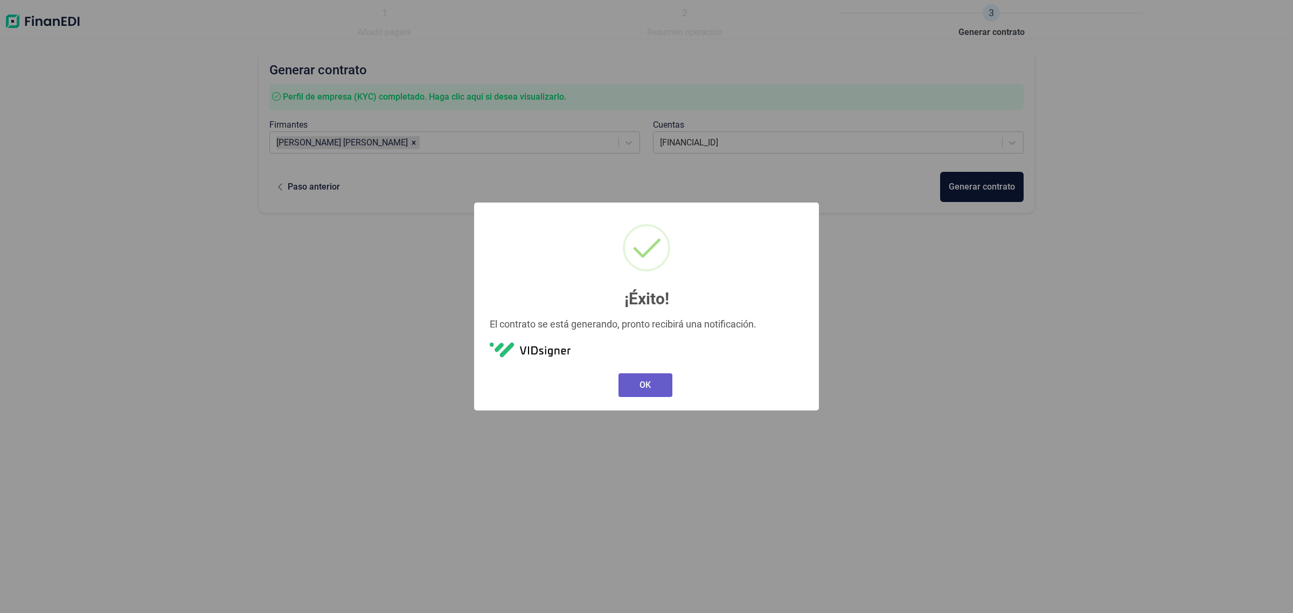
click at [644, 380] on button "OK" at bounding box center [645, 385] width 54 height 24
